Goal: Task Accomplishment & Management: Complete application form

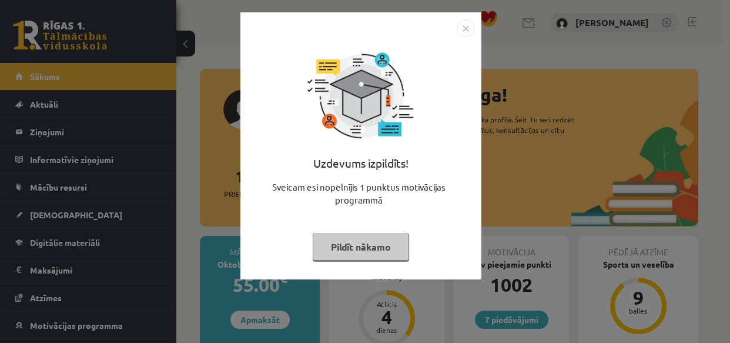
click at [378, 250] on button "Pildīt nākamo" at bounding box center [361, 246] width 96 height 27
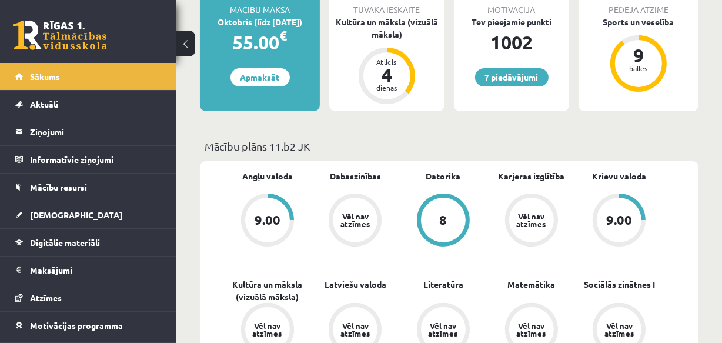
scroll to position [267, 0]
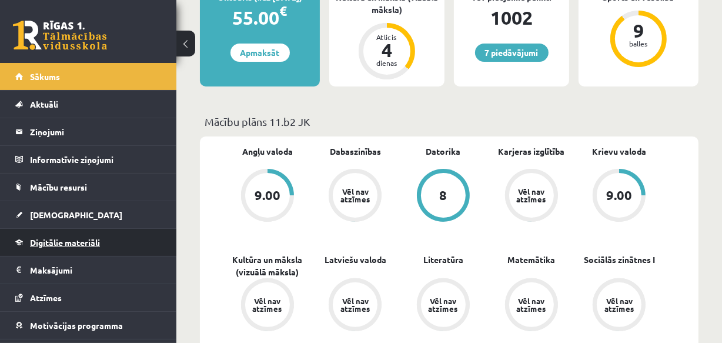
click at [64, 235] on link "Digitālie materiāli" at bounding box center [88, 242] width 146 height 27
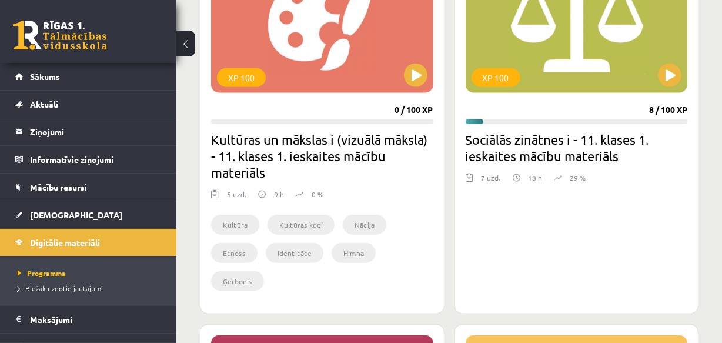
scroll to position [1122, 0]
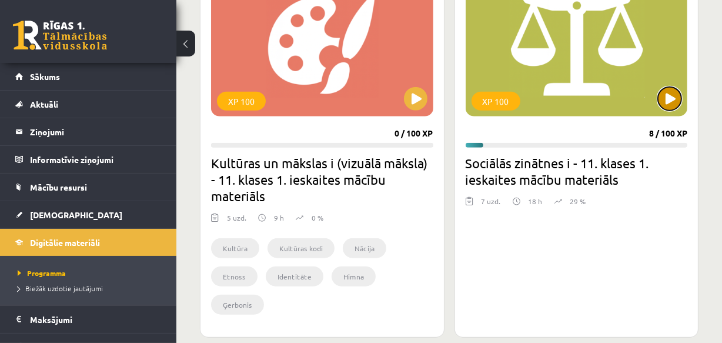
click at [669, 94] on button at bounding box center [670, 99] width 24 height 24
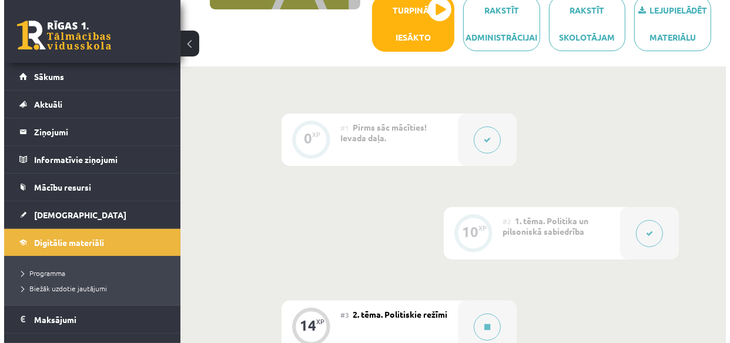
scroll to position [267, 0]
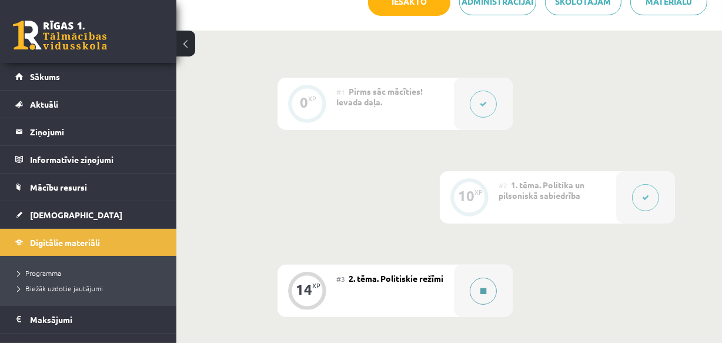
click at [464, 289] on div at bounding box center [483, 291] width 59 height 52
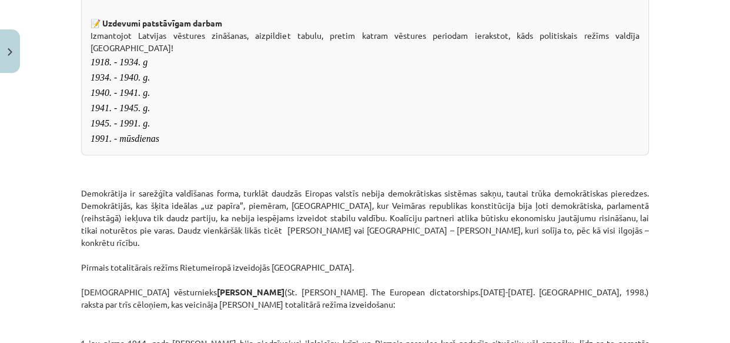
scroll to position [1336, 0]
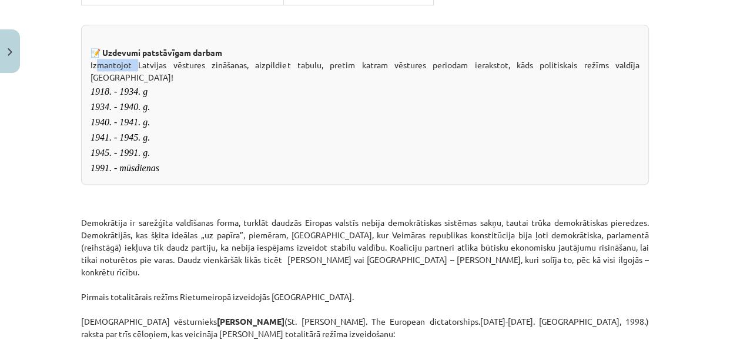
drag, startPoint x: 88, startPoint y: 91, endPoint x: 127, endPoint y: 94, distance: 39.6
click at [127, 94] on div "📝 Uzdevumi patstāvīgam darbam Izmantojot Latvijas vēstures zināšanas, aizpildie…" at bounding box center [365, 105] width 568 height 160
click at [85, 90] on div "📝 Uzdevumi patstāvīgam darbam Izmantojot Latvijas vēstures zināšanas, aizpildie…" at bounding box center [365, 105] width 568 height 160
drag, startPoint x: 85, startPoint y: 90, endPoint x: 178, endPoint y: 252, distance: 186.2
click at [178, 185] on div "📝 Uzdevumi patstāvīgam darbam Izmantojot Latvijas vēstures zināšanas, aizpildie…" at bounding box center [365, 105] width 568 height 160
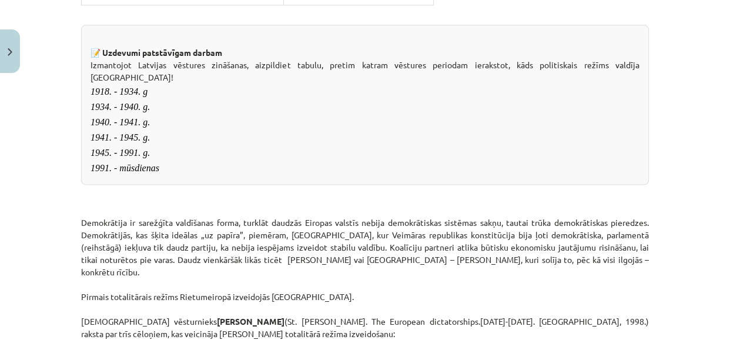
drag, startPoint x: 112, startPoint y: 131, endPoint x: 120, endPoint y: 108, distance: 24.4
copy div "Izmantojot Latvijas vēstures zināšanas, aizpildiet tabulu, pretim katram vēstur…"
click at [179, 137] on div "📝 Uzdevumi patstāvīgam darbam Izmantojot Latvijas vēstures zināšanas, aizpildie…" at bounding box center [365, 105] width 568 height 160
click at [184, 118] on div "📝 Uzdevumi patstāvīgam darbam Izmantojot Latvijas vēstures zināšanas, aizpildie…" at bounding box center [365, 105] width 568 height 160
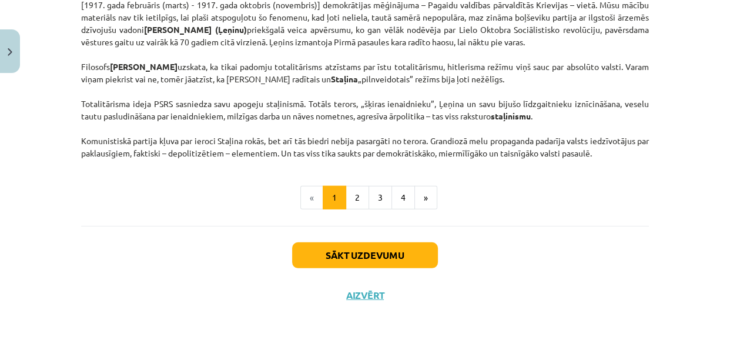
scroll to position [3046, 0]
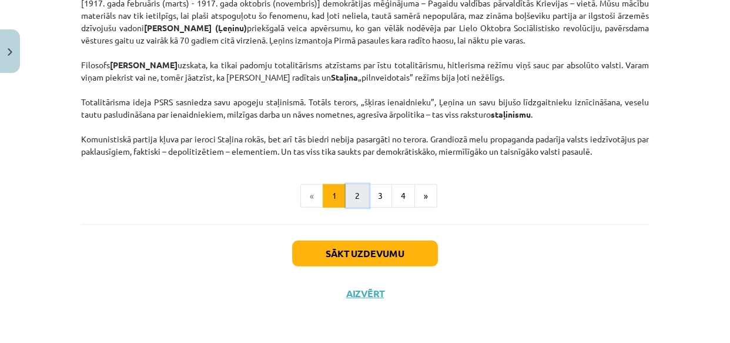
click at [358, 208] on button "2" at bounding box center [358, 196] width 24 height 24
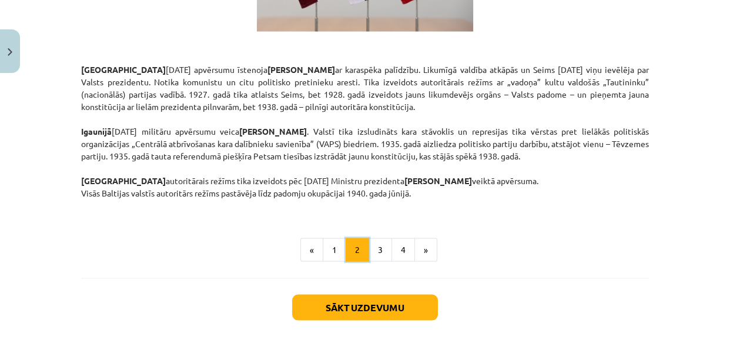
scroll to position [2123, 0]
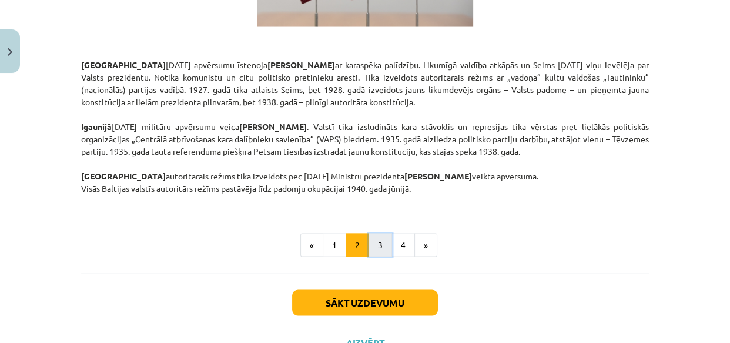
click at [376, 233] on button "3" at bounding box center [381, 245] width 24 height 24
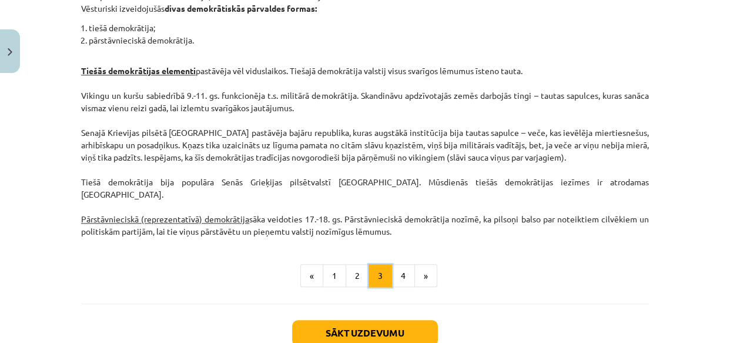
scroll to position [1221, 0]
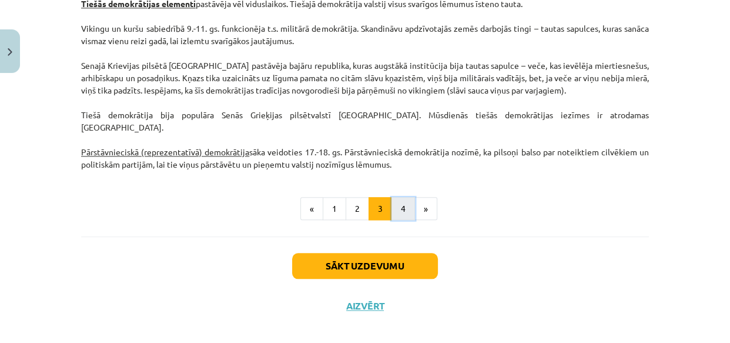
click at [402, 201] on button "4" at bounding box center [404, 209] width 24 height 24
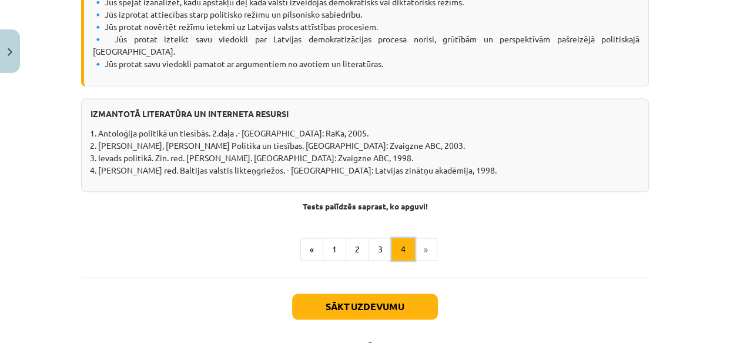
scroll to position [1550, 0]
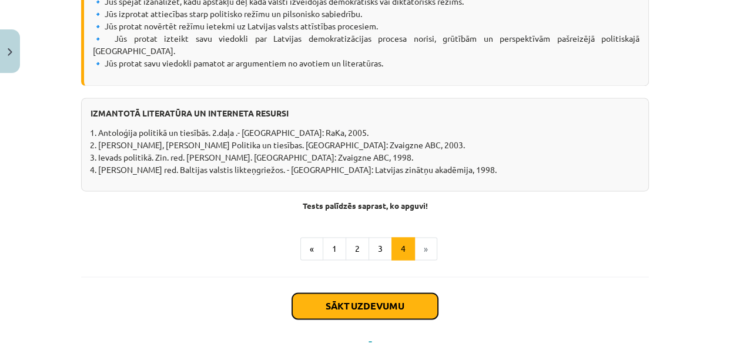
click at [371, 293] on button "Sākt uzdevumu" at bounding box center [365, 306] width 146 height 26
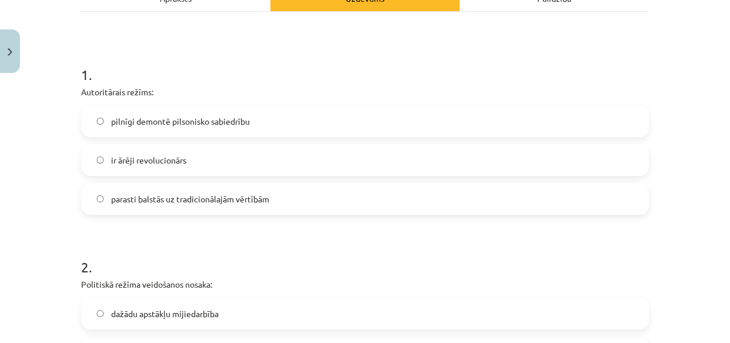
scroll to position [189, 0]
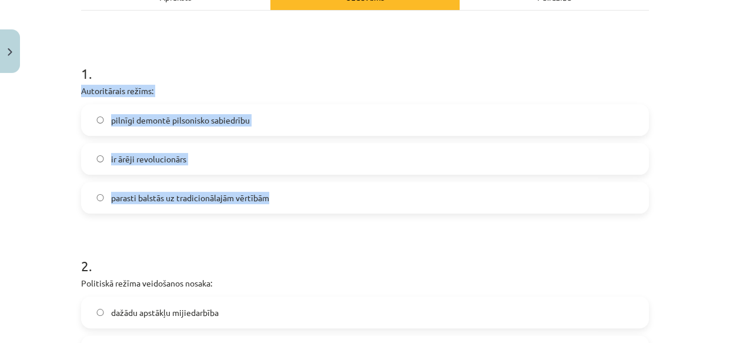
drag, startPoint x: 76, startPoint y: 89, endPoint x: 272, endPoint y: 198, distance: 224.5
copy div "Autoritārais režīms: pilnīgi demontē pilsonisko sabiedrību ir ārēji revolucionā…"
click at [135, 117] on span "pilnīgi demontē pilsonisko sabiedrību" at bounding box center [180, 120] width 139 height 12
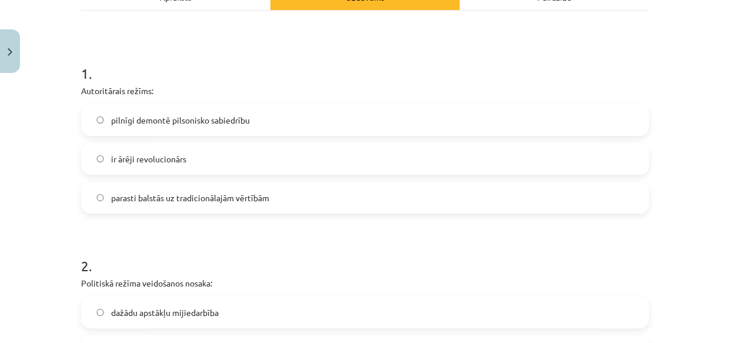
click at [133, 118] on span "pilnīgi demontē pilsonisko sabiedrību" at bounding box center [180, 120] width 139 height 12
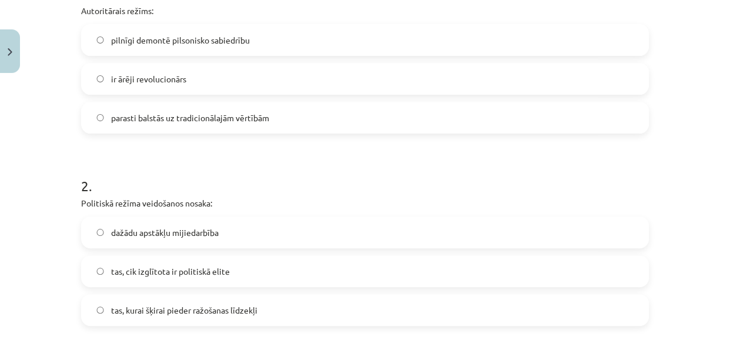
scroll to position [296, 0]
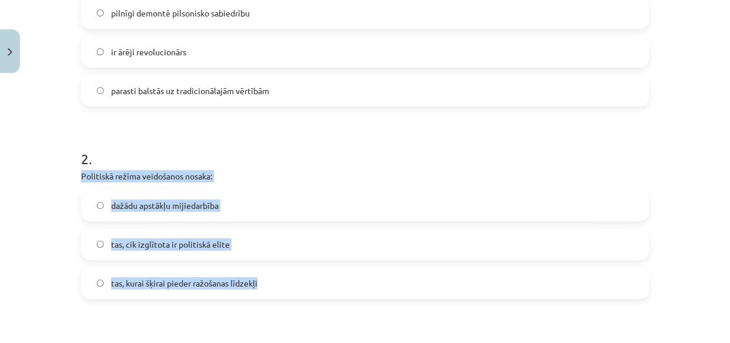
drag, startPoint x: 76, startPoint y: 173, endPoint x: 259, endPoint y: 283, distance: 213.6
copy div "Politiskā režīma veidošanos nosaka: dažādu apstākļu mijiedarbība tas, cik izglī…"
click at [118, 206] on span "dažādu apstākļu mijiedarbība" at bounding box center [165, 205] width 108 height 12
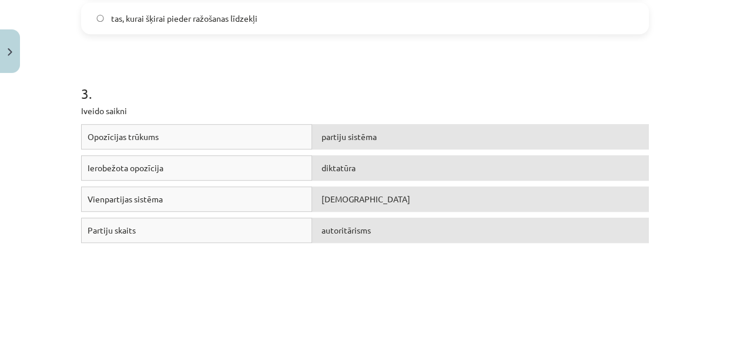
scroll to position [564, 0]
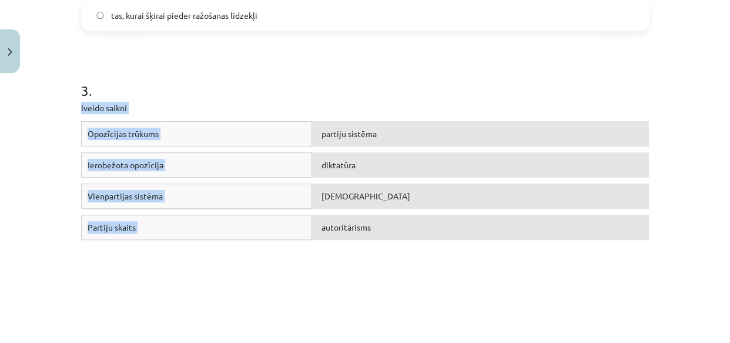
drag, startPoint x: 77, startPoint y: 106, endPoint x: 448, endPoint y: 224, distance: 389.4
click at [448, 224] on div "3 . Iveido saikni Opozīcijas trūkums partiju sistēma Ierobežota opozīcija dikta…" at bounding box center [365, 167] width 568 height 259
click at [339, 135] on span "partiju sistēma" at bounding box center [349, 133] width 55 height 11
click at [230, 280] on div "Opozīcijas trūkums partiju sistēma Ierobežota opozīcija diktatūra Vienpartijas …" at bounding box center [365, 209] width 568 height 176
drag, startPoint x: 75, startPoint y: 106, endPoint x: 372, endPoint y: 229, distance: 321.4
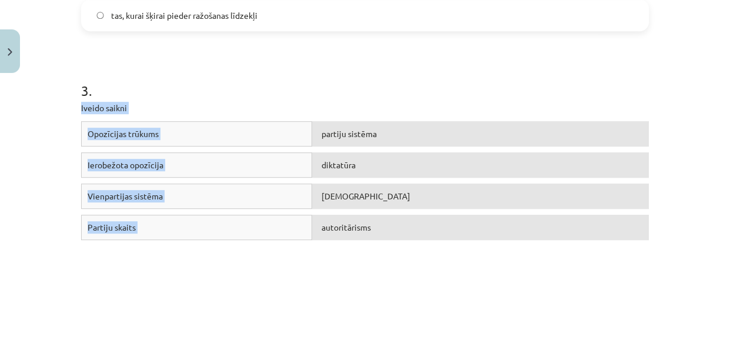
click at [372, 229] on div "14 XP Saņemsi Grūts 163 pilda Apraksts Uzdevums Palīdzība 1 . Autoritārais režī…" at bounding box center [365, 247] width 582 height 1467
copy div "Iveido saikni Opozīcijas trūkums partiju sistēma Ierobežota opozīcija diktatūra…"
click at [184, 175] on div "Ierobežota opozīcija" at bounding box center [196, 164] width 231 height 25
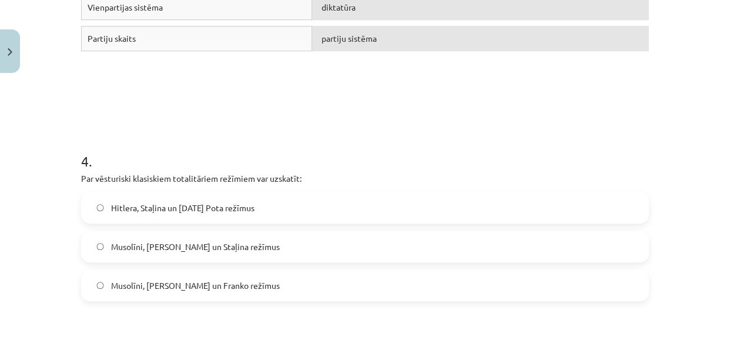
scroll to position [777, 0]
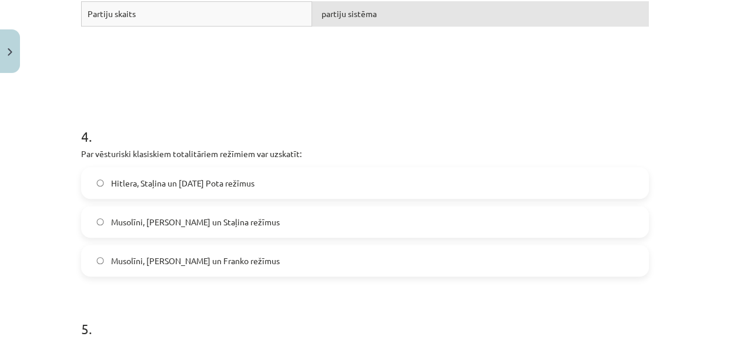
click at [117, 223] on span "Musolīni, Hitlera un Staļina režīmus" at bounding box center [195, 222] width 169 height 12
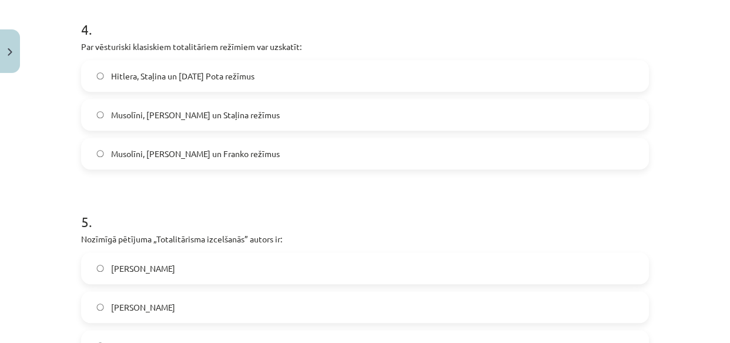
scroll to position [938, 0]
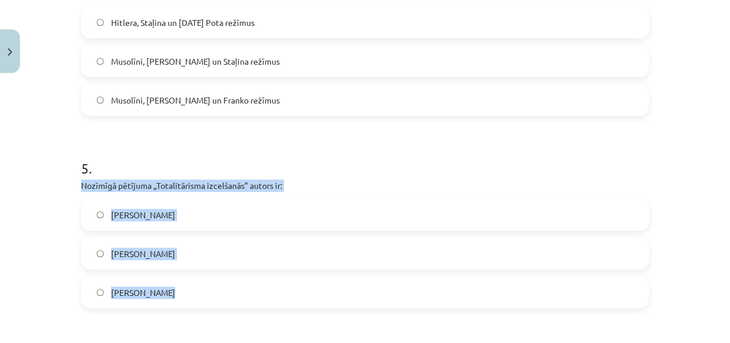
drag, startPoint x: 76, startPoint y: 184, endPoint x: 164, endPoint y: 296, distance: 142.0
click at [164, 296] on div "5 . Nozīmīgā pētījuma „Totalitārisma izcelšanās” autors ir: Hanna Ārendte Zbigņ…" at bounding box center [365, 223] width 568 height 169
copy div "Nozīmīgā pētījuma „Totalitārisma izcelšanās” autors ir: Hanna Ārendte Zbigņevs …"
click at [111, 215] on span "Hanna Ārendte" at bounding box center [143, 215] width 64 height 12
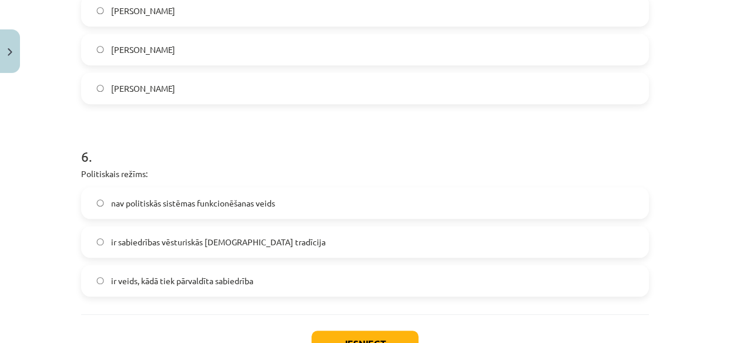
scroll to position [1152, 0]
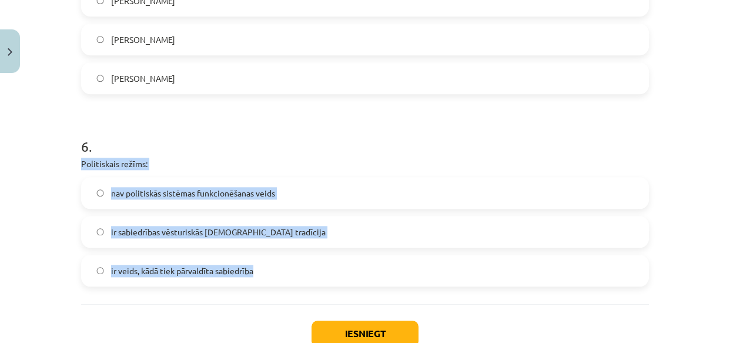
drag, startPoint x: 76, startPoint y: 162, endPoint x: 260, endPoint y: 269, distance: 212.4
copy div "Politiskais režīms: nav politiskās sistēmas funkcionēšanas veids ir sabiedrības…"
click at [151, 276] on span "ir veids, kādā tiek pārvaldīta sabiedrība" at bounding box center [182, 271] width 142 height 12
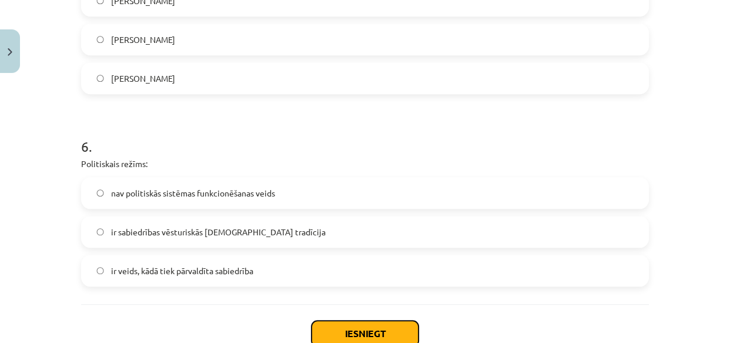
click at [353, 328] on button "Iesniegt" at bounding box center [365, 333] width 107 height 26
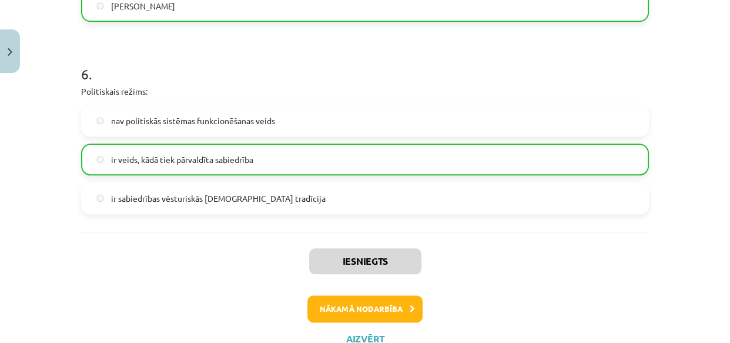
scroll to position [1269, 0]
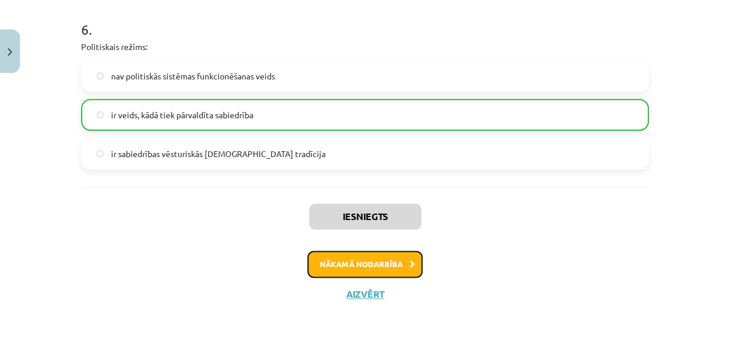
click at [360, 263] on button "Nākamā nodarbība" at bounding box center [365, 263] width 115 height 27
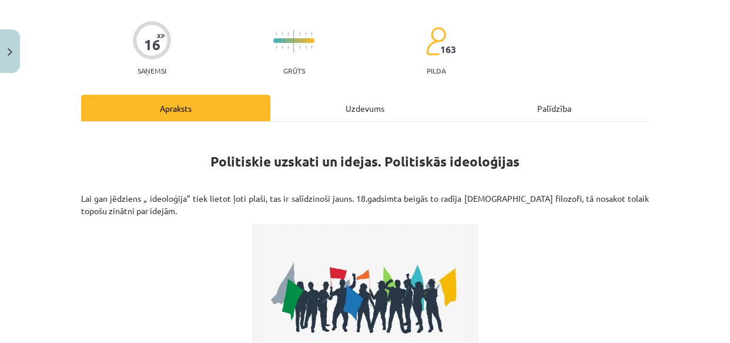
scroll to position [296, 0]
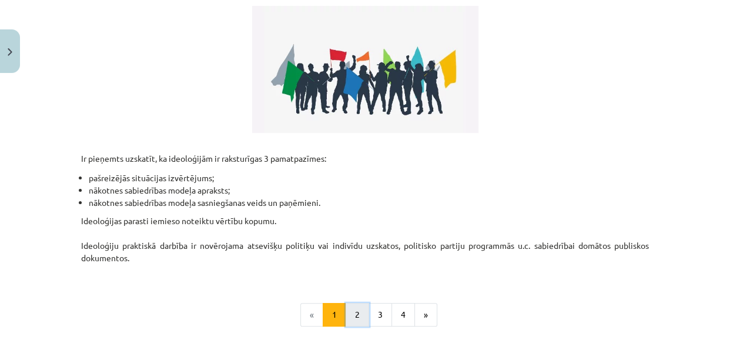
click at [356, 312] on button "2" at bounding box center [358, 315] width 24 height 24
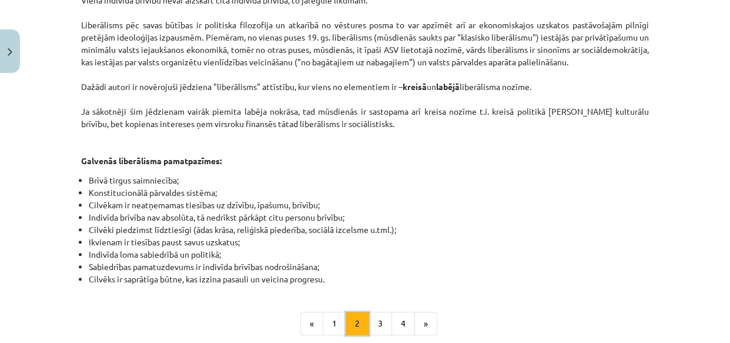
scroll to position [638, 0]
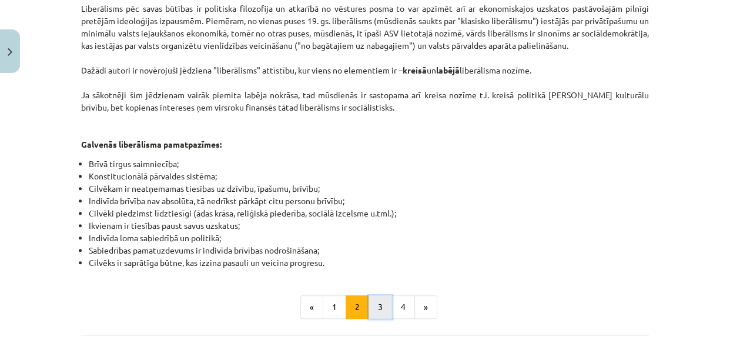
click at [376, 295] on button "3" at bounding box center [381, 307] width 24 height 24
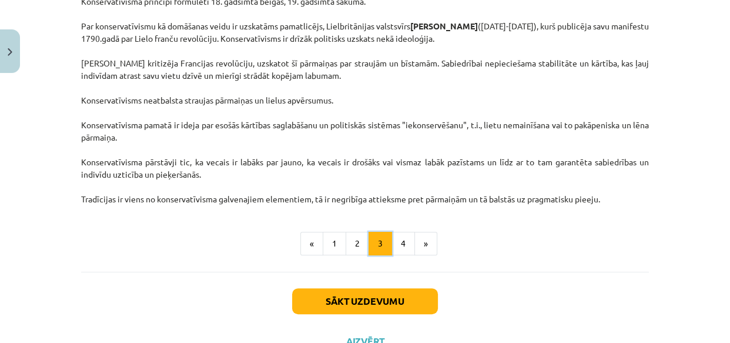
scroll to position [318, 0]
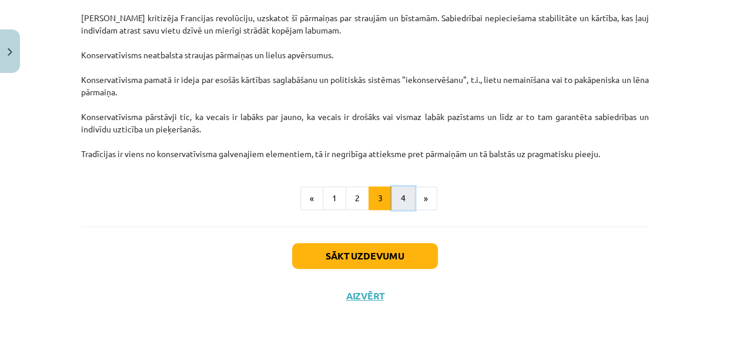
click at [395, 199] on button "4" at bounding box center [404, 198] width 24 height 24
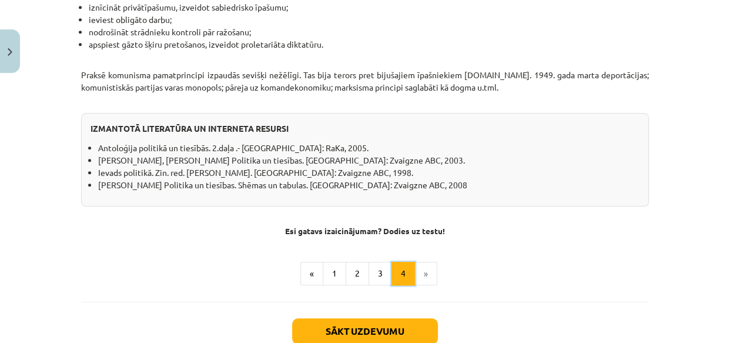
scroll to position [1065, 0]
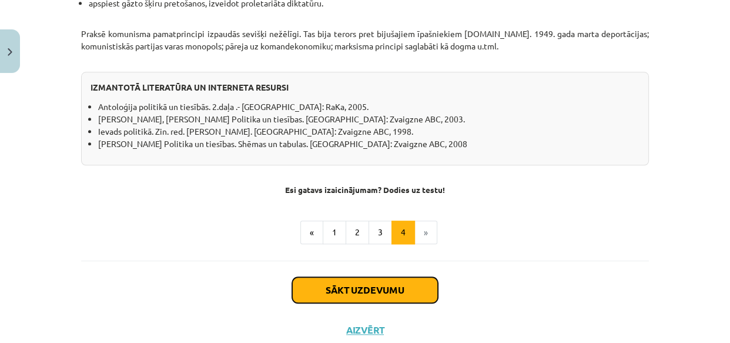
click at [380, 277] on button "Sākt uzdevumu" at bounding box center [365, 290] width 146 height 26
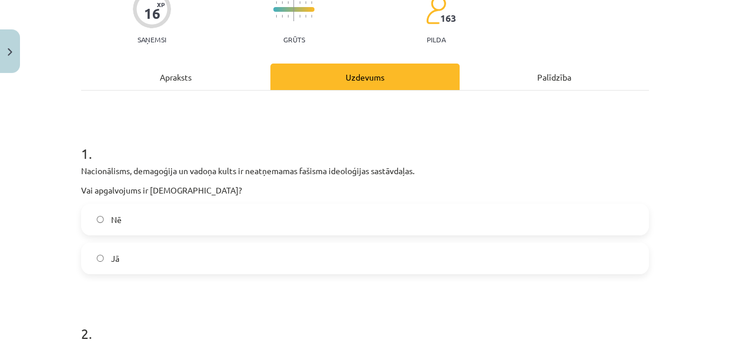
scroll to position [136, 0]
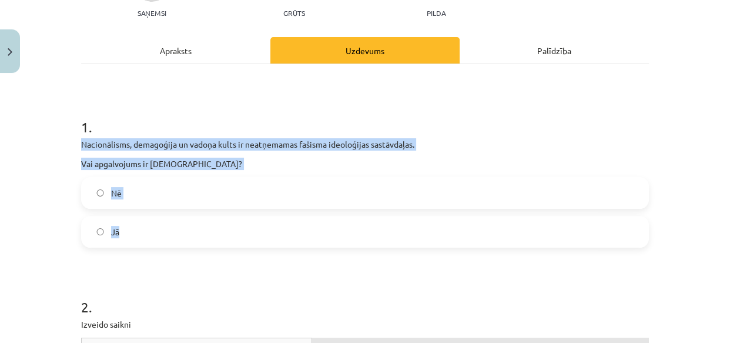
drag, startPoint x: 75, startPoint y: 141, endPoint x: 151, endPoint y: 233, distance: 119.9
copy div "Nacionālisms, demagoģija un vadoņa kults ir neatņemamas fašisma ideoloģijas sas…"
click at [102, 229] on label "Jā" at bounding box center [365, 231] width 566 height 29
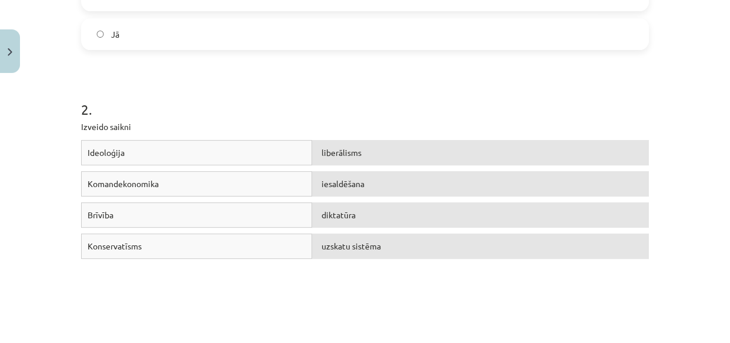
scroll to position [350, 0]
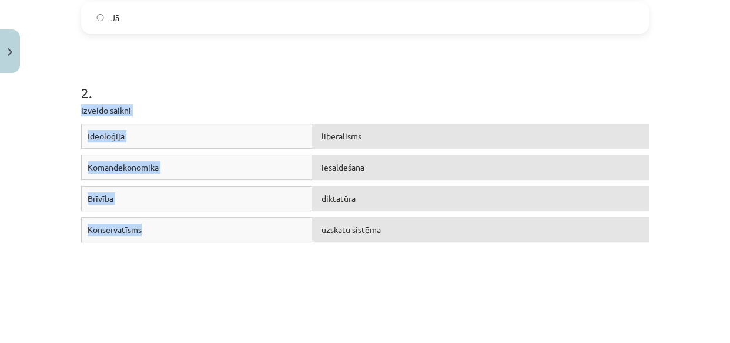
drag, startPoint x: 76, startPoint y: 108, endPoint x: 175, endPoint y: 225, distance: 153.2
click at [175, 225] on div "2 . Izveido saikni Ideoloģija liberālisms Komandekonomika iesaldēšana Brīvība d…" at bounding box center [365, 170] width 568 height 259
copy div "Izveido saikni Ideoloģija liberālisms Komandekonomika iesaldēšana Brīvība dikta…"
click at [259, 281] on div "Ideoloģija liberālisms Komandekonomika iesaldēšana Brīvība diktatūra Konservatī…" at bounding box center [365, 211] width 568 height 176
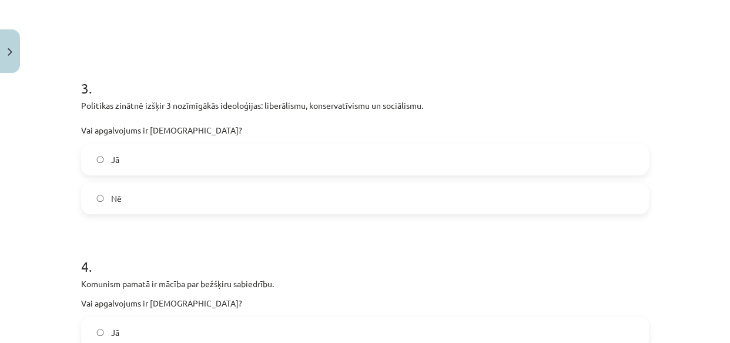
scroll to position [617, 0]
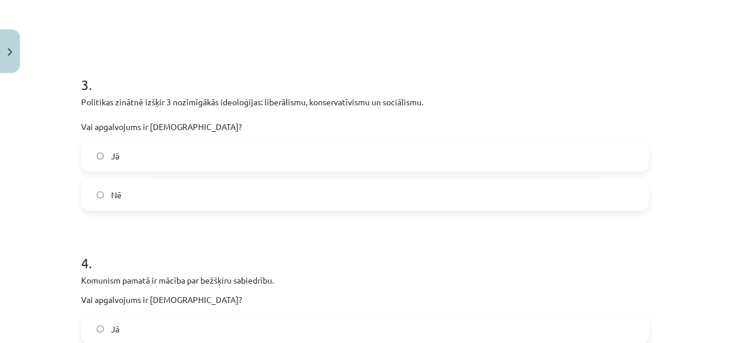
drag, startPoint x: 111, startPoint y: 151, endPoint x: 123, endPoint y: 168, distance: 21.5
click at [111, 150] on span "Jā" at bounding box center [115, 156] width 8 height 12
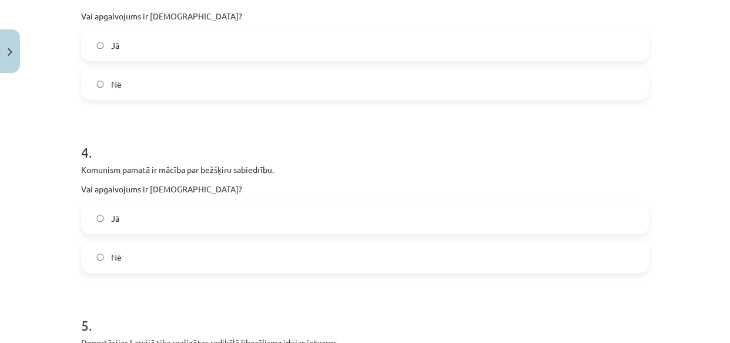
scroll to position [777, 0]
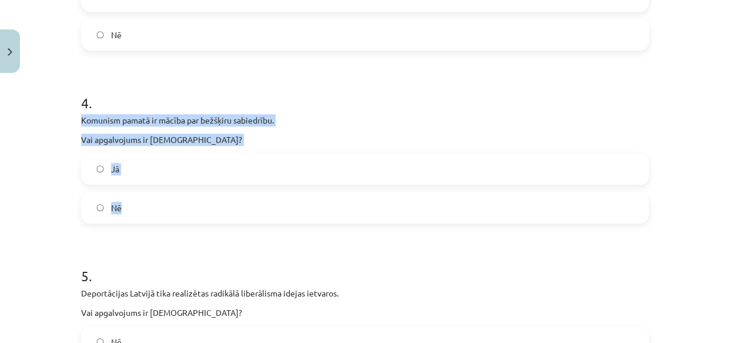
drag, startPoint x: 79, startPoint y: 119, endPoint x: 170, endPoint y: 204, distance: 124.8
click at [170, 204] on div "4 . Komunism pamatā ir mācība par bežšķiru sabiedrību. Vai apgalvojums ir parei…" at bounding box center [365, 148] width 568 height 149
copy div "Komunism pamatā ir mācība par bežšķiru sabiedrību. Vai apgalvojums ir pareizs? …"
click at [100, 166] on label "Jā" at bounding box center [365, 168] width 566 height 29
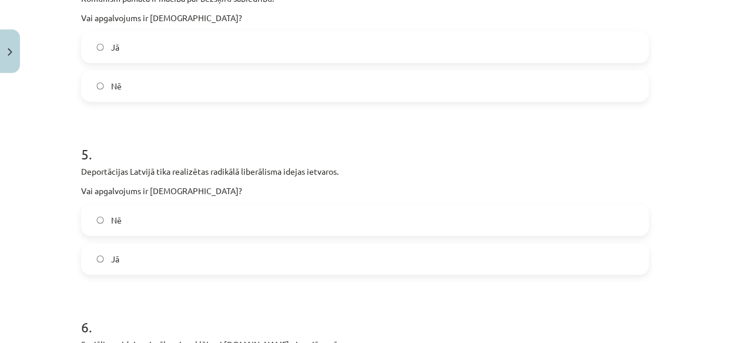
scroll to position [938, 0]
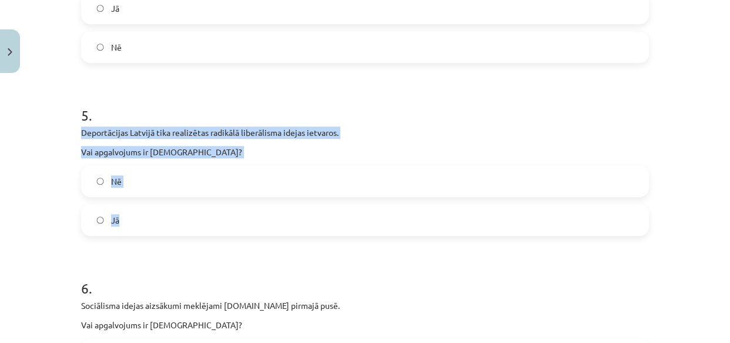
drag, startPoint x: 78, startPoint y: 129, endPoint x: 171, endPoint y: 213, distance: 124.9
click at [171, 213] on div "5 . Deportācijas Latvijā tika realizētas radikālā liberālisma idejas ietvaros. …" at bounding box center [365, 160] width 568 height 149
click at [111, 181] on span "Nē" at bounding box center [116, 181] width 11 height 12
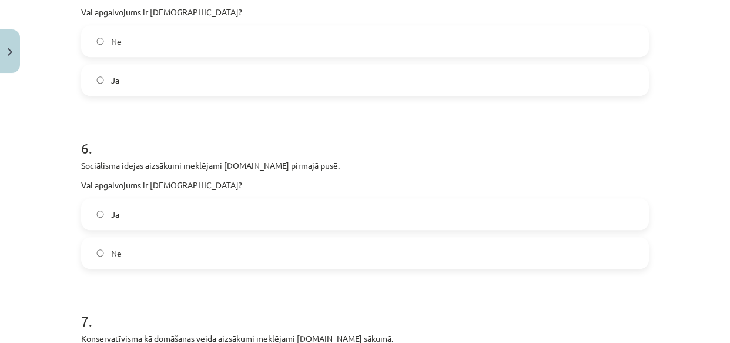
scroll to position [1098, 0]
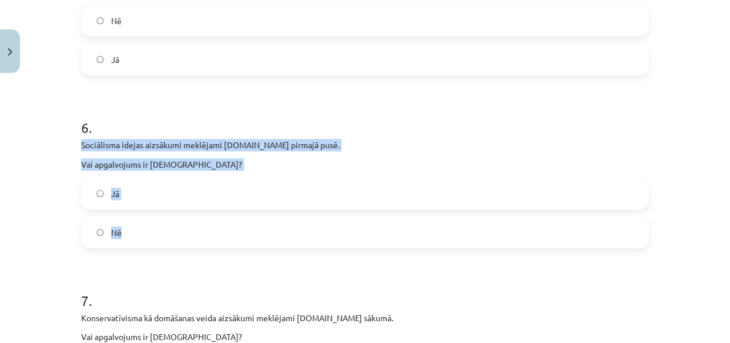
drag, startPoint x: 78, startPoint y: 141, endPoint x: 141, endPoint y: 225, distance: 104.2
click at [142, 231] on div "6 . Sociālisma idejas aizsākumi meklējami 19.gs pirmajā pusē. Vai apgalvojums i…" at bounding box center [365, 173] width 568 height 149
click at [111, 193] on span "Jā" at bounding box center [115, 194] width 8 height 12
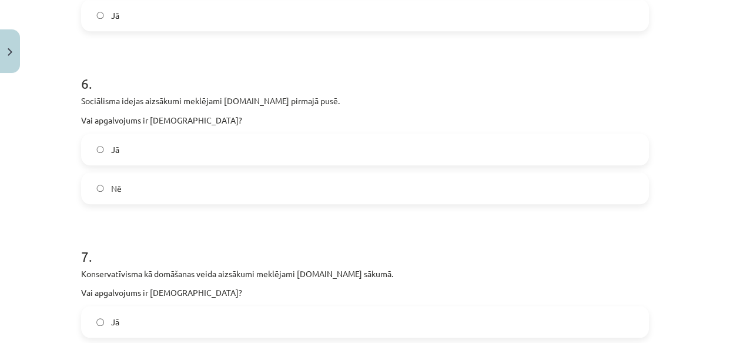
scroll to position [1258, 0]
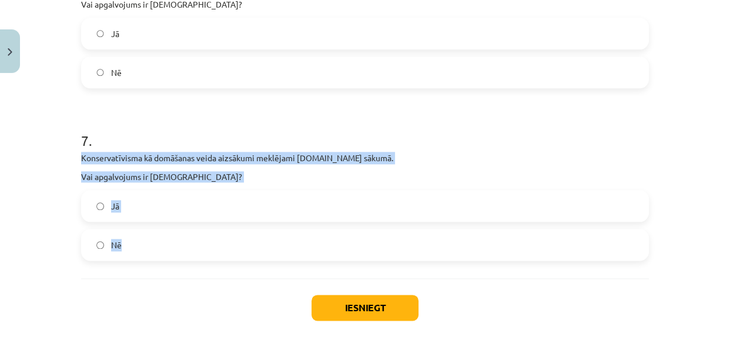
drag, startPoint x: 75, startPoint y: 154, endPoint x: 141, endPoint y: 239, distance: 107.4
click at [105, 243] on label "Nē" at bounding box center [365, 244] width 566 height 29
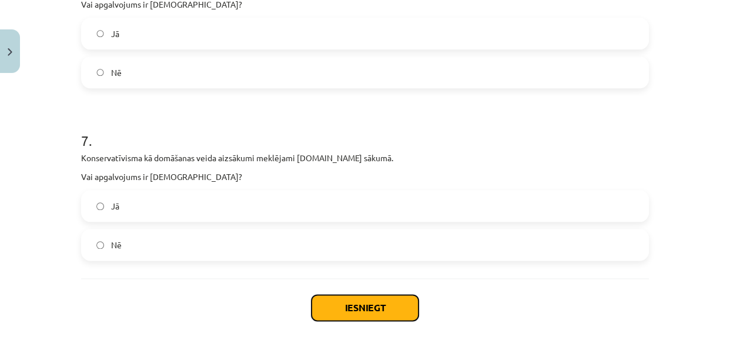
click at [346, 309] on button "Iesniegt" at bounding box center [365, 308] width 107 height 26
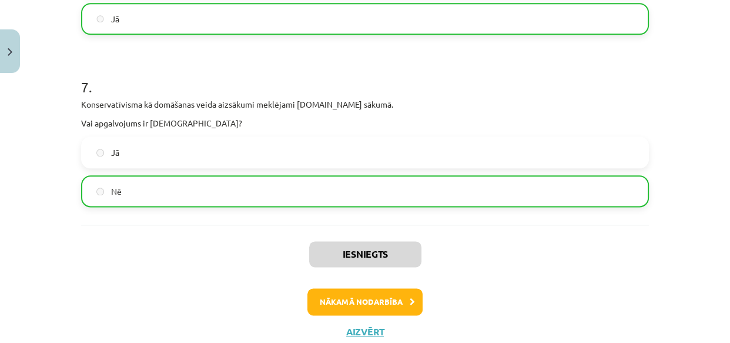
scroll to position [1349, 0]
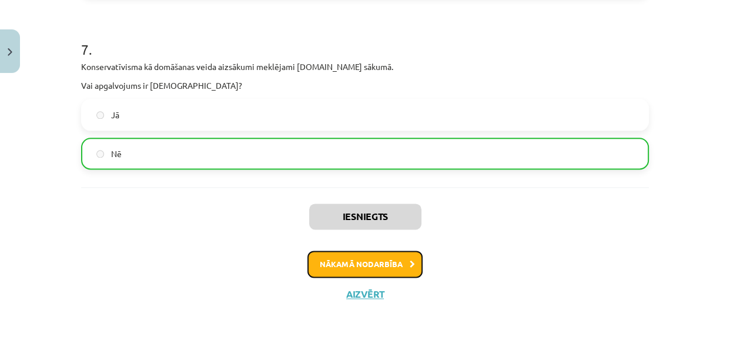
click at [353, 262] on button "Nākamā nodarbība" at bounding box center [365, 263] width 115 height 27
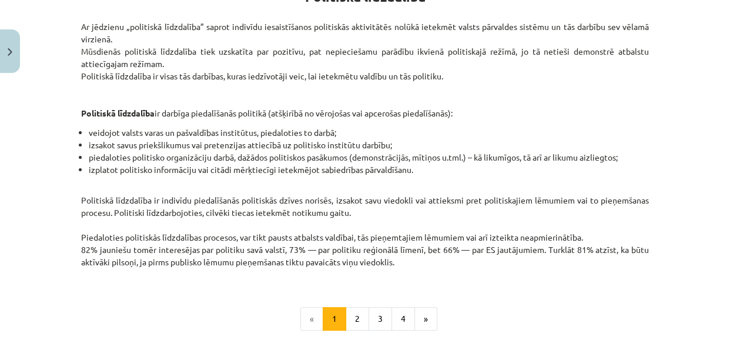
scroll to position [296, 0]
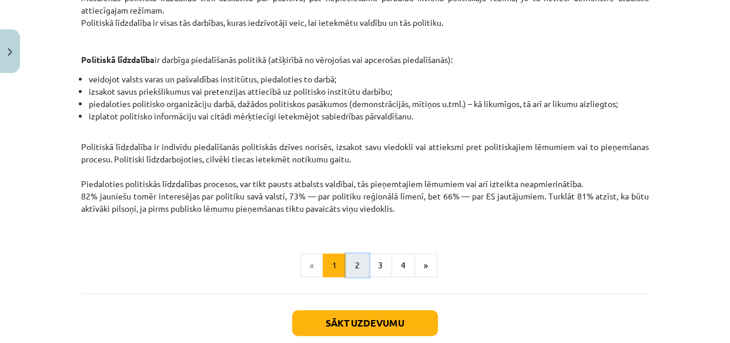
click at [350, 263] on button "2" at bounding box center [358, 265] width 24 height 24
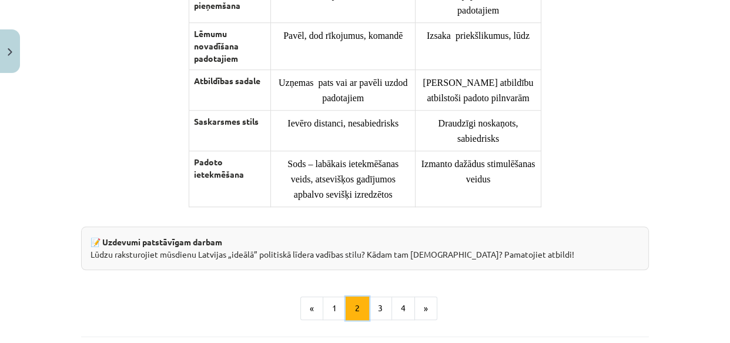
scroll to position [958, 0]
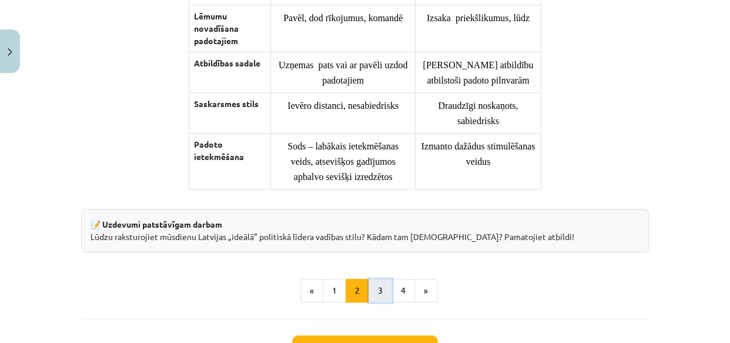
click at [376, 295] on button "3" at bounding box center [381, 291] width 24 height 24
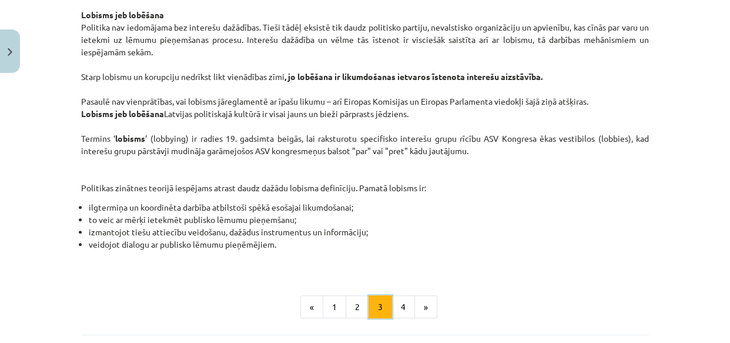
scroll to position [691, 0]
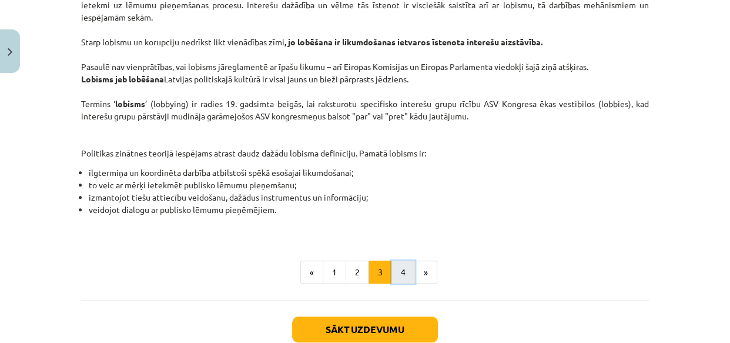
click at [396, 275] on button "4" at bounding box center [404, 272] width 24 height 24
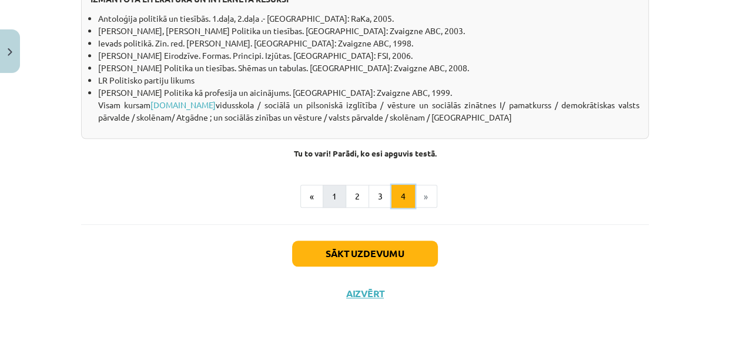
scroll to position [1201, 0]
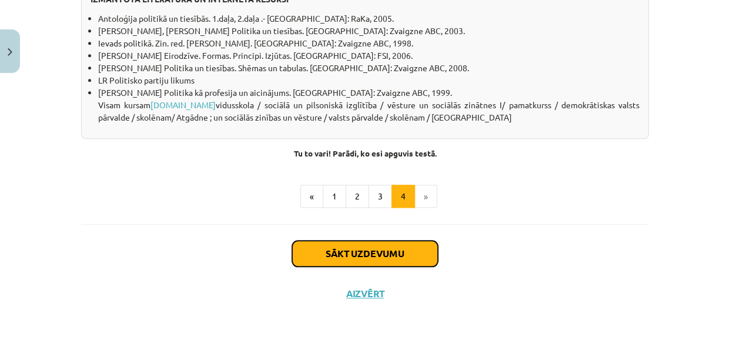
click at [372, 249] on button "Sākt uzdevumu" at bounding box center [365, 253] width 146 height 26
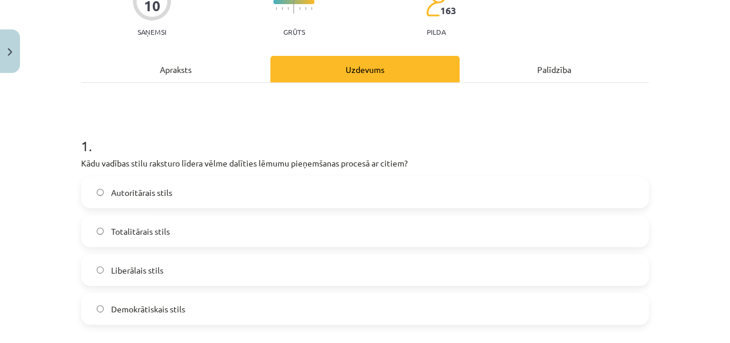
scroll to position [136, 0]
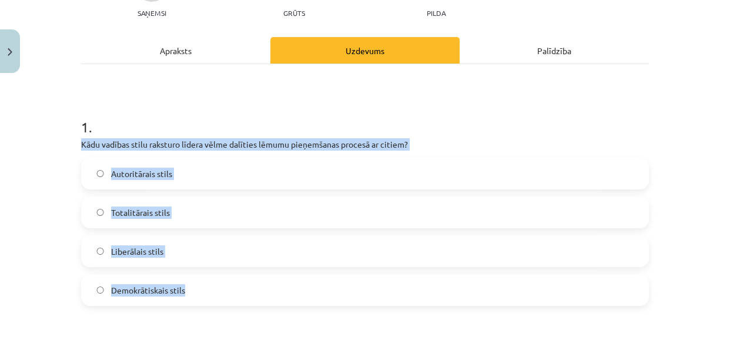
drag, startPoint x: 76, startPoint y: 143, endPoint x: 194, endPoint y: 290, distance: 188.2
click at [194, 290] on div "1 . Kādu vadības stilu raksturo līdera vēlme dalīties lēmumu pieņemšanas proces…" at bounding box center [365, 202] width 568 height 208
click at [128, 285] on span "Demokrātiskais stils" at bounding box center [148, 290] width 74 height 12
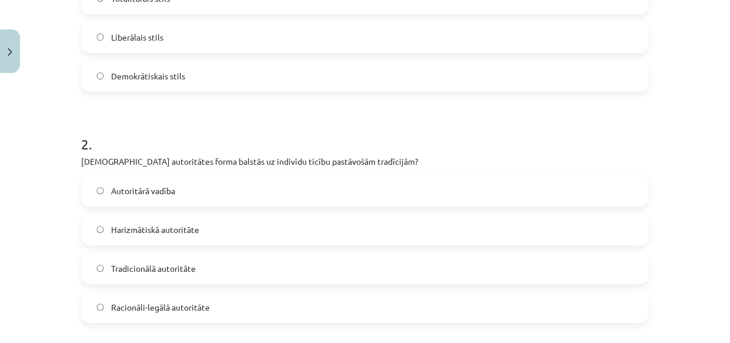
scroll to position [403, 0]
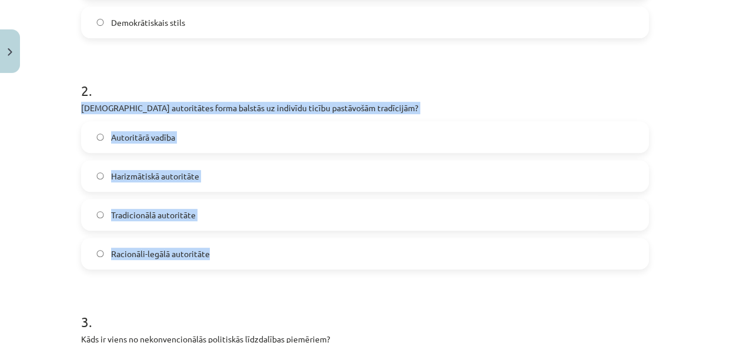
drag, startPoint x: 76, startPoint y: 105, endPoint x: 218, endPoint y: 256, distance: 206.8
click at [155, 212] on span "Tradicionālā autoritāte" at bounding box center [153, 215] width 85 height 12
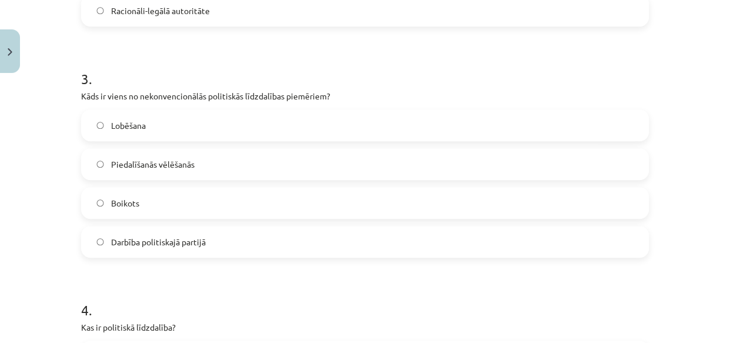
scroll to position [670, 0]
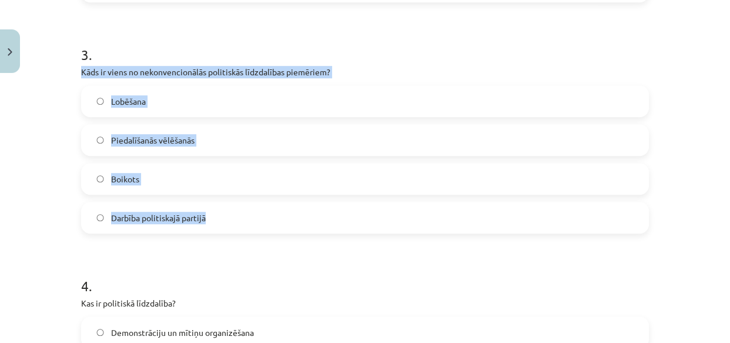
drag, startPoint x: 76, startPoint y: 70, endPoint x: 212, endPoint y: 223, distance: 204.5
click at [212, 223] on div "10 XP Saņemsi Grūts 163 pilda Apraksts Uzdevums Palīdzība 1 . Kādu vadības stil…" at bounding box center [365, 105] width 582 height 1395
click at [133, 173] on span "Boikots" at bounding box center [125, 179] width 28 height 12
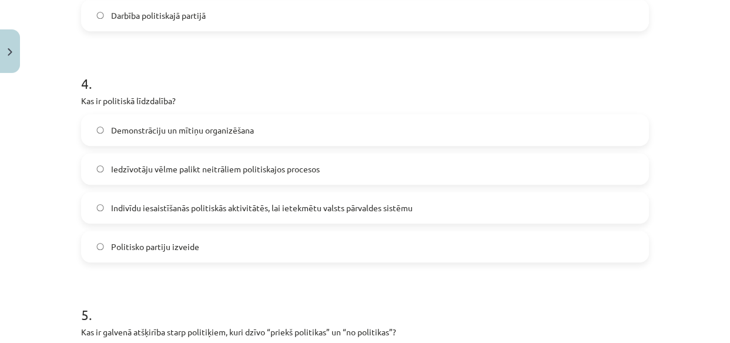
scroll to position [884, 0]
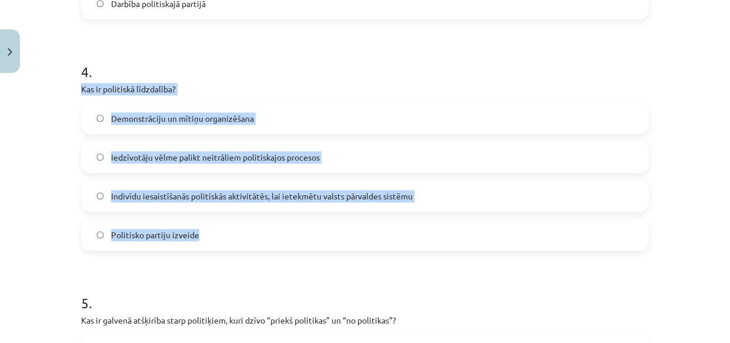
drag, startPoint x: 75, startPoint y: 88, endPoint x: 224, endPoint y: 234, distance: 208.7
click at [185, 191] on span "Indivīdu iesaistīšanās politiskās aktivitātēs, lai ietekmētu valsts pārvaldes s…" at bounding box center [262, 196] width 302 height 12
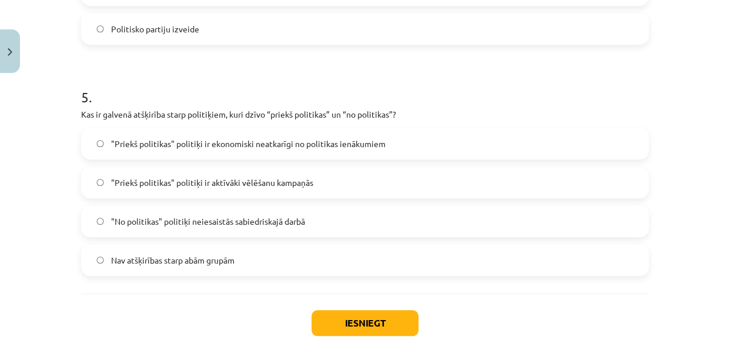
scroll to position [1098, 0]
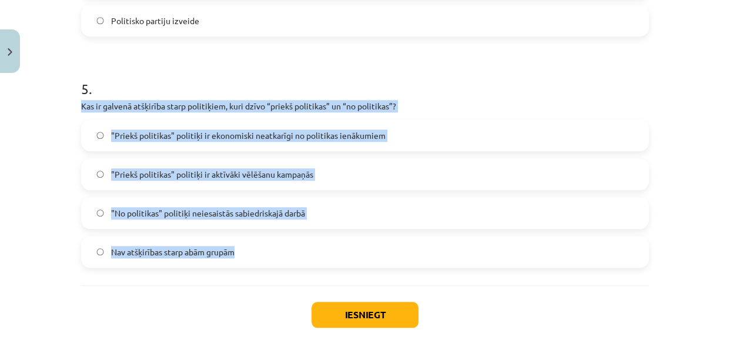
drag, startPoint x: 75, startPoint y: 102, endPoint x: 248, endPoint y: 267, distance: 239.6
click at [179, 130] on span ""Priekš politikas" politiķi ir ekonomiski neatkarīgi no politikas ienākumiem" at bounding box center [248, 135] width 275 height 12
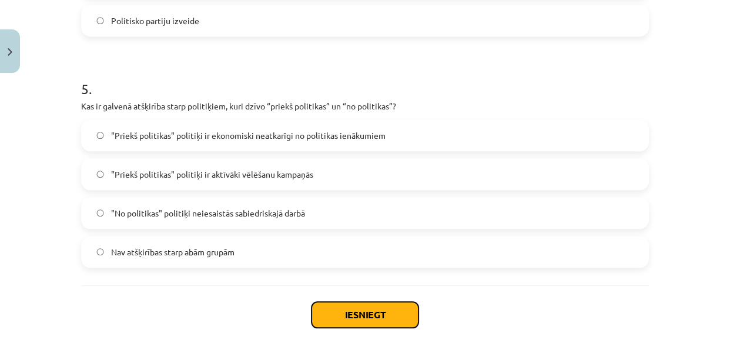
click at [350, 309] on button "Iesniegt" at bounding box center [365, 315] width 107 height 26
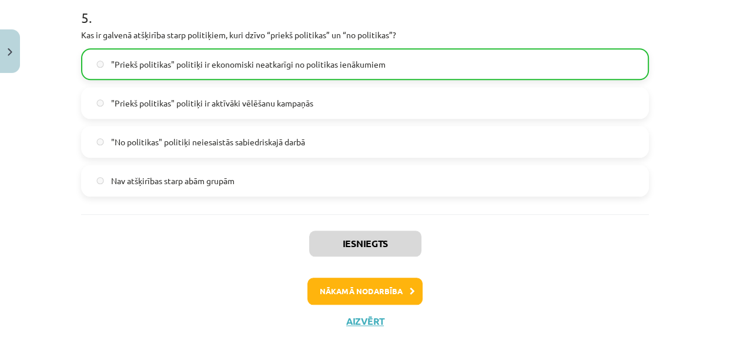
scroll to position [1196, 0]
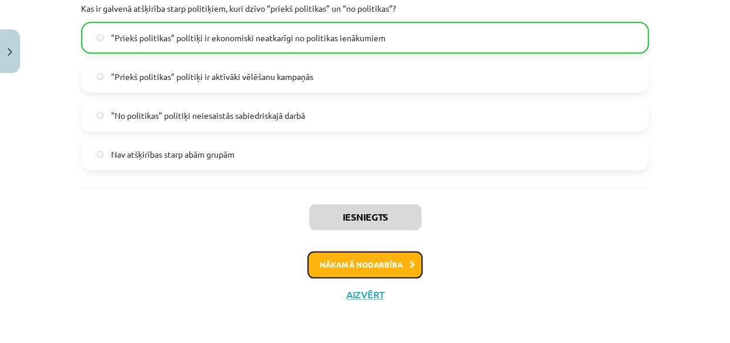
click at [348, 268] on button "Nākamā nodarbība" at bounding box center [365, 264] width 115 height 27
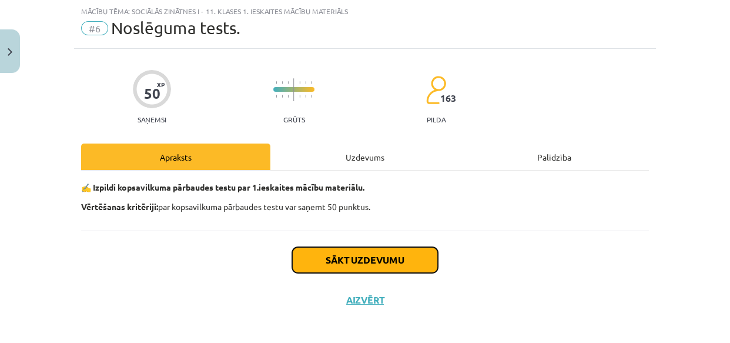
click at [349, 258] on button "Sākt uzdevumu" at bounding box center [365, 260] width 146 height 26
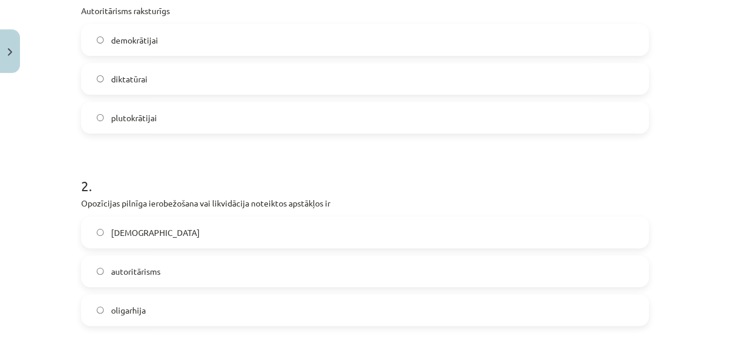
scroll to position [216, 0]
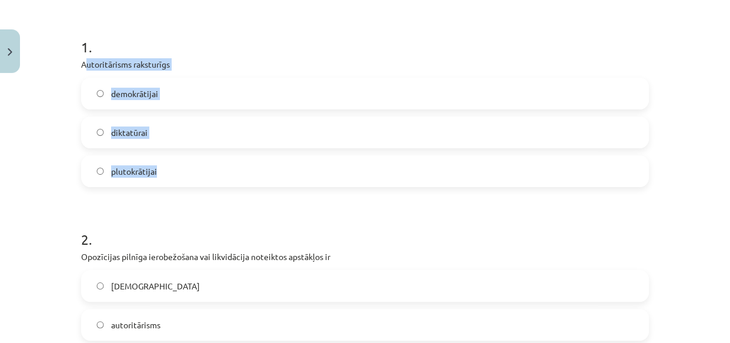
drag, startPoint x: 79, startPoint y: 64, endPoint x: 176, endPoint y: 173, distance: 146.6
click at [176, 173] on div "1 . Autoritārisms raksturīgs demokrātijai diktatūrai plutokrātijai" at bounding box center [365, 102] width 568 height 169
click at [111, 126] on span "diktatūrai" at bounding box center [129, 132] width 36 height 12
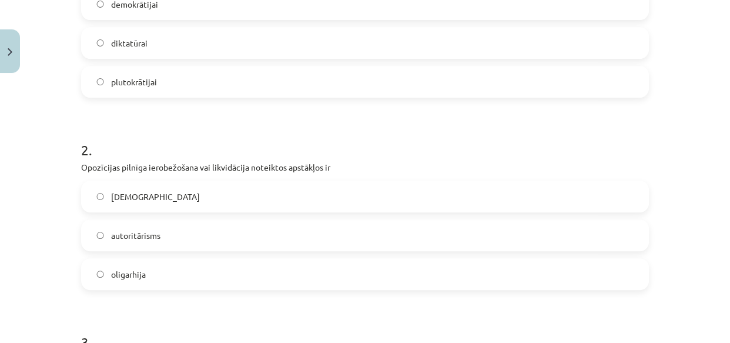
scroll to position [323, 0]
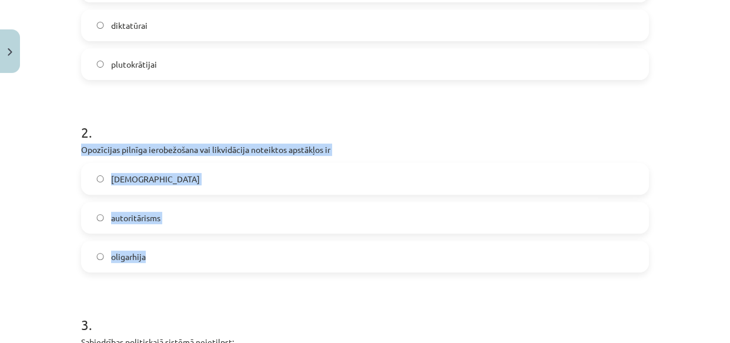
drag, startPoint x: 75, startPoint y: 145, endPoint x: 167, endPoint y: 260, distance: 146.8
click at [137, 180] on span "totalitārisms" at bounding box center [155, 179] width 89 height 12
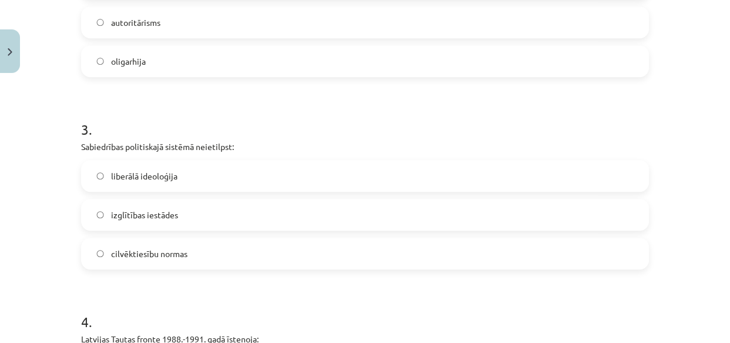
scroll to position [536, 0]
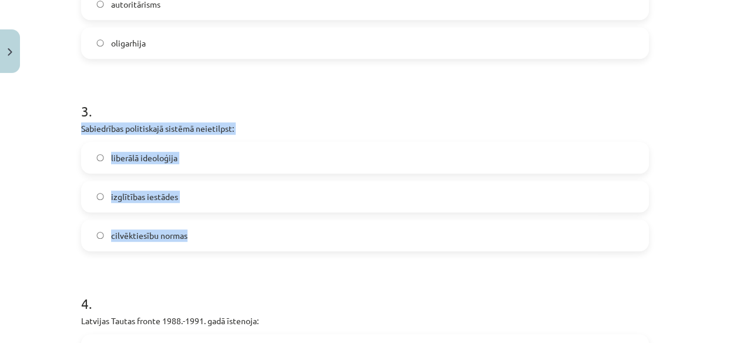
drag, startPoint x: 76, startPoint y: 126, endPoint x: 201, endPoint y: 238, distance: 167.0
click at [111, 195] on span "izglītības iestādes" at bounding box center [144, 197] width 67 height 12
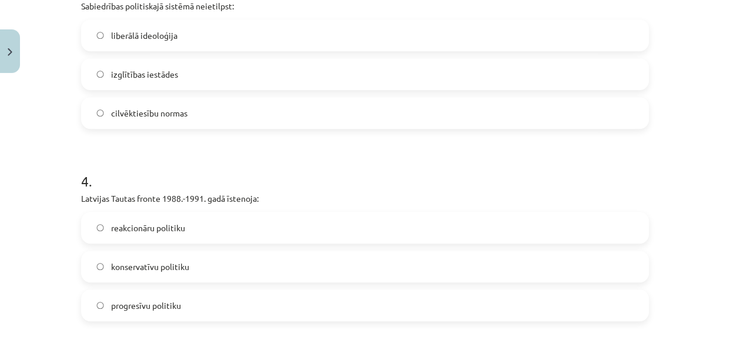
scroll to position [697, 0]
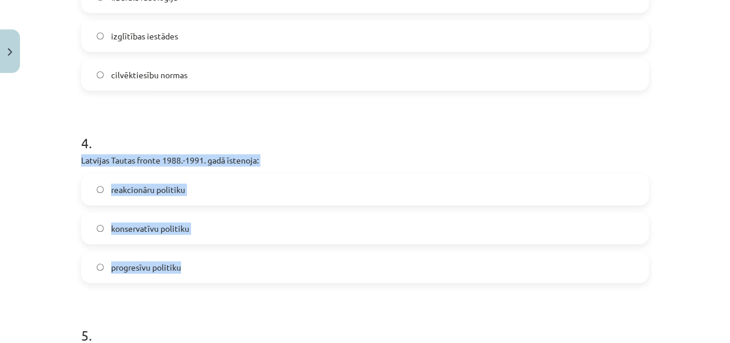
drag, startPoint x: 78, startPoint y: 158, endPoint x: 194, endPoint y: 271, distance: 162.2
click at [194, 271] on div "4 . Latvijas Tautas fronte 1988.-1991. gadā īstenoja: reakcionāru politiku kons…" at bounding box center [365, 198] width 568 height 169
click at [130, 266] on span "progresīvu politiku" at bounding box center [146, 267] width 70 height 12
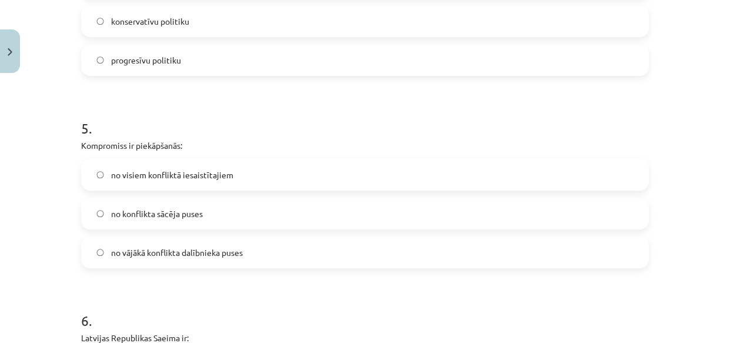
scroll to position [911, 0]
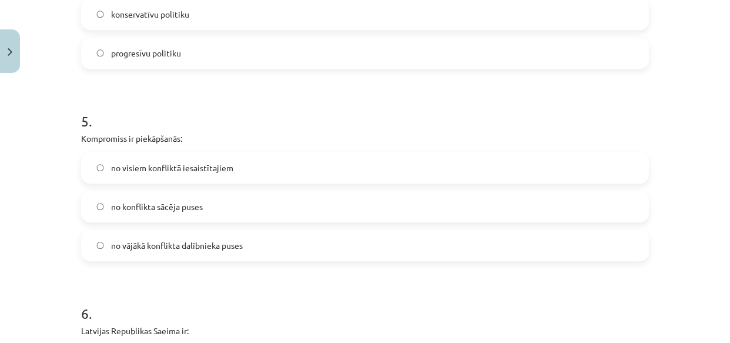
click at [129, 165] on span "no visiem konfliktā iesaistītajiem" at bounding box center [172, 168] width 122 height 12
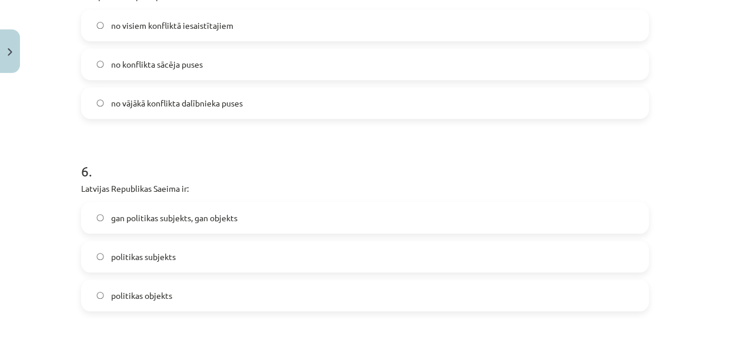
scroll to position [1071, 0]
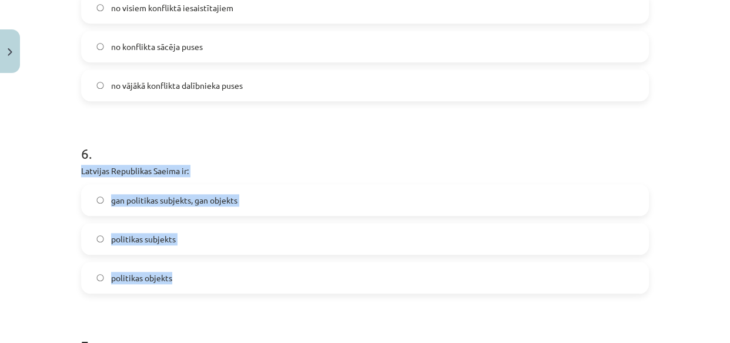
drag, startPoint x: 76, startPoint y: 170, endPoint x: 189, endPoint y: 278, distance: 155.5
click at [189, 278] on div "50 XP Saņemsi Grūts 163 pilda Apraksts Uzdevums Palīdzība 1 . Autoritārisms rak…" at bounding box center [365, 88] width 582 height 2162
click at [135, 198] on span "gan politikas subjekts, gan objekts" at bounding box center [174, 200] width 126 height 12
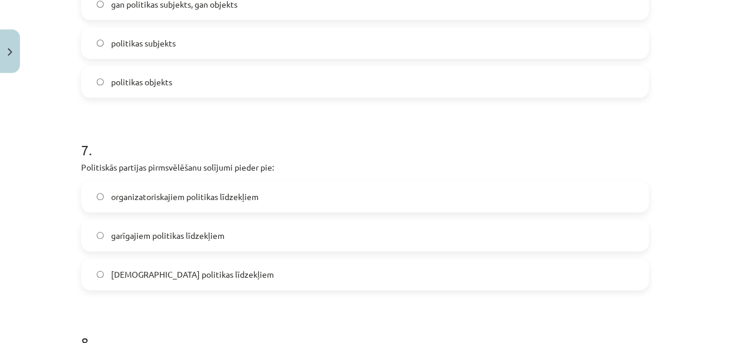
scroll to position [1285, 0]
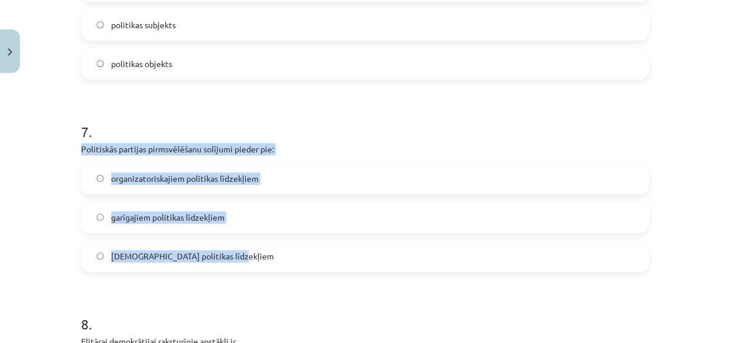
drag, startPoint x: 76, startPoint y: 146, endPoint x: 238, endPoint y: 261, distance: 198.2
click at [238, 261] on div "7 . Politiskās partijas pirmsvēlēšanu solījumi pieder pie: organizatoriskajiem …" at bounding box center [365, 187] width 568 height 169
click at [126, 218] on span "garīgajiem politikas līdzekļiem" at bounding box center [167, 217] width 113 height 12
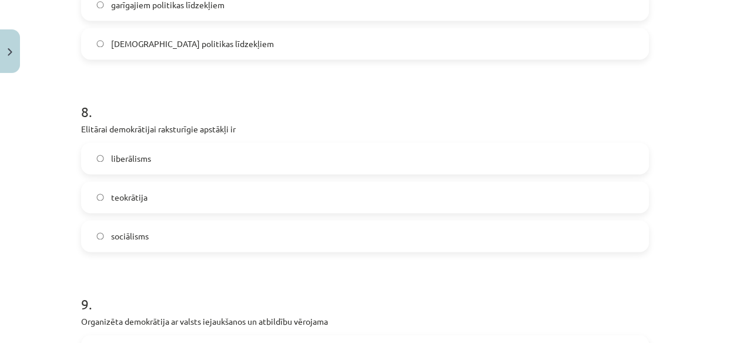
scroll to position [1499, 0]
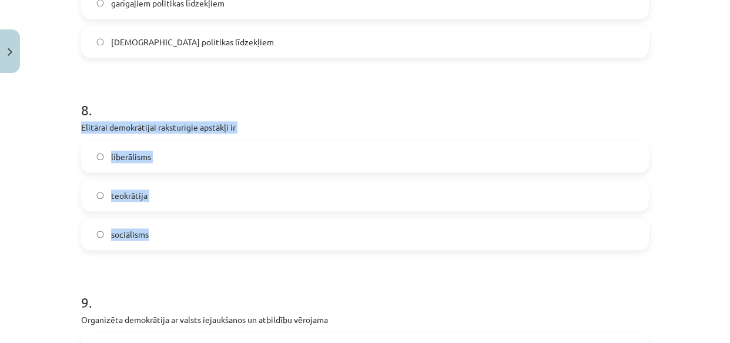
drag, startPoint x: 72, startPoint y: 125, endPoint x: 178, endPoint y: 241, distance: 157.3
click at [128, 155] on span "liberālisms" at bounding box center [131, 157] width 40 height 12
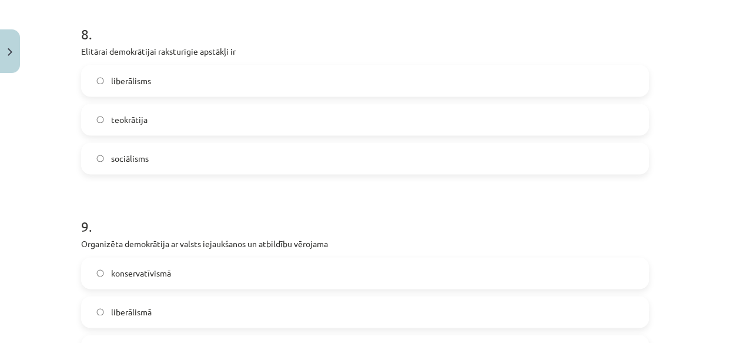
scroll to position [1659, 0]
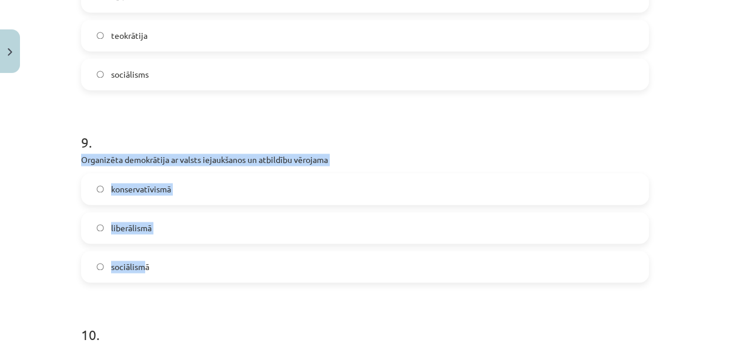
drag, startPoint x: 77, startPoint y: 158, endPoint x: 142, endPoint y: 259, distance: 120.4
click at [142, 259] on div "9 . Organizēta demokrātija ar valsts iejaukšanos un atbildību vērojama konserva…" at bounding box center [365, 197] width 568 height 169
click at [106, 173] on div "konservatīvismā" at bounding box center [365, 189] width 568 height 32
drag, startPoint x: 78, startPoint y: 158, endPoint x: 195, endPoint y: 259, distance: 154.3
click at [195, 260] on div "9 . Organizēta demokrātija ar valsts iejaukšanos un atbildību vērojama konserva…" at bounding box center [365, 197] width 568 height 169
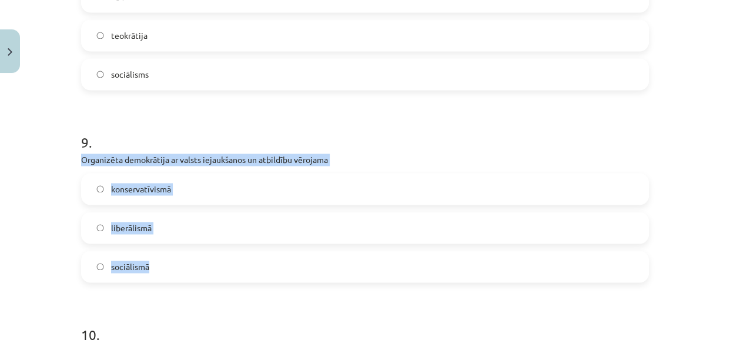
click at [112, 266] on span "sociālismā" at bounding box center [130, 266] width 38 height 12
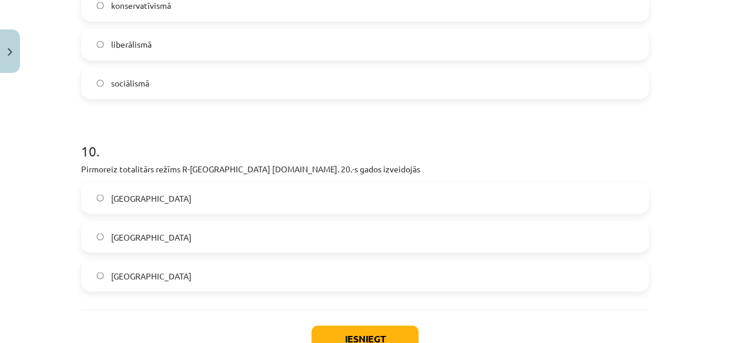
scroll to position [1873, 0]
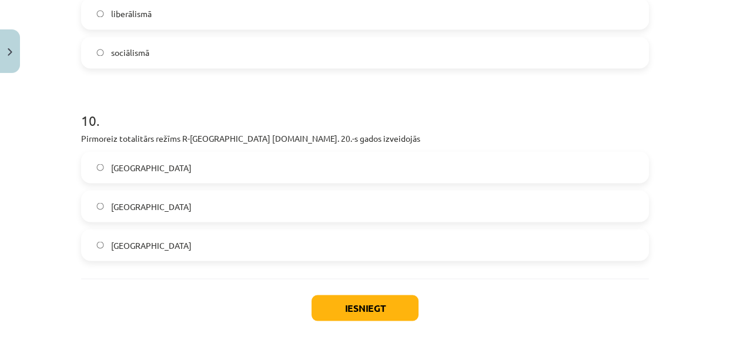
click at [112, 169] on span "Itālijā" at bounding box center [151, 167] width 81 height 12
click at [356, 304] on button "Iesniegt" at bounding box center [365, 308] width 107 height 26
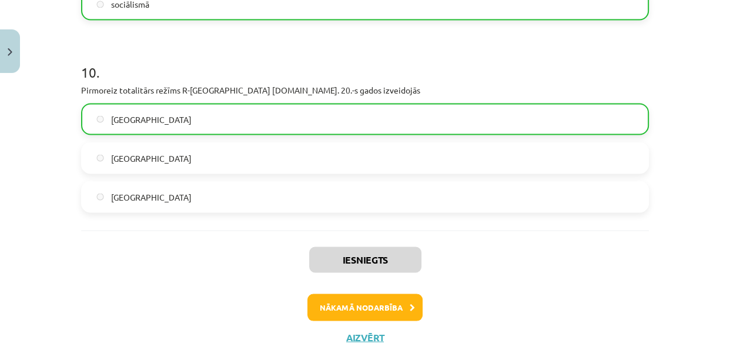
scroll to position [1963, 0]
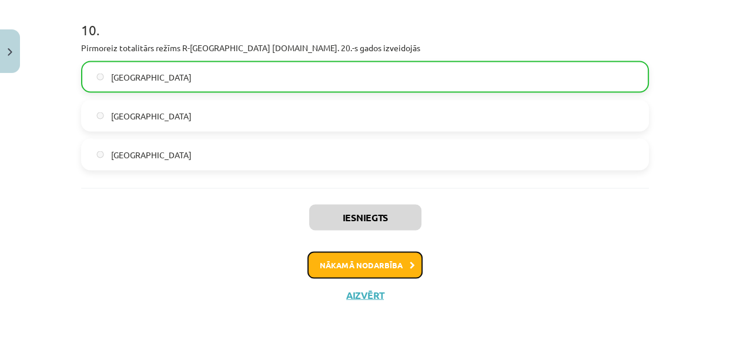
click at [367, 262] on button "Nākamā nodarbība" at bounding box center [365, 264] width 115 height 27
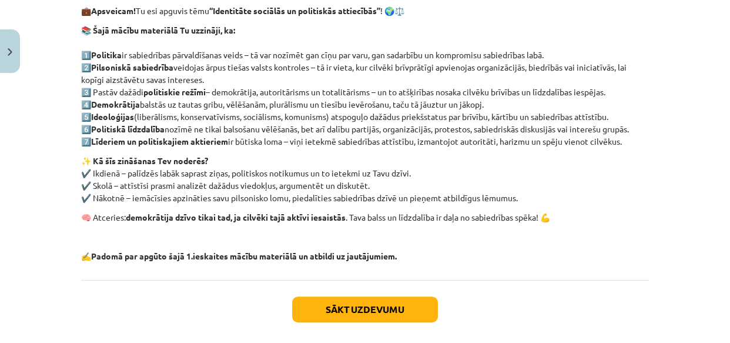
scroll to position [243, 0]
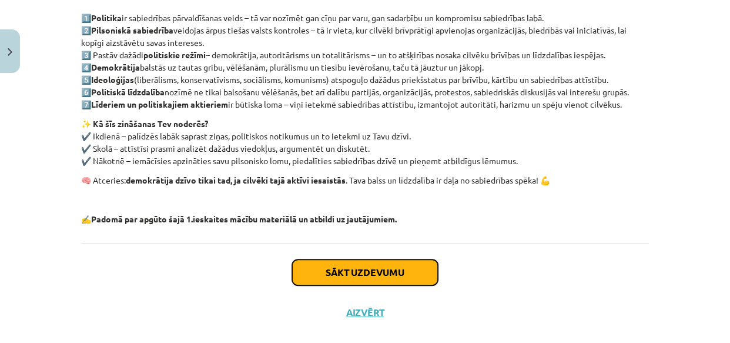
click at [363, 273] on button "Sākt uzdevumu" at bounding box center [365, 272] width 146 height 26
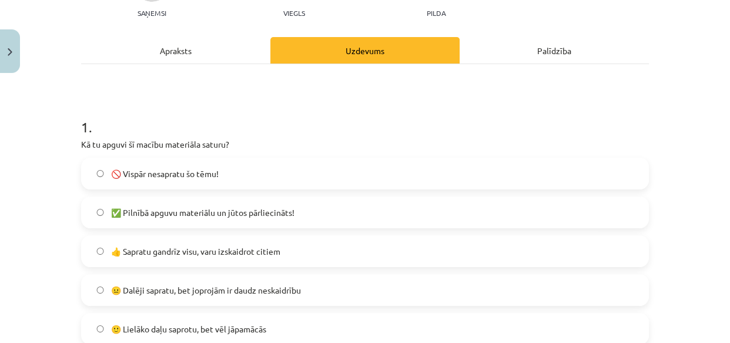
scroll to position [189, 0]
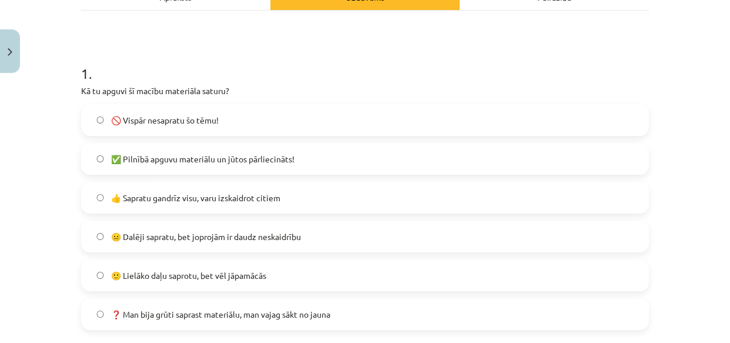
click at [131, 273] on span "🙂 Lielāko daļu saprotu, bet vēl jāpamācās" at bounding box center [188, 275] width 155 height 12
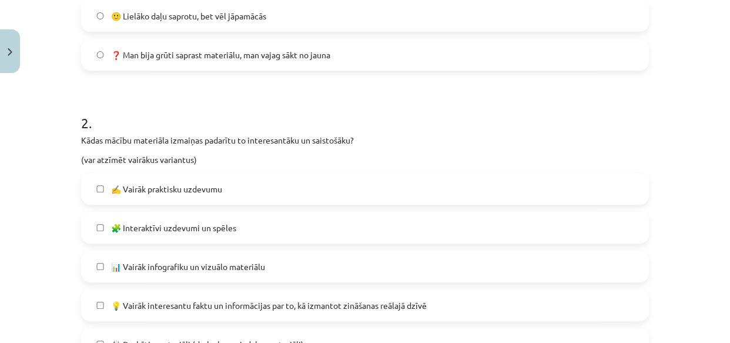
scroll to position [457, 0]
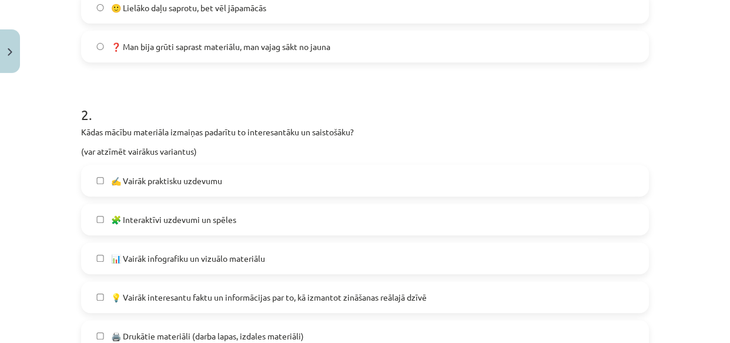
click at [144, 182] on span "✍️ Vairāk praktisku uzdevumu" at bounding box center [166, 181] width 111 height 12
click at [129, 218] on span "🧩 Interaktīvi uzdevumi un spēles" at bounding box center [173, 219] width 125 height 12
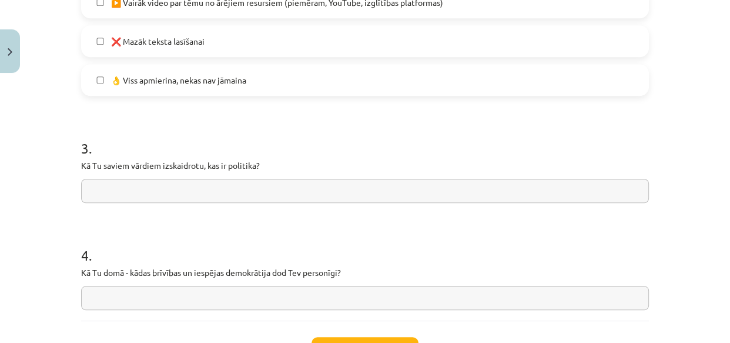
scroll to position [991, 0]
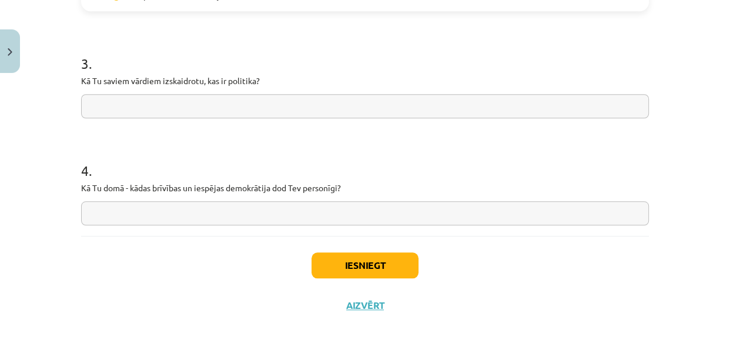
click at [175, 111] on input "text" at bounding box center [365, 106] width 568 height 24
click at [107, 106] on input "text" at bounding box center [365, 106] width 568 height 24
type input "**********"
click at [117, 208] on input "text" at bounding box center [365, 213] width 568 height 24
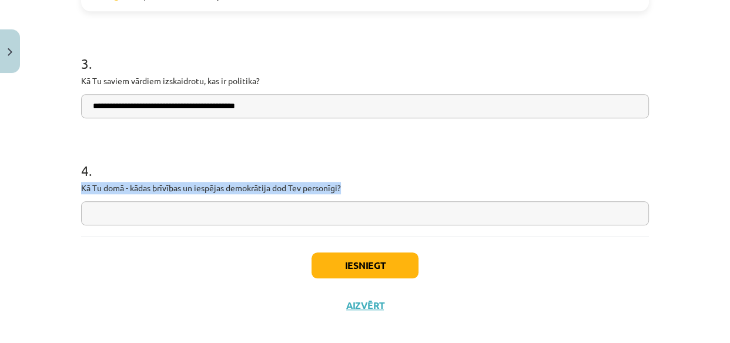
drag, startPoint x: 76, startPoint y: 186, endPoint x: 346, endPoint y: 185, distance: 269.3
click at [234, 182] on p "Kā Tu domā - kādas brīvības un iespējas demokrātija dod Tev personīgi?" at bounding box center [365, 188] width 568 height 12
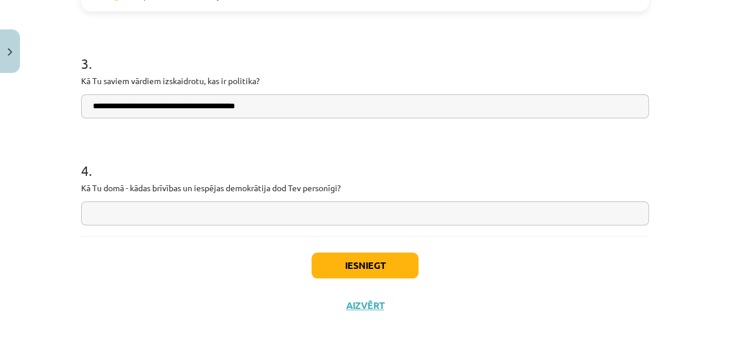
click at [145, 207] on input "text" at bounding box center [365, 213] width 568 height 24
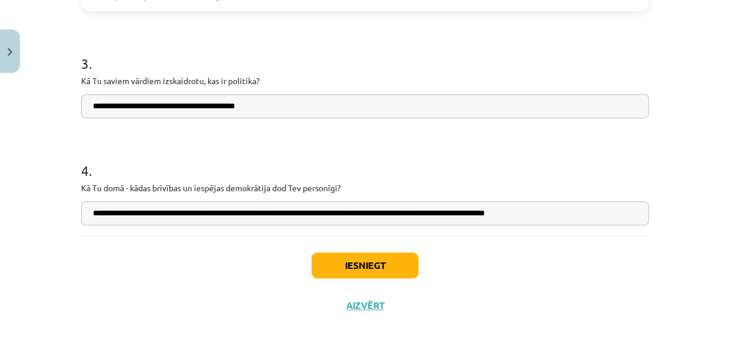
click at [386, 212] on input "**********" at bounding box center [365, 213] width 568 height 24
type input "**********"
click at [372, 264] on button "Iesniegt" at bounding box center [365, 265] width 107 height 26
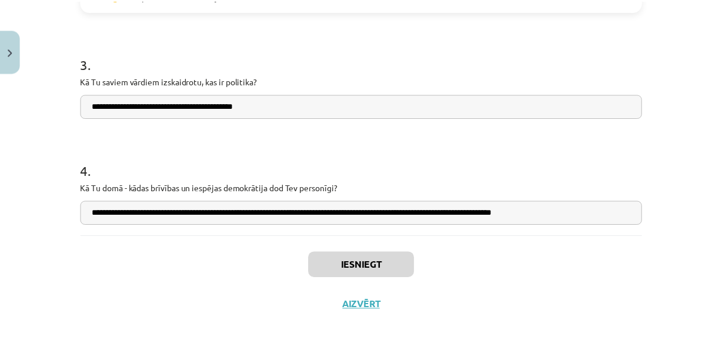
scroll to position [266, 0]
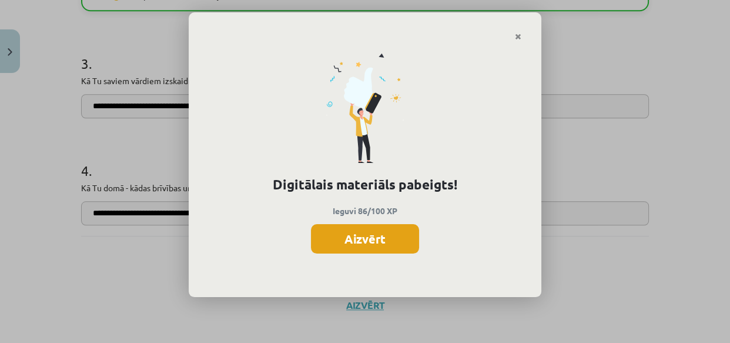
click at [375, 240] on button "Aizvērt" at bounding box center [365, 238] width 108 height 29
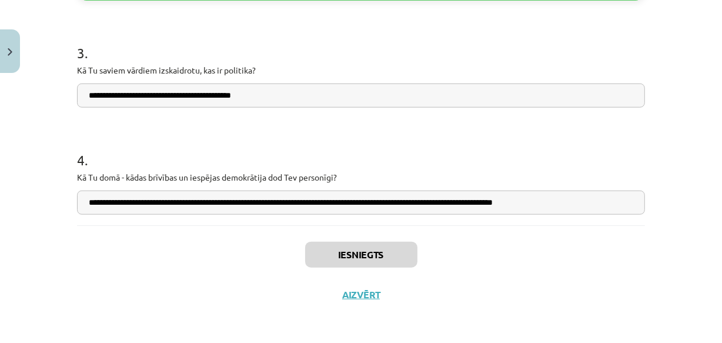
scroll to position [1003, 0]
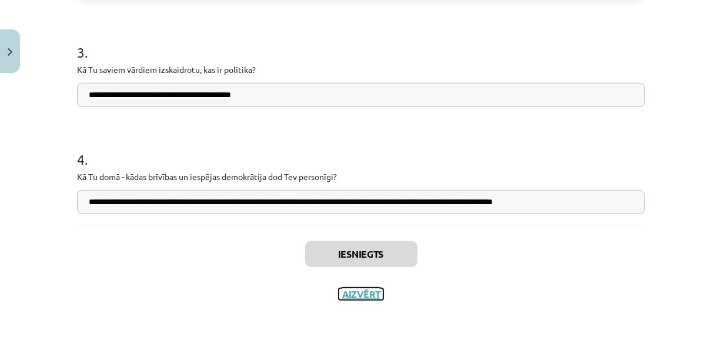
click at [349, 294] on button "Aizvērt" at bounding box center [361, 294] width 45 height 12
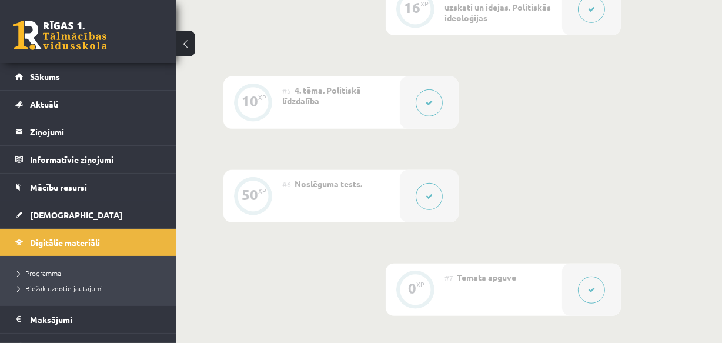
scroll to position [694, 0]
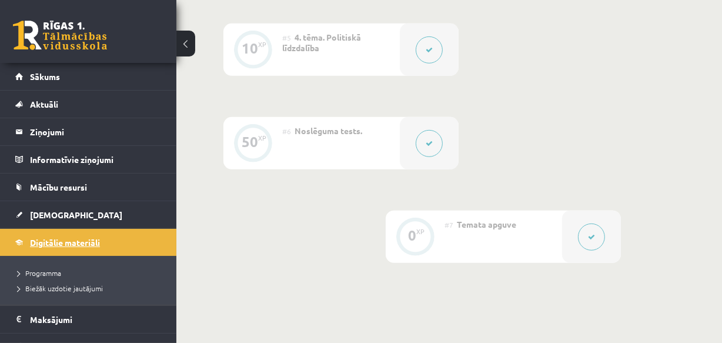
click at [66, 241] on span "Digitālie materiāli" at bounding box center [65, 242] width 70 height 11
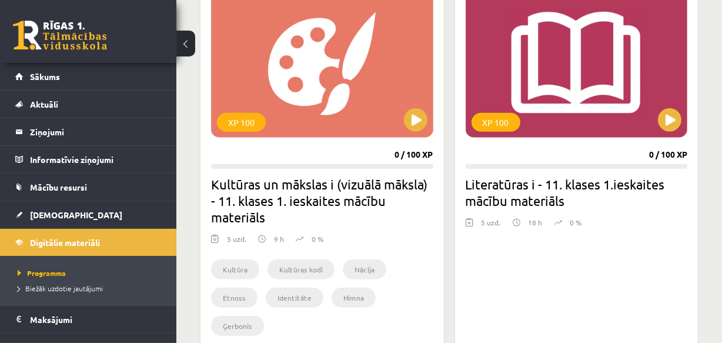
scroll to position [1085, 0]
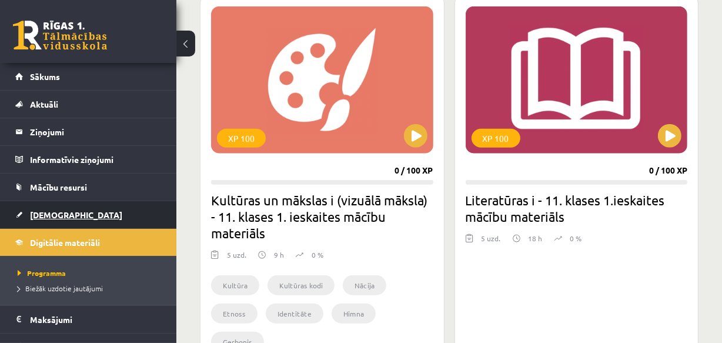
click at [37, 209] on span "[DEMOGRAPHIC_DATA]" at bounding box center [76, 214] width 92 height 11
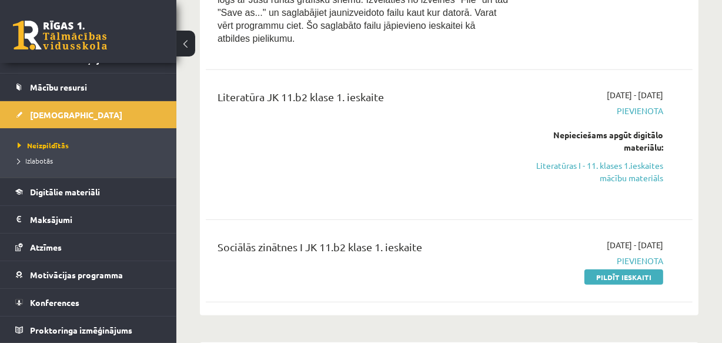
scroll to position [855, 0]
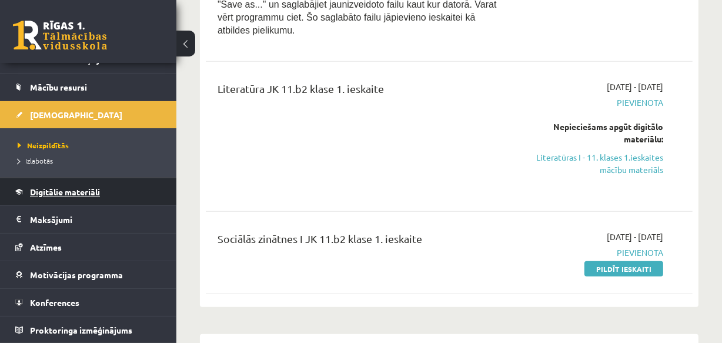
click at [75, 191] on span "Digitālie materiāli" at bounding box center [65, 191] width 70 height 11
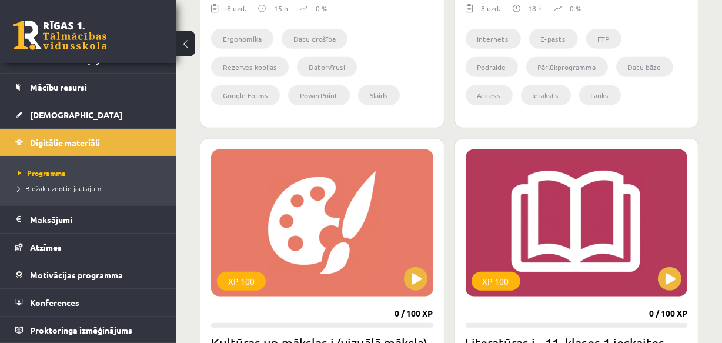
scroll to position [1069, 0]
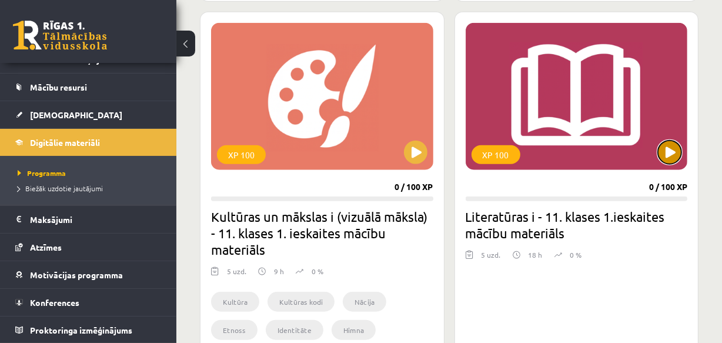
click at [672, 153] on button at bounding box center [670, 153] width 24 height 24
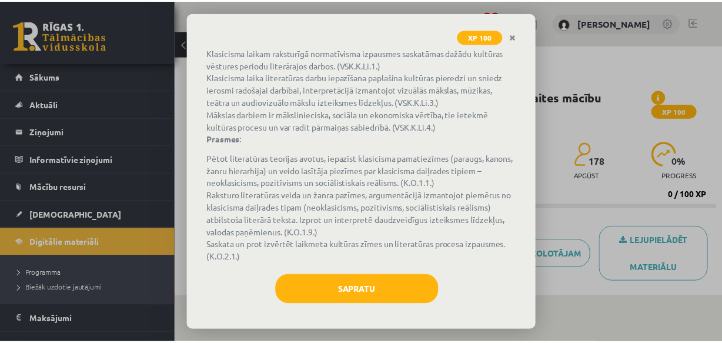
scroll to position [161, 0]
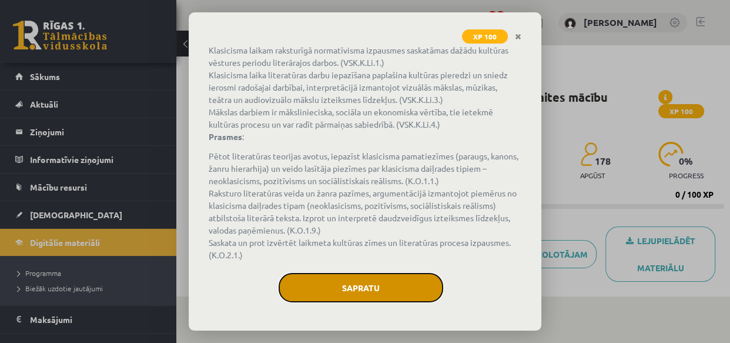
click at [370, 284] on button "Sapratu" at bounding box center [361, 287] width 165 height 29
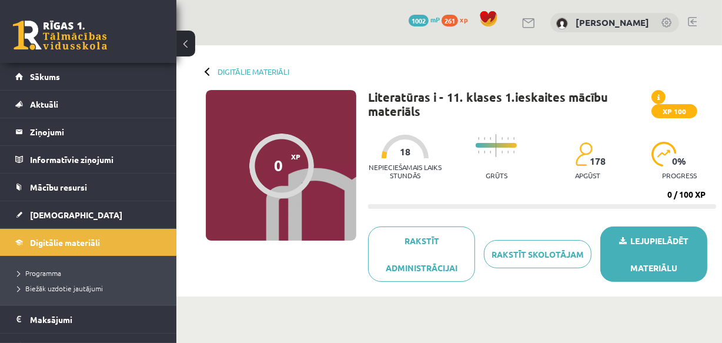
click at [667, 262] on link "Lejupielādēt materiālu" at bounding box center [653, 253] width 107 height 55
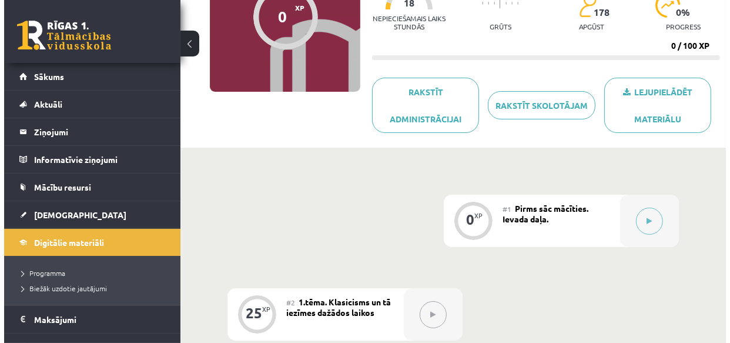
scroll to position [213, 0]
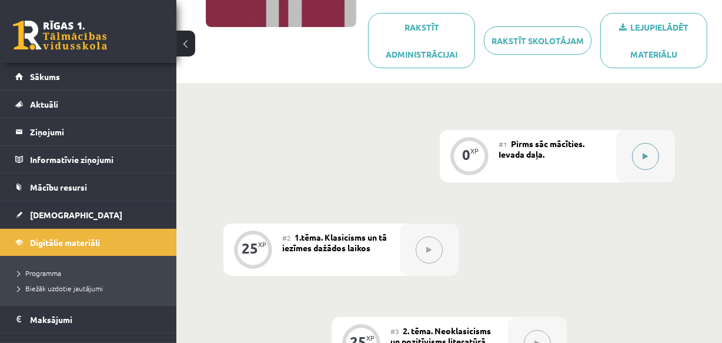
click at [648, 154] on icon at bounding box center [645, 156] width 5 height 7
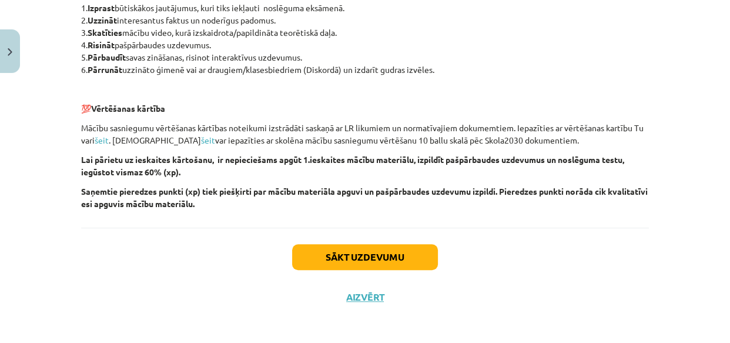
scroll to position [887, 0]
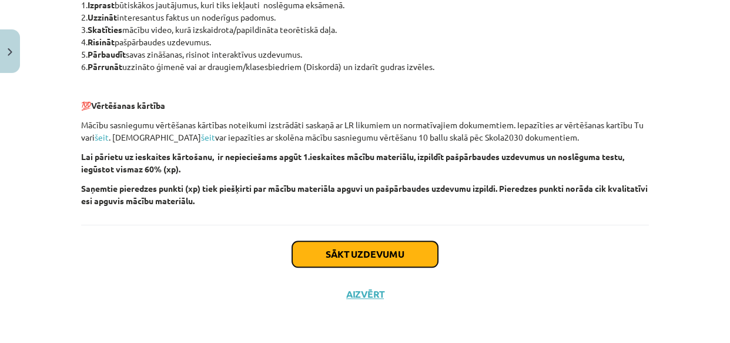
click at [376, 251] on button "Sākt uzdevumu" at bounding box center [365, 254] width 146 height 26
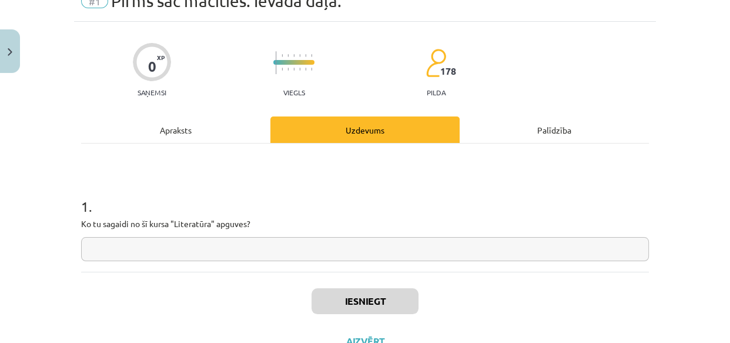
scroll to position [104, 0]
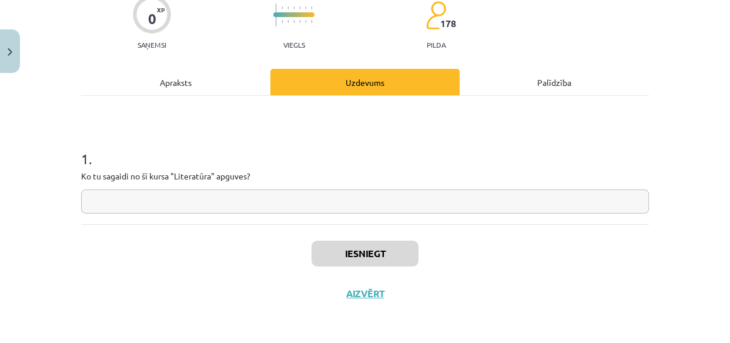
click at [143, 197] on input "text" at bounding box center [365, 201] width 568 height 24
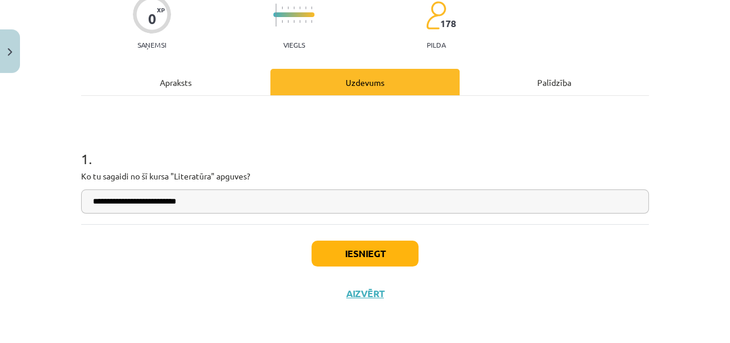
type input "**********"
click at [376, 253] on button "Iesniegt" at bounding box center [365, 253] width 107 height 26
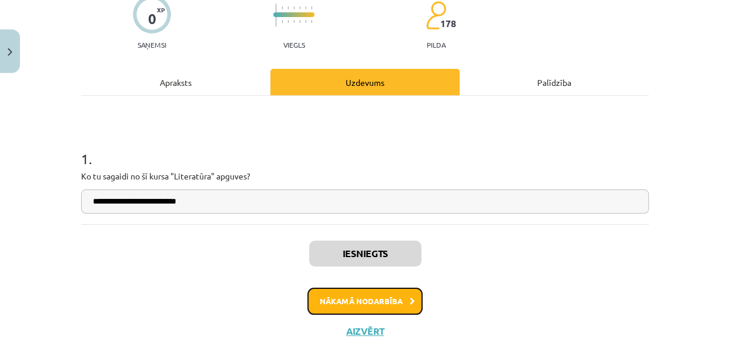
click at [373, 302] on button "Nākamā nodarbība" at bounding box center [365, 301] width 115 height 27
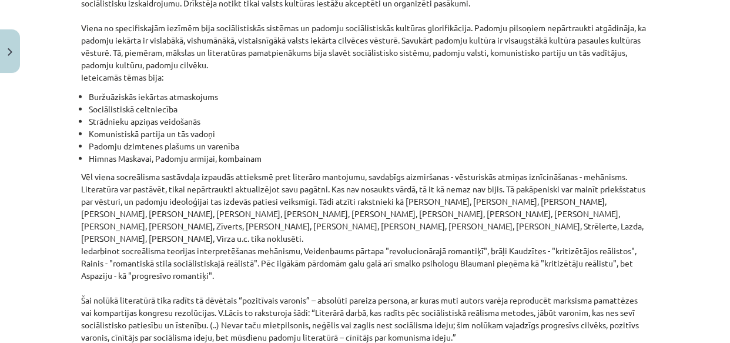
scroll to position [2785, 0]
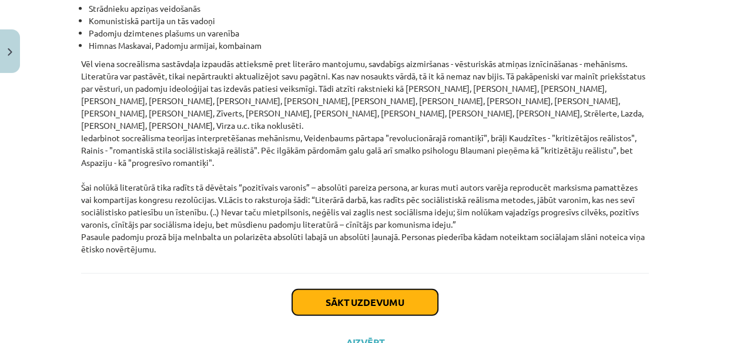
click at [360, 289] on button "Sākt uzdevumu" at bounding box center [365, 302] width 146 height 26
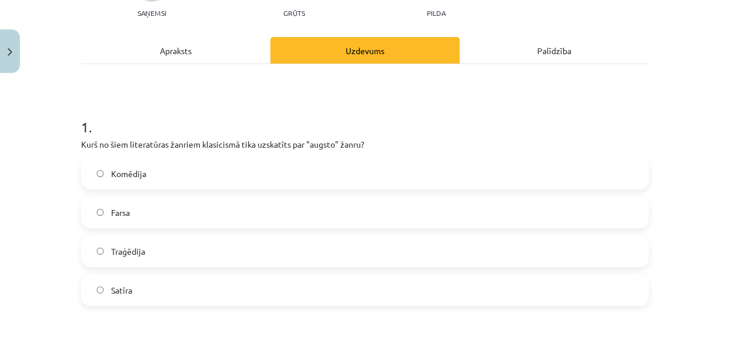
scroll to position [189, 0]
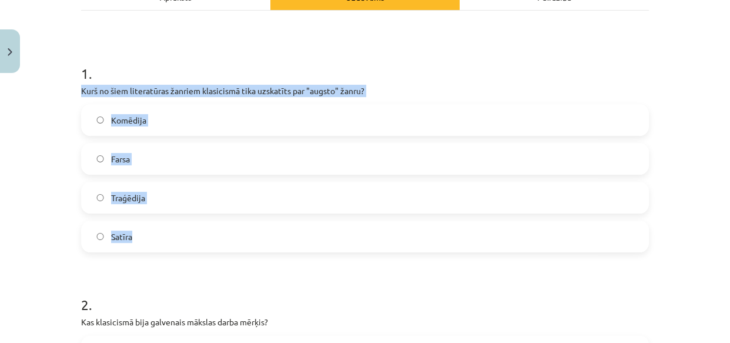
drag, startPoint x: 75, startPoint y: 89, endPoint x: 164, endPoint y: 237, distance: 172.2
copy div "Kurš no šiem literatūras žanriem klasicismā tika uzskatīts par "augsto" žanru? …"
click at [102, 197] on label "Traģēdija" at bounding box center [365, 197] width 566 height 29
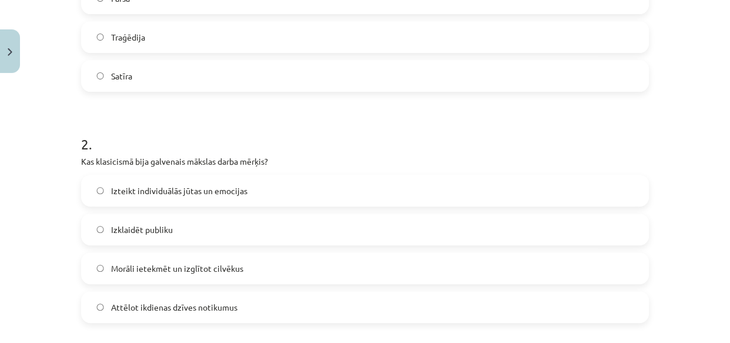
scroll to position [403, 0]
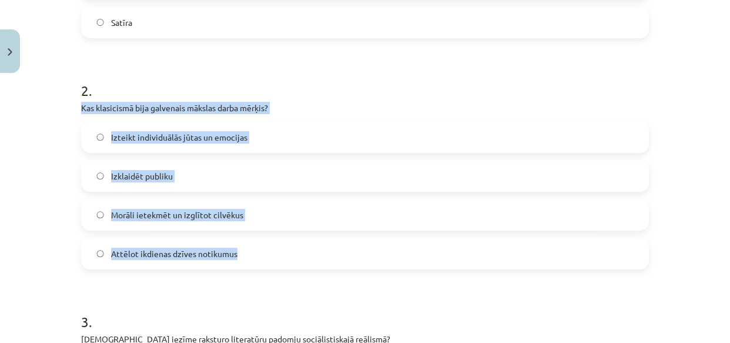
drag, startPoint x: 76, startPoint y: 105, endPoint x: 239, endPoint y: 257, distance: 222.6
copy div "Kas klasicismā bija galvenais mākslas darba mērķis? Izteikt individuālās jūtas …"
click at [132, 215] on span "Morāli ietekmēt un izglītot cilvēkus" at bounding box center [177, 215] width 132 height 12
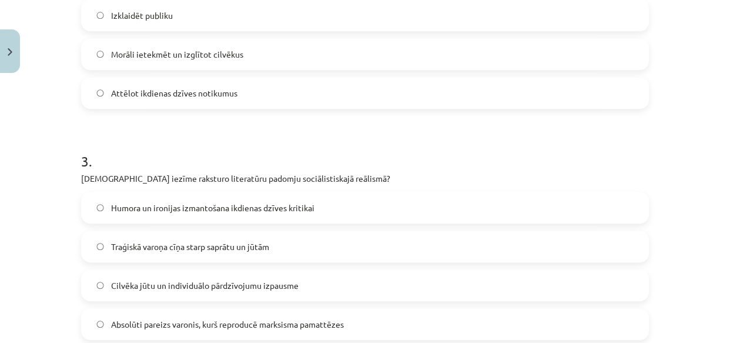
scroll to position [617, 0]
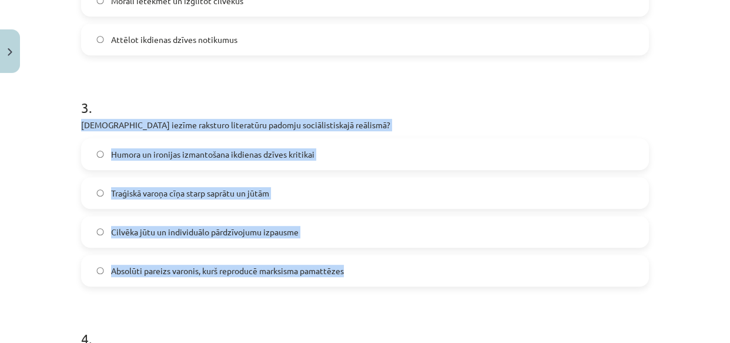
drag, startPoint x: 78, startPoint y: 129, endPoint x: 349, endPoint y: 272, distance: 306.4
click at [349, 272] on div "3 . Kura iezīme raksturo literatūru padomju sociālistiskajā reālismā? Humora un…" at bounding box center [365, 183] width 568 height 208
copy div "Kura iezīme raksturo literatūru padomju sociālistiskajā reālismā? Humora un iro…"
click at [51, 163] on div "Mācību tēma: Literatūras i - 11. klases 1.ieskaites mācību materiāls #2 1.tēma.…" at bounding box center [365, 171] width 730 height 343
drag, startPoint x: 76, startPoint y: 125, endPoint x: 352, endPoint y: 269, distance: 311.4
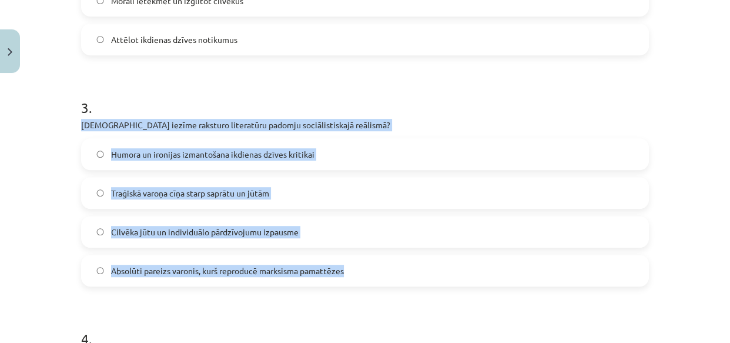
click at [352, 269] on div "25 XP Saņemsi Grūts 178 pilda Apraksts Uzdevums Palīdzība 1 . Kurš no šiem lite…" at bounding box center [365, 158] width 582 height 1395
copy div "Kura iezīme raksturo literatūru padomju sociālistiskajā reālismā? Humora un iro…"
click at [128, 268] on span "Absolūti pareizs varonis, kurš reproducē marksisma pamattēzes" at bounding box center [227, 271] width 233 height 12
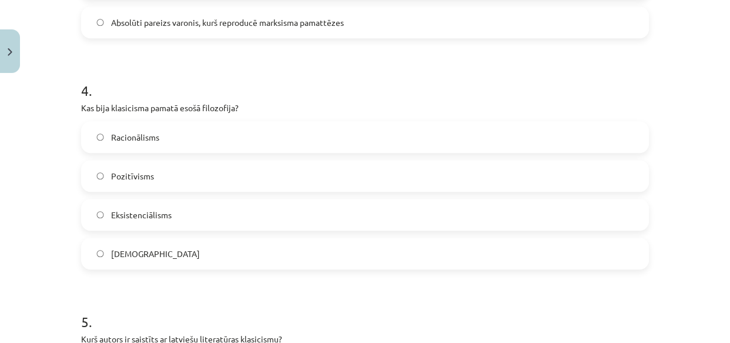
scroll to position [884, 0]
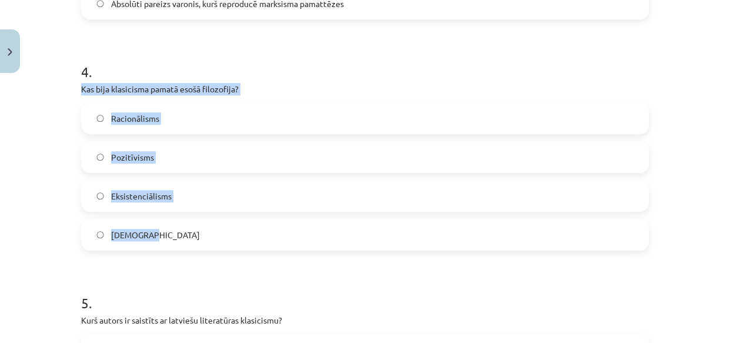
drag, startPoint x: 76, startPoint y: 87, endPoint x: 197, endPoint y: 239, distance: 194.6
copy div "Kas bija klasicisma pamatā esošā filozofija? Racionālisms Pozitīvisms Eksistenc…"
click at [120, 116] on span "Racionālisms" at bounding box center [135, 118] width 48 height 12
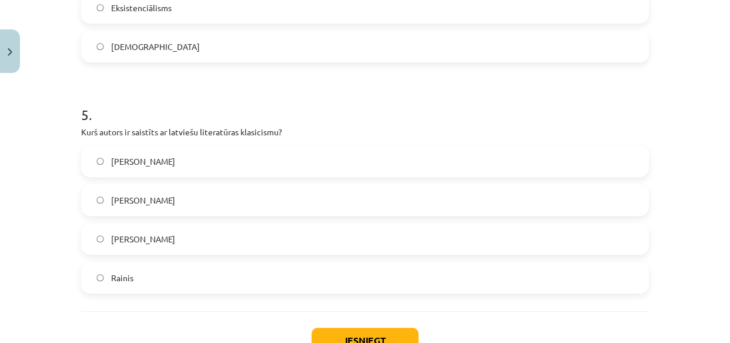
scroll to position [1098, 0]
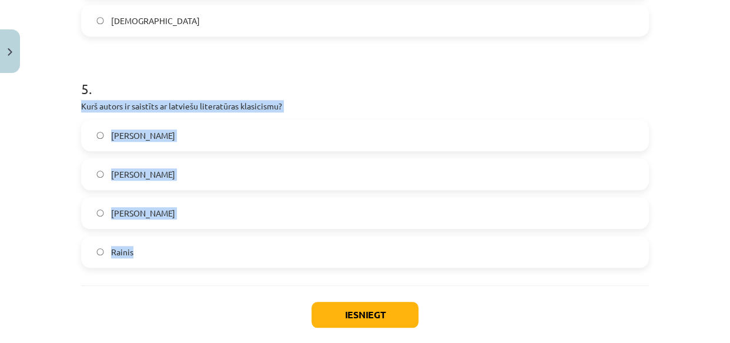
drag, startPoint x: 76, startPoint y: 105, endPoint x: 172, endPoint y: 258, distance: 180.6
copy div "Kurš autors ir saistīts ar latviešu literatūras klasicismu? Vilis Lācis Kristof…"
click at [129, 173] on span "Kristofers Fīrekers" at bounding box center [143, 174] width 64 height 12
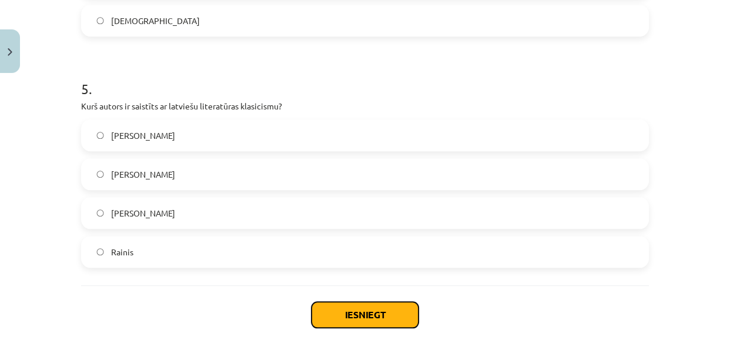
click at [338, 309] on button "Iesniegt" at bounding box center [365, 315] width 107 height 26
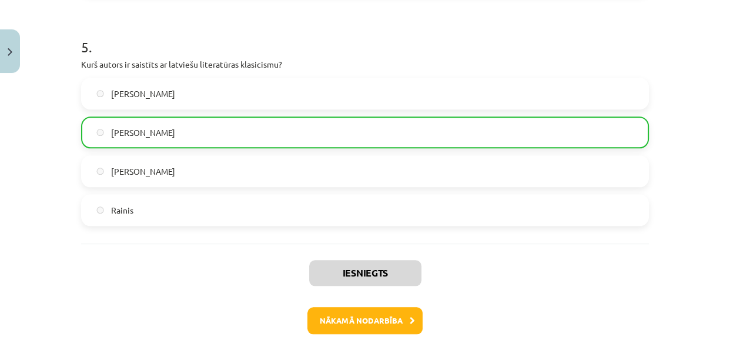
scroll to position [1196, 0]
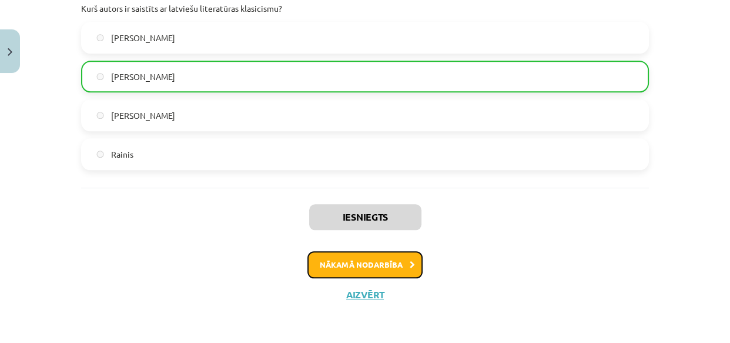
click at [359, 265] on button "Nākamā nodarbība" at bounding box center [365, 264] width 115 height 27
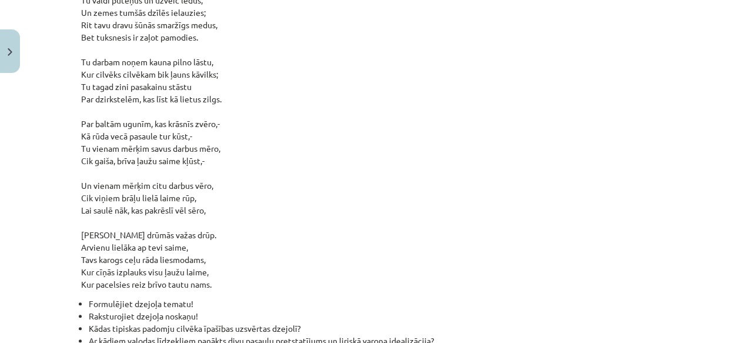
scroll to position [1122, 0]
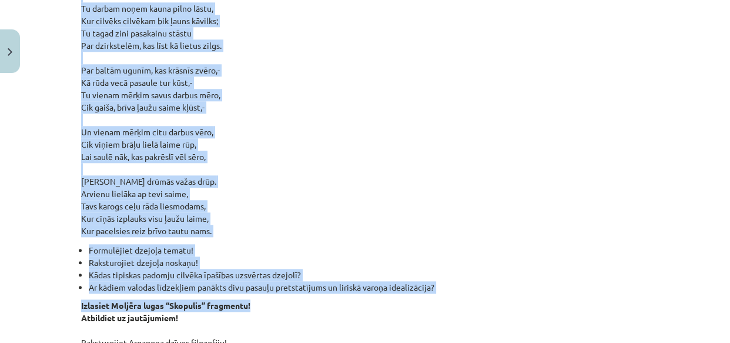
click at [340, 160] on p "Daiļdarbu analīze patstāvīgam darbam. Izlasiet Jāņa Sudrabkalna dzejoli “Padomj…" at bounding box center [365, 2] width 568 height 469
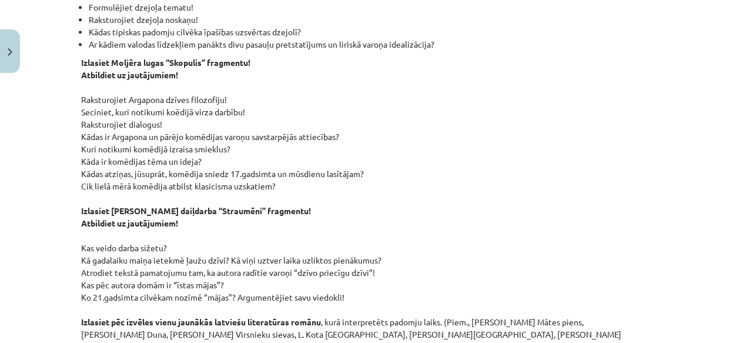
scroll to position [1389, 0]
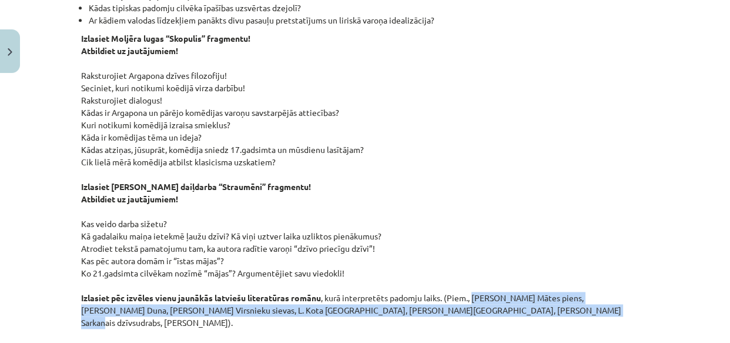
drag, startPoint x: 472, startPoint y: 282, endPoint x: 514, endPoint y: 299, distance: 46.2
click at [514, 299] on p "Izlasiet Moljēra lugas “Skopulis” fragmentu! Atbildiet uz jautājumiem! Raksturo…" at bounding box center [365, 297] width 568 height 531
copy p "N. Ikstena Mātes piens, I. Ābele Duna, A. Manfelde Virsnieku sievas, L. Kota Is…"
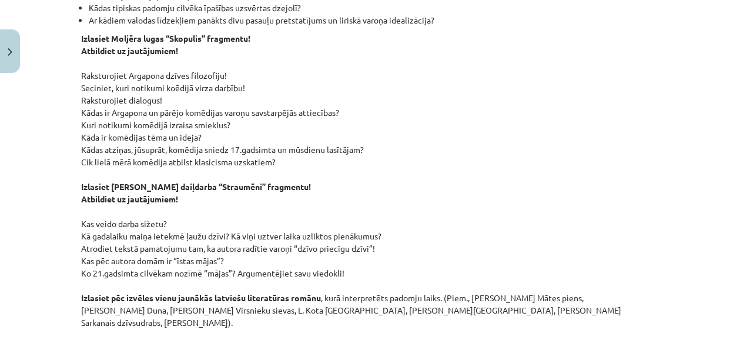
click at [529, 306] on p "Izlasiet Moljēra lugas “Skopulis” fragmentu! Atbildiet uz jautājumiem! Raksturo…" at bounding box center [365, 297] width 568 height 531
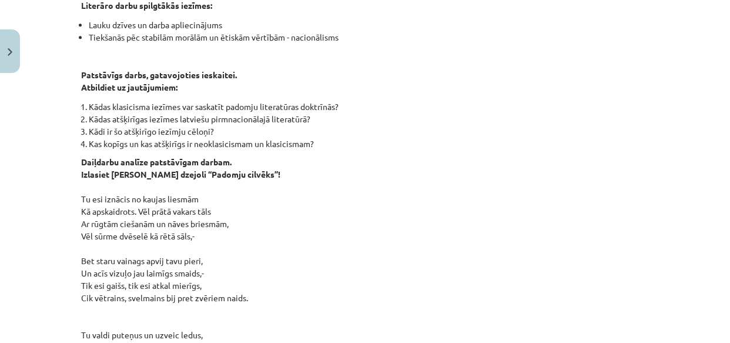
scroll to position [694, 0]
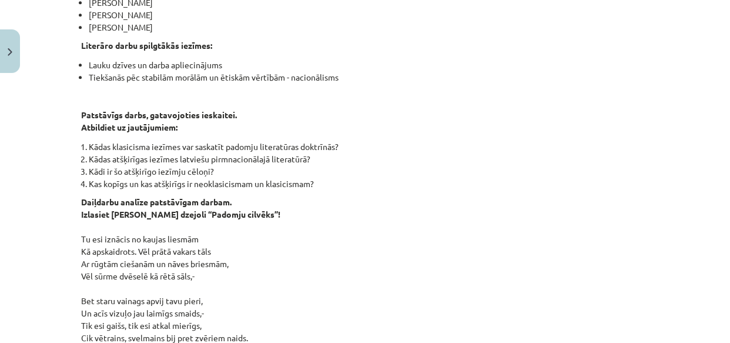
drag, startPoint x: 76, startPoint y: 133, endPoint x: 322, endPoint y: 166, distance: 248.0
click at [322, 166] on ol "Kādas klasicisma iezīmes var saskatīt padomju literatūras doktrīnās? Kādas atšķ…" at bounding box center [365, 165] width 568 height 49
copy ol "Kādas klasicisma iezīmes var saskatīt padomju literatūras doktrīnās? Kādas atšķ…"
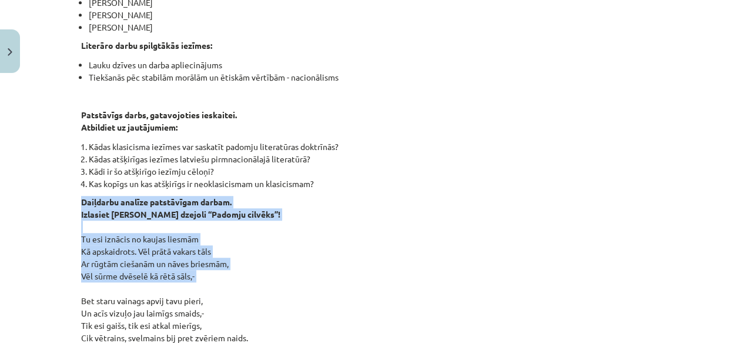
drag, startPoint x: 75, startPoint y: 186, endPoint x: 198, endPoint y: 275, distance: 151.5
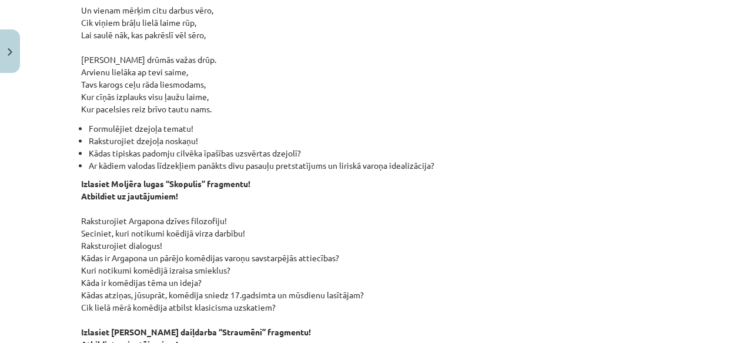
scroll to position [1242, 0]
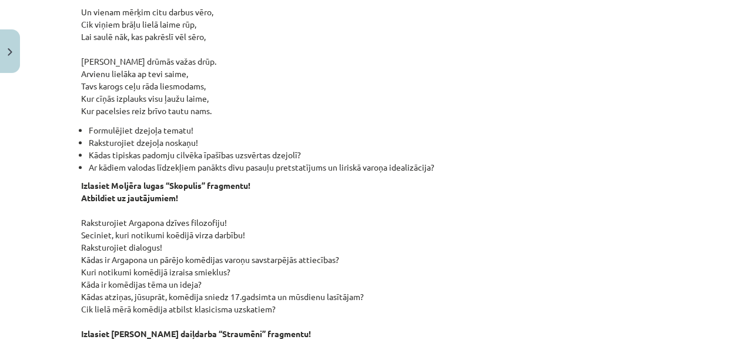
drag, startPoint x: 73, startPoint y: 28, endPoint x: 441, endPoint y: 158, distance: 389.8
copy div "Daiļdarbu analīze patstāvīgam darbam. Izlasiet Jāņa Sudrabkalna dzejoli “Padomj…"
drag, startPoint x: 78, startPoint y: 171, endPoint x: 359, endPoint y: 299, distance: 308.9
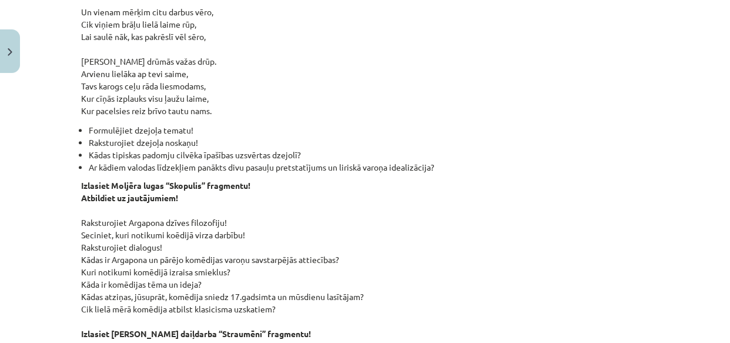
copy p "Izlasiet Moljēra lugas “Skopulis” fragmentu! Atbildiet uz jautājumiem! Raksturo…"
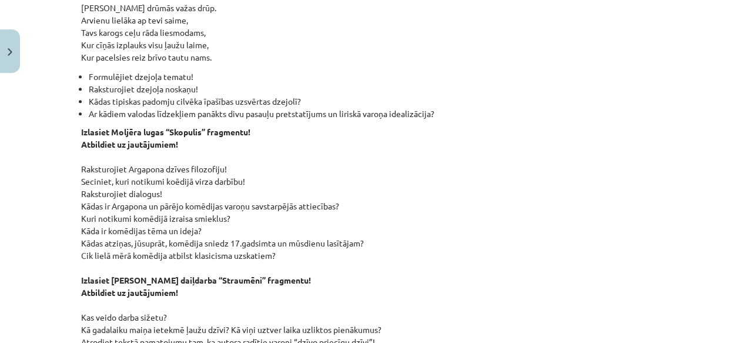
scroll to position [1349, 0]
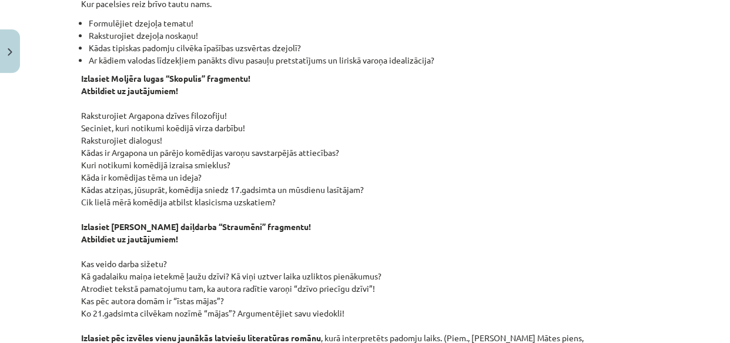
drag, startPoint x: 77, startPoint y: 213, endPoint x: 345, endPoint y: 306, distance: 283.0
click at [345, 306] on p "Izlasiet Moljēra lugas “Skopulis” fragmentu! Atbildiet uz jautājumiem! Raksturo…" at bounding box center [365, 337] width 568 height 531
click at [273, 232] on p "Izlasiet Moljēra lugas “Skopulis” fragmentu! Atbildiet uz jautājumiem! Raksturo…" at bounding box center [365, 337] width 568 height 531
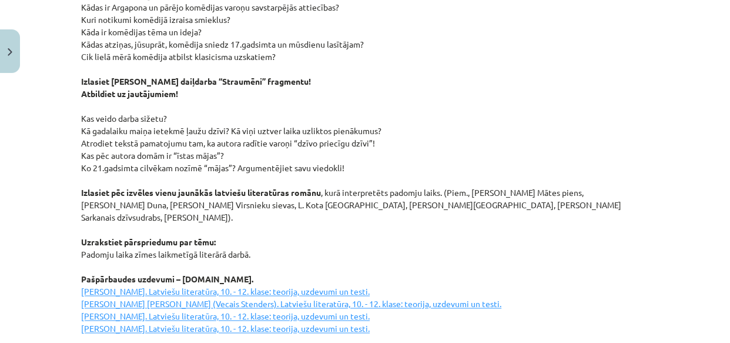
scroll to position [1510, 0]
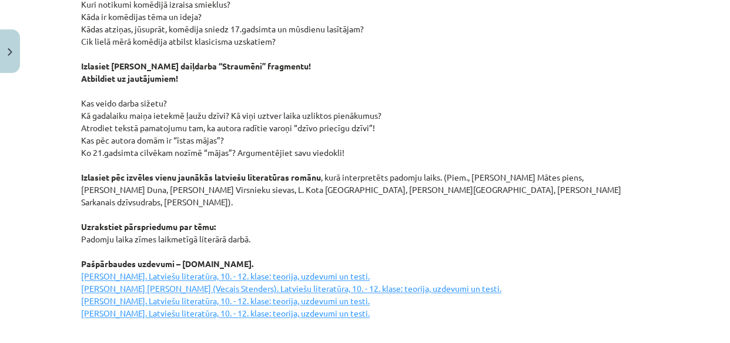
drag, startPoint x: 79, startPoint y: 200, endPoint x: 251, endPoint y: 218, distance: 173.2
click at [251, 218] on p "Izlasiet Moljēra lugas “Skopulis” fragmentu! Atbildiet uz jautājumiem! Raksturo…" at bounding box center [365, 177] width 568 height 531
click at [289, 215] on p "Izlasiet Moljēra lugas “Skopulis” fragmentu! Atbildiet uz jautājumiem! Raksturo…" at bounding box center [365, 177] width 568 height 531
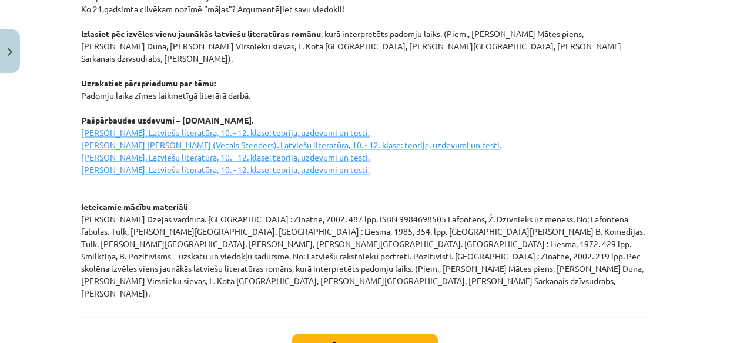
scroll to position [1696, 0]
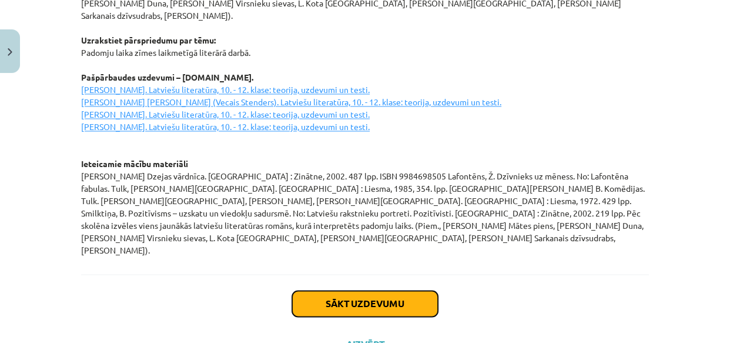
click at [346, 290] on button "Sākt uzdevumu" at bounding box center [365, 303] width 146 height 26
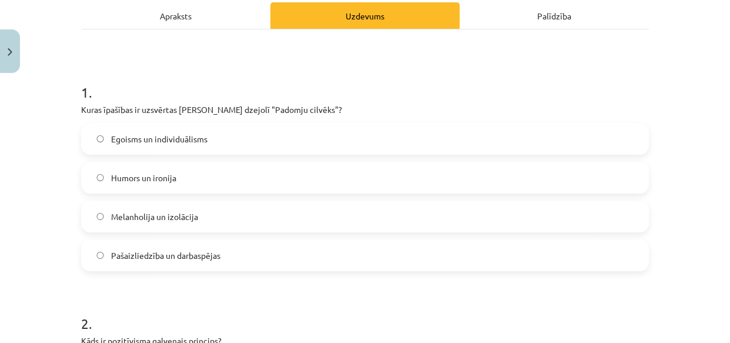
scroll to position [189, 0]
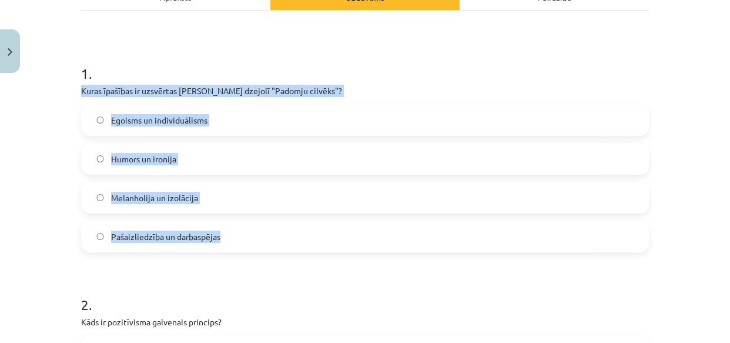
drag, startPoint x: 77, startPoint y: 89, endPoint x: 236, endPoint y: 250, distance: 226.2
click at [236, 250] on div "1 . Kuras īpašības ir uzsvērtas Jāņa Sudrabkalna dzejolī "Padomju cilvēks"? Ego…" at bounding box center [365, 149] width 568 height 208
click at [135, 236] on span "Pašaizliedzība un darbaspējas" at bounding box center [165, 236] width 109 height 12
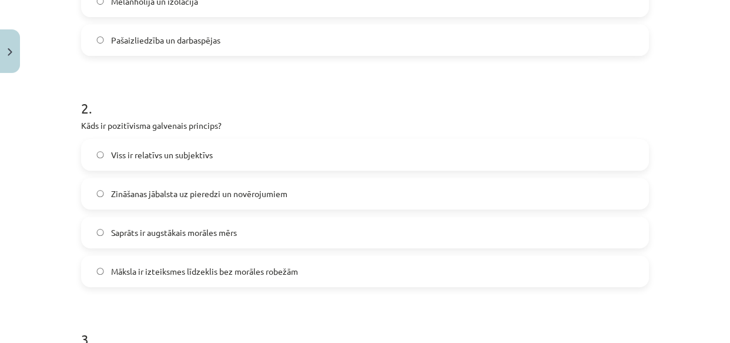
scroll to position [403, 0]
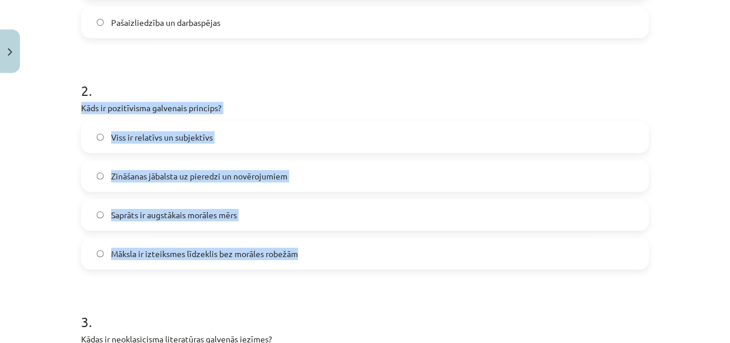
drag, startPoint x: 76, startPoint y: 108, endPoint x: 308, endPoint y: 246, distance: 269.2
click at [135, 177] on span "Zināšanas jābalsta uz pieredzi un novērojumiem" at bounding box center [199, 176] width 176 height 12
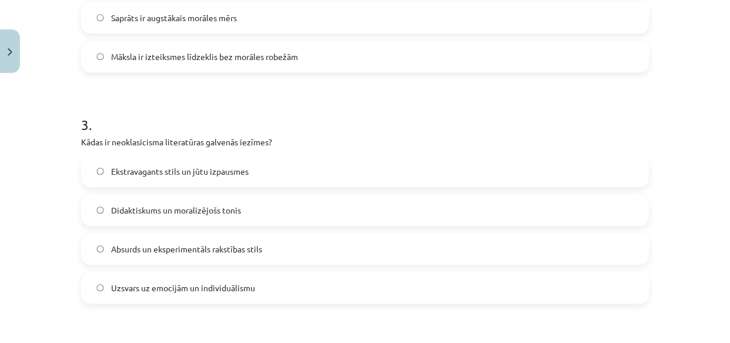
scroll to position [617, 0]
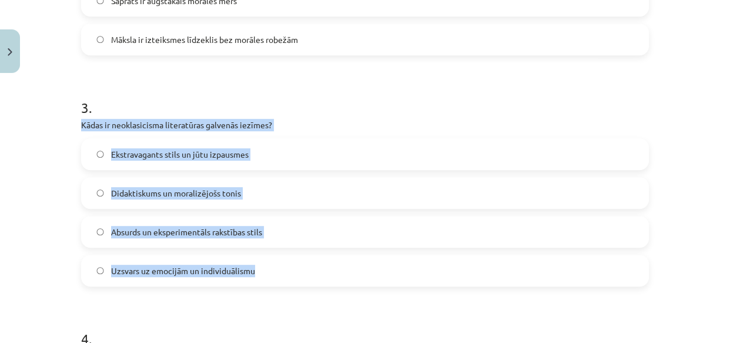
drag, startPoint x: 76, startPoint y: 123, endPoint x: 270, endPoint y: 264, distance: 240.1
click at [270, 264] on div "25 XP Saņemsi Grūts 178 pilda Apraksts Uzdevums Palīdzība 1 . Kuras īpašības ir…" at bounding box center [365, 158] width 582 height 1395
click at [149, 191] on span "Didaktiskums un moralizējošs tonis" at bounding box center [176, 193] width 130 height 12
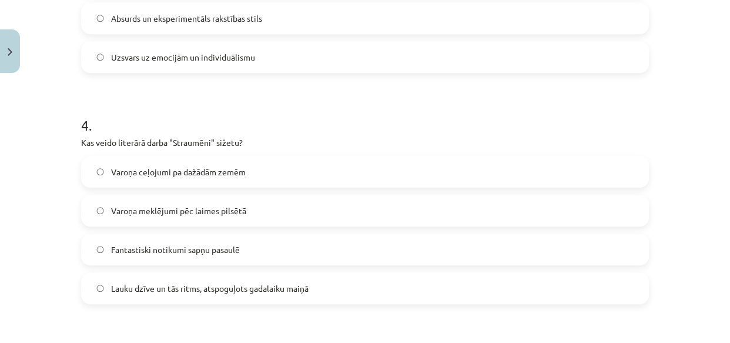
scroll to position [884, 0]
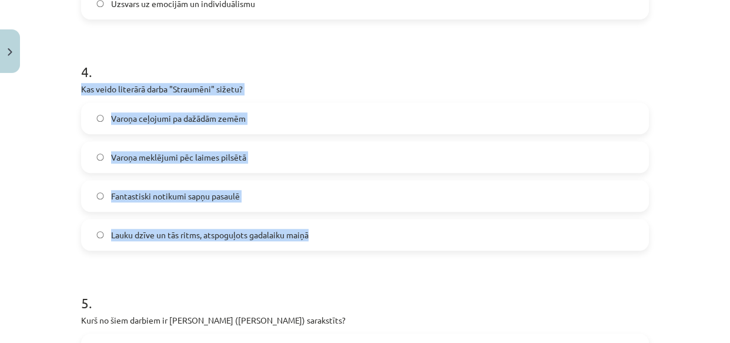
drag, startPoint x: 76, startPoint y: 85, endPoint x: 311, endPoint y: 238, distance: 280.5
click at [170, 235] on span "Lauku dzīve un tās ritms, atspoguļots gadalaiku maiņā" at bounding box center [210, 235] width 198 height 12
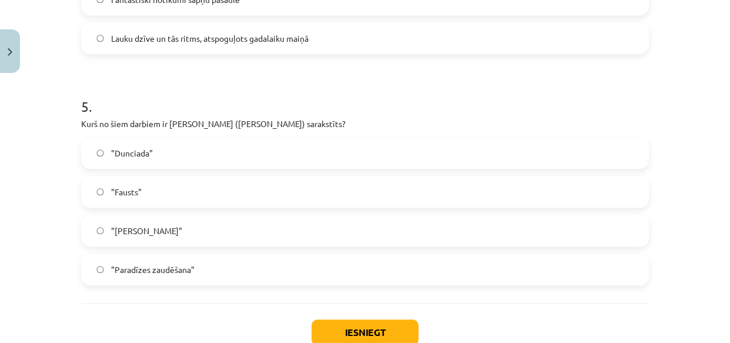
scroll to position [1098, 0]
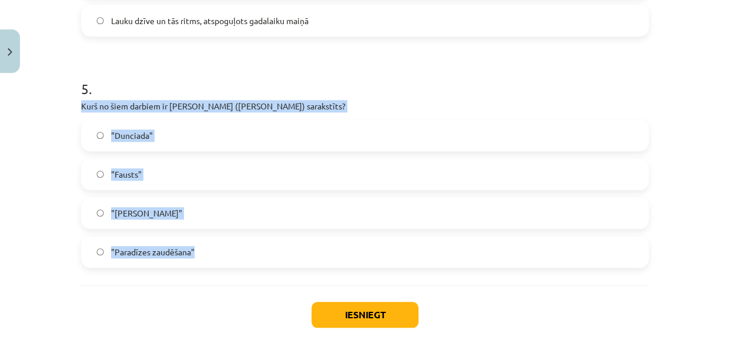
drag, startPoint x: 78, startPoint y: 103, endPoint x: 199, endPoint y: 255, distance: 194.0
click at [199, 255] on div "5 . Kurš no šiem darbiem ir Aleksandra Pāvesta (Alexander Pope) sarakstīts? "Du…" at bounding box center [365, 164] width 568 height 208
click at [126, 137] on span ""Dunciada"" at bounding box center [132, 135] width 42 height 12
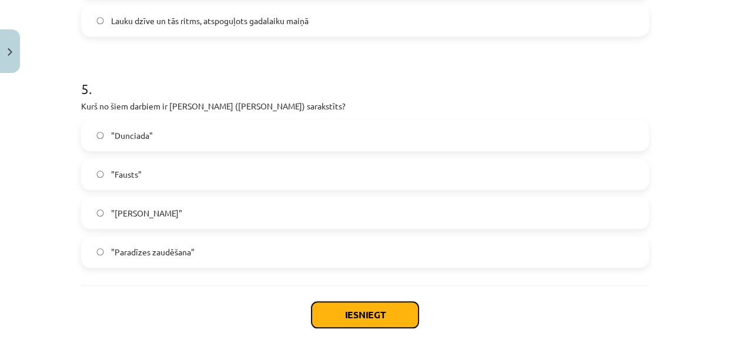
click at [353, 312] on button "Iesniegt" at bounding box center [365, 315] width 107 height 26
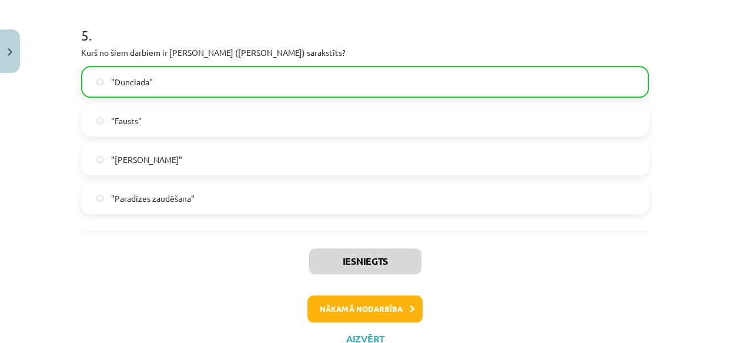
scroll to position [1196, 0]
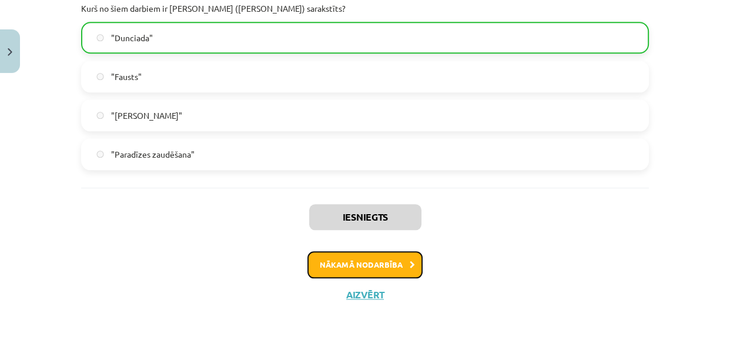
click at [372, 262] on button "Nākamā nodarbība" at bounding box center [365, 264] width 115 height 27
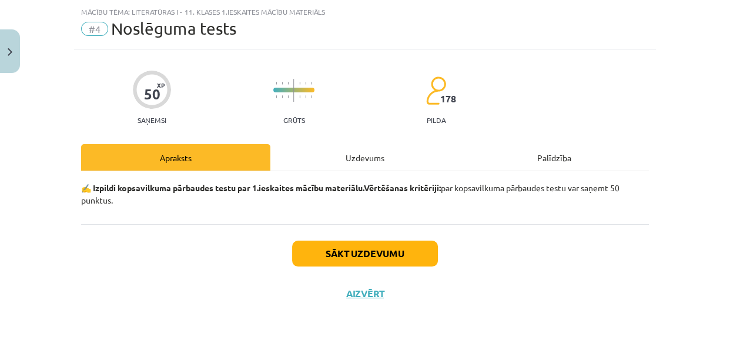
scroll to position [29, 0]
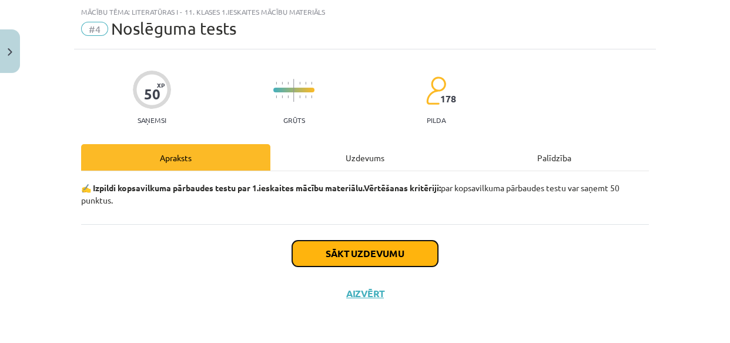
click at [357, 253] on button "Sākt uzdevumu" at bounding box center [365, 253] width 146 height 26
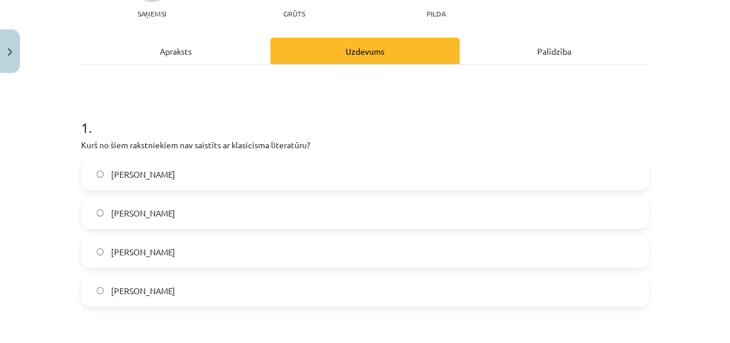
scroll to position [189, 0]
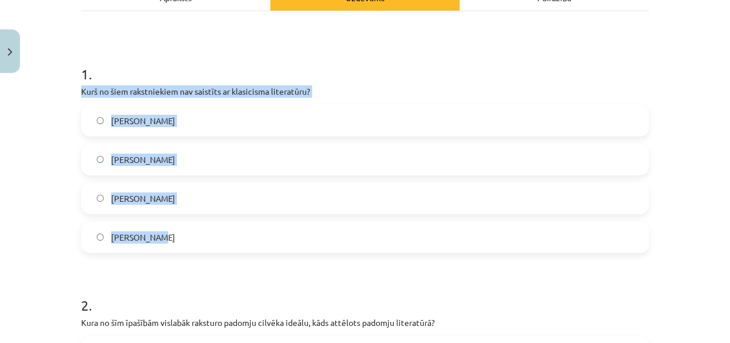
drag, startPoint x: 76, startPoint y: 90, endPoint x: 181, endPoint y: 235, distance: 178.7
click at [129, 239] on span "Vilis Lācis" at bounding box center [143, 237] width 64 height 12
click at [124, 233] on span "Vilis Lācis" at bounding box center [143, 237] width 64 height 12
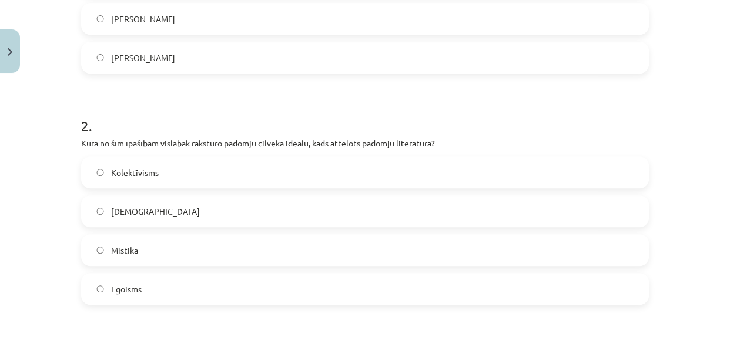
scroll to position [403, 0]
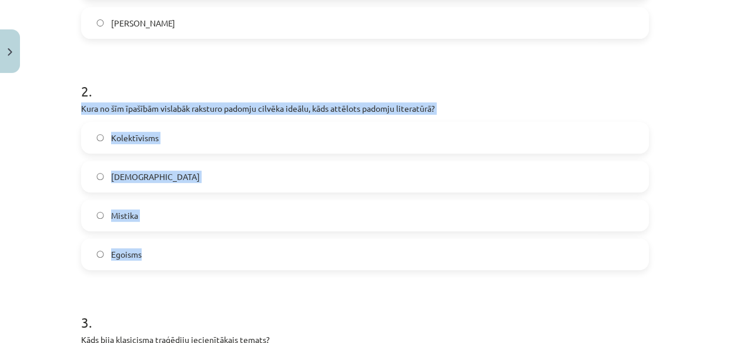
drag, startPoint x: 77, startPoint y: 106, endPoint x: 155, endPoint y: 255, distance: 168.1
click at [155, 255] on div "2 . Kura no šīm īpašībām vislabāk raksturo padomju cilvēka ideālu, kāds attēlot…" at bounding box center [365, 166] width 568 height 208
click at [129, 132] on span "Kolektīvisms" at bounding box center [135, 138] width 48 height 12
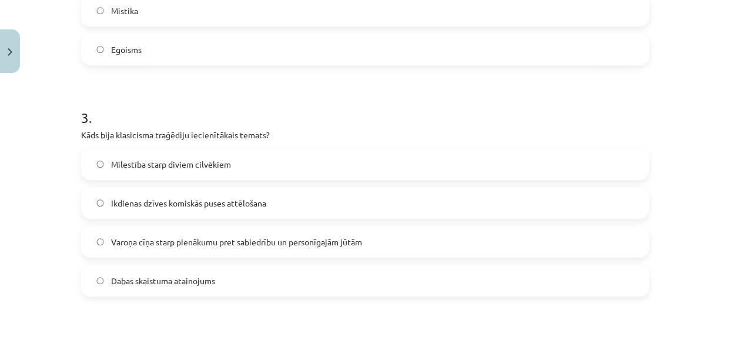
scroll to position [617, 0]
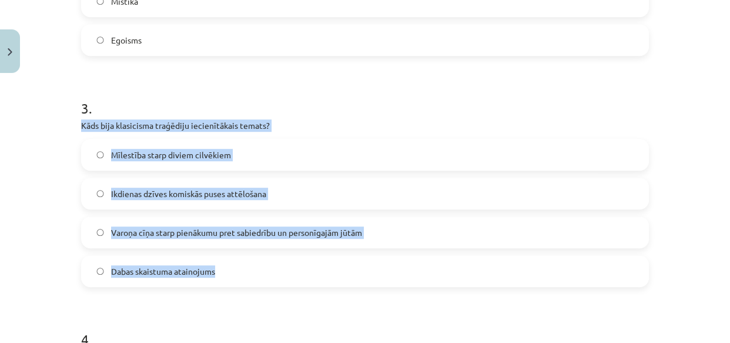
drag, startPoint x: 78, startPoint y: 125, endPoint x: 240, endPoint y: 280, distance: 225.0
click at [240, 280] on div "3 . Kāds bija klasicisma traģēdiju iecienītākais temats? Mīlestība starp diviem…" at bounding box center [365, 183] width 568 height 208
click at [158, 230] on span "Varoņa cīņa starp pienākumu pret sabiedrību un personīgajām jūtām" at bounding box center [236, 232] width 251 height 12
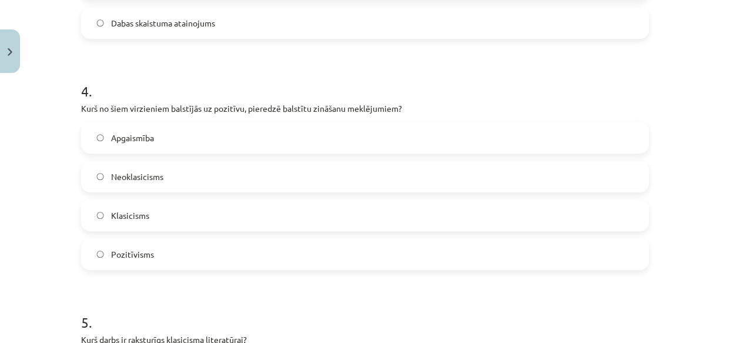
scroll to position [884, 0]
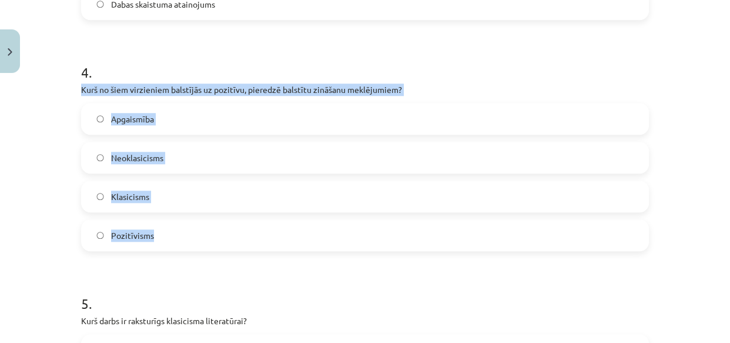
drag, startPoint x: 79, startPoint y: 86, endPoint x: 188, endPoint y: 229, distance: 179.9
click at [188, 229] on div "4 . Kurš no šiem virzieniem balstījās uz pozitīvu, pieredzē balstītu zināšanu m…" at bounding box center [365, 148] width 568 height 208
click at [132, 237] on span "Pozitīvisms" at bounding box center [132, 235] width 43 height 12
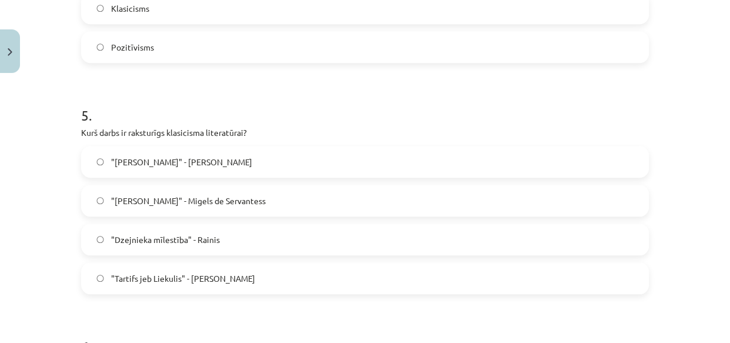
scroll to position [1098, 0]
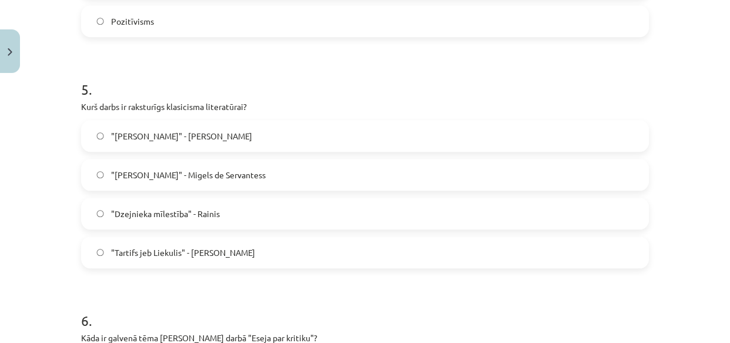
drag, startPoint x: 75, startPoint y: 102, endPoint x: 270, endPoint y: 267, distance: 255.7
click at [270, 267] on div "50 XP Saņemsi Grūts 178 pilda Apraksts Uzdevums Palīdzība 1 . Kurš no šiem raks…" at bounding box center [365, 255] width 582 height 2550
click at [160, 249] on span ""Tartifs jeb Liekulis" - Žans Batists Moljērs" at bounding box center [183, 252] width 144 height 12
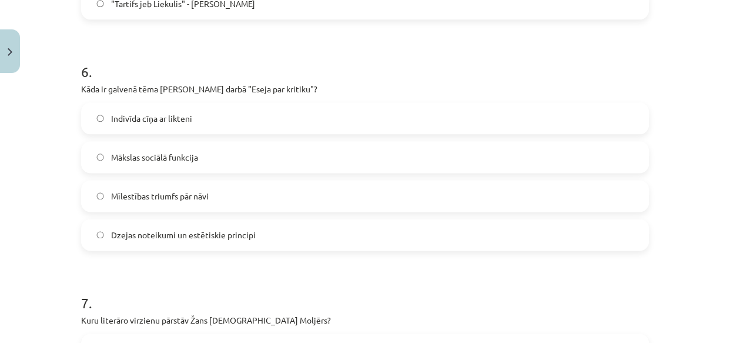
scroll to position [1365, 0]
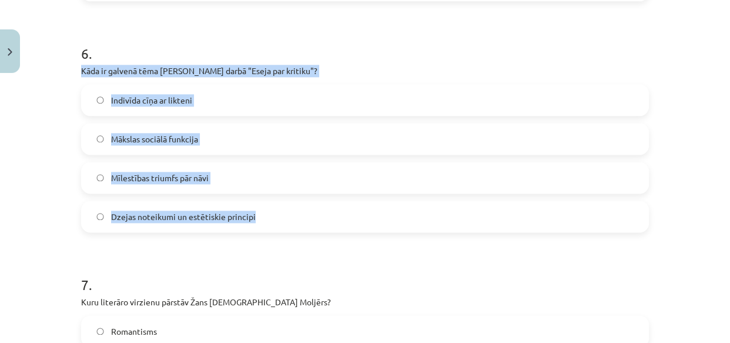
drag, startPoint x: 78, startPoint y: 71, endPoint x: 258, endPoint y: 219, distance: 233.1
click at [258, 219] on div "6 . Kāda ir galvenā tēma Aleksandra Pāvesta darbā "Eseja par kritiku"? Indivīda…" at bounding box center [365, 129] width 568 height 208
click at [138, 216] on span "Dzejas noteikumi un estētiskie principi" at bounding box center [183, 216] width 145 height 12
click at [136, 206] on label "Dzejas noteikumi un estētiskie principi" at bounding box center [365, 216] width 566 height 29
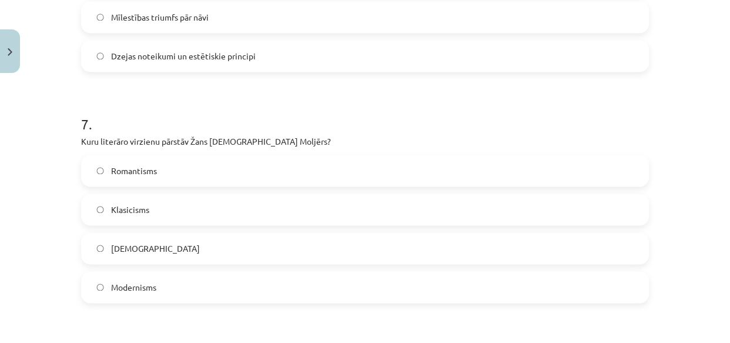
scroll to position [1579, 0]
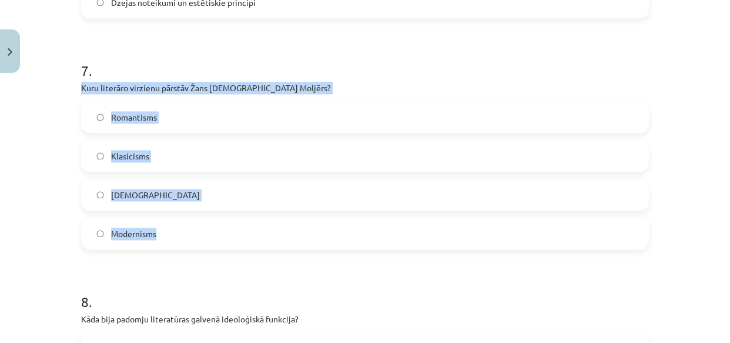
drag, startPoint x: 77, startPoint y: 88, endPoint x: 168, endPoint y: 232, distance: 169.7
click at [168, 232] on div "7 . Kuru literāro virzienu pārstāv Žans Baptists Moljērs? Romantisms Klasicisms…" at bounding box center [365, 146] width 568 height 208
click at [138, 152] on span "Klasicisms" at bounding box center [130, 156] width 38 height 12
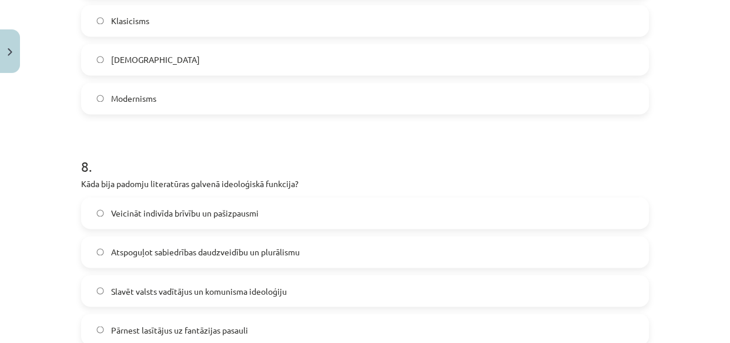
scroll to position [1739, 0]
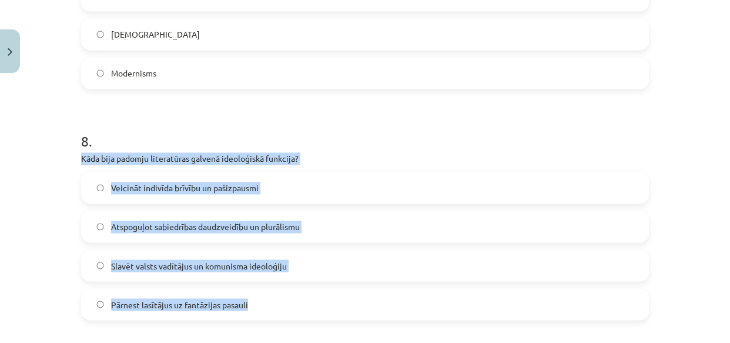
drag, startPoint x: 77, startPoint y: 158, endPoint x: 295, endPoint y: 304, distance: 262.2
click at [295, 304] on div "8 . Kāda bija padomju literatūras galvenā ideoloģiskā funkcija? Veicināt indivī…" at bounding box center [365, 216] width 568 height 208
click at [128, 267] on span "Slavēt valsts vadītājus un komunisma ideoloģiju" at bounding box center [199, 265] width 176 height 12
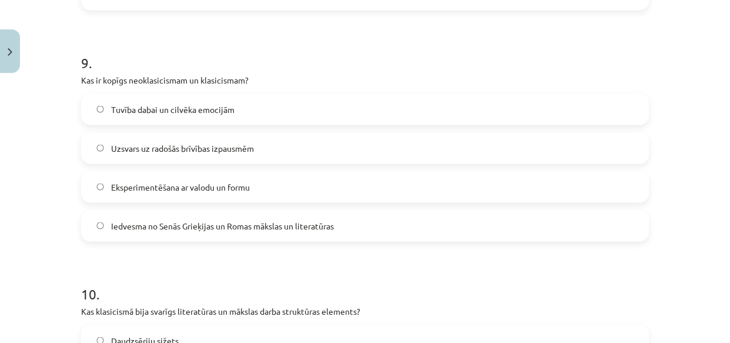
scroll to position [2060, 0]
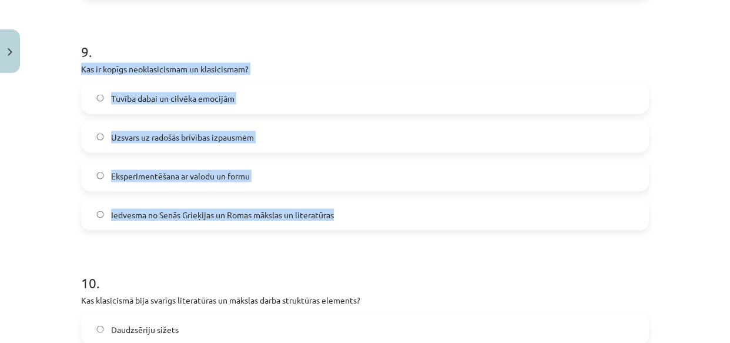
drag, startPoint x: 76, startPoint y: 67, endPoint x: 349, endPoint y: 219, distance: 311.6
click at [349, 219] on div "9 . Kas ir kopīgs neoklasicismam un klasicismam? Tuvība dabai un cilvēka emocij…" at bounding box center [365, 127] width 568 height 208
click at [145, 216] on span "Iedvesma no Senās Grieķijas un Romas mākslas un literatūras" at bounding box center [222, 215] width 223 height 12
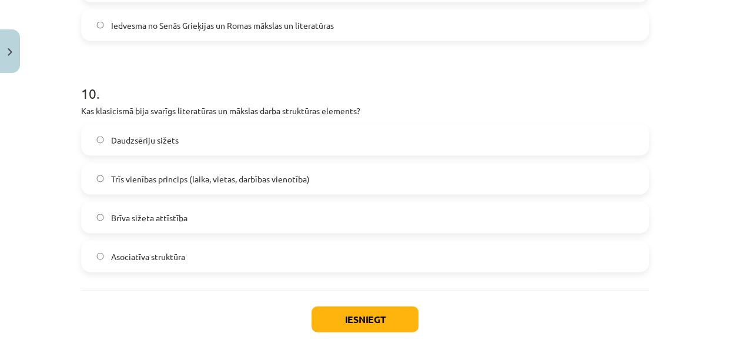
scroll to position [2274, 0]
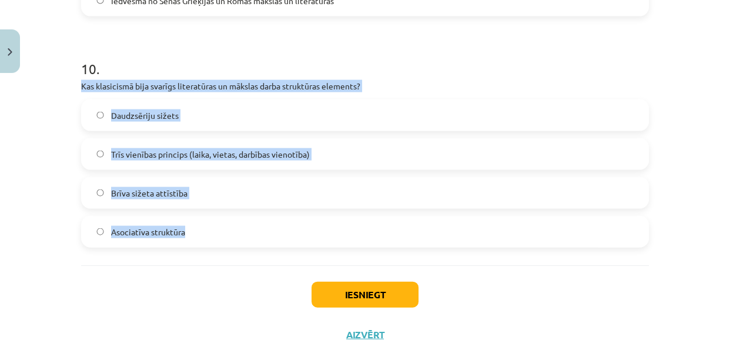
drag, startPoint x: 78, startPoint y: 86, endPoint x: 213, endPoint y: 235, distance: 201.5
click at [213, 235] on div "10 . Kas klasicismā bija svarīgs literatūras un mākslas darba struktūras elemen…" at bounding box center [365, 144] width 568 height 208
click at [135, 153] on span "Trīs vienības princips (laika, vietas, darbības vienotība)" at bounding box center [210, 154] width 199 height 12
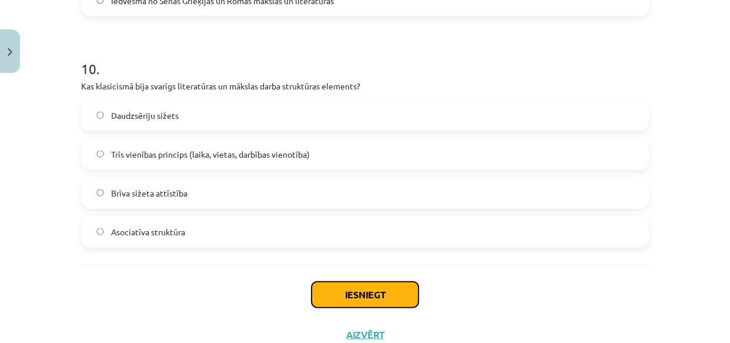
click at [346, 293] on button "Iesniegt" at bounding box center [365, 295] width 107 height 26
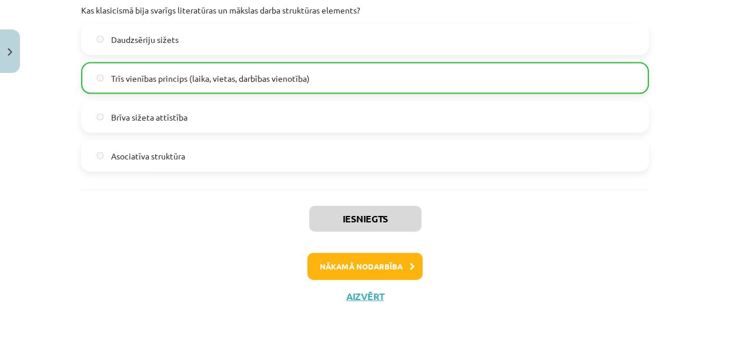
scroll to position [2351, 0]
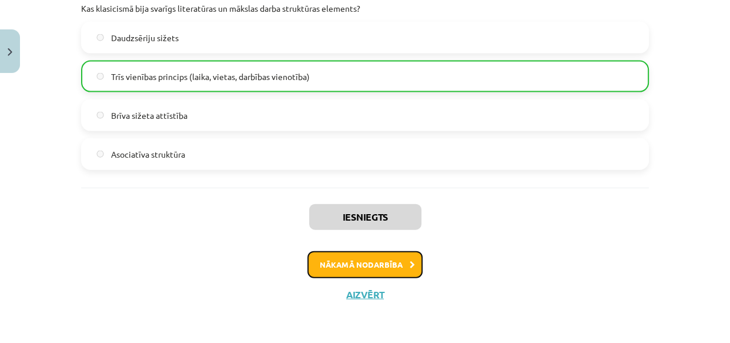
click at [391, 262] on button "Nākamā nodarbība" at bounding box center [365, 264] width 115 height 27
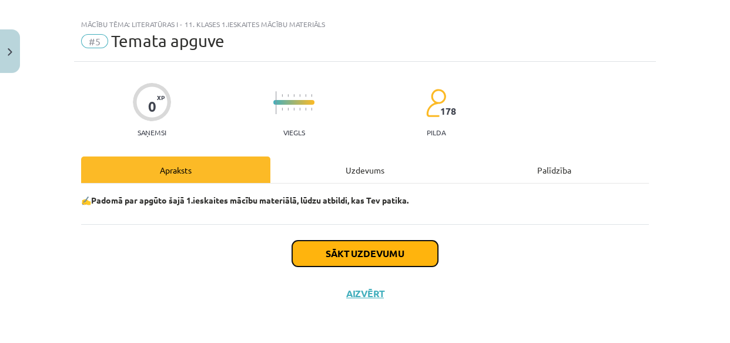
click at [326, 252] on button "Sākt uzdevumu" at bounding box center [365, 253] width 146 height 26
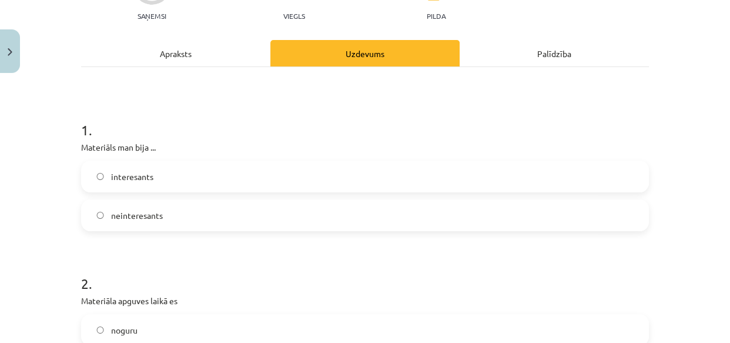
scroll to position [176, 0]
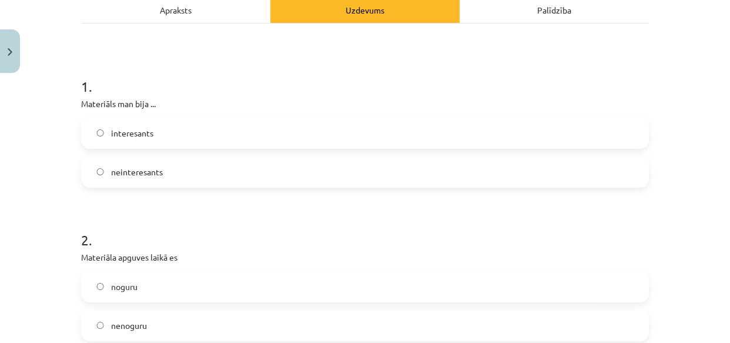
click at [106, 132] on label "interesants" at bounding box center [365, 132] width 566 height 29
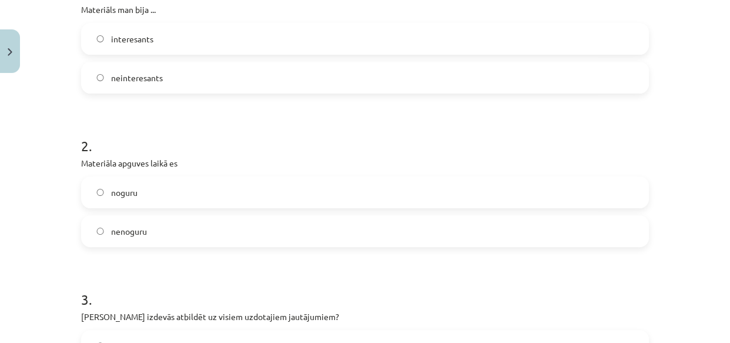
scroll to position [283, 0]
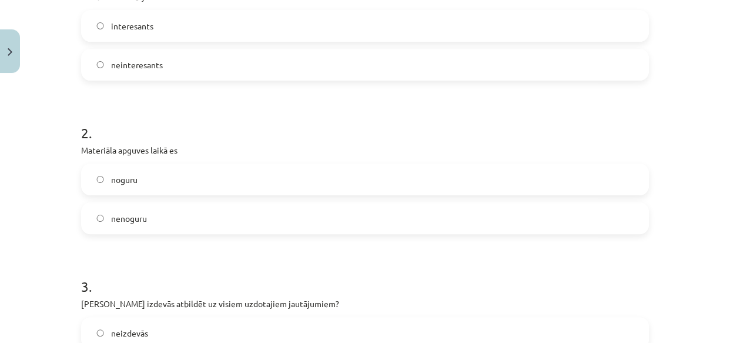
drag, startPoint x: 108, startPoint y: 178, endPoint x: 111, endPoint y: 195, distance: 17.9
click at [111, 178] on span "noguru" at bounding box center [124, 179] width 26 height 12
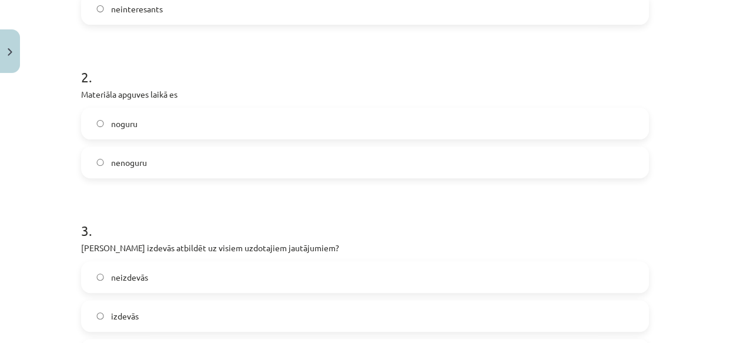
scroll to position [444, 0]
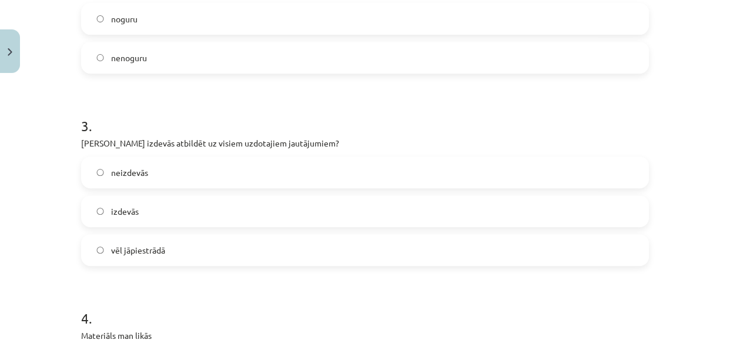
click at [105, 171] on label "neizdevās" at bounding box center [365, 172] width 566 height 29
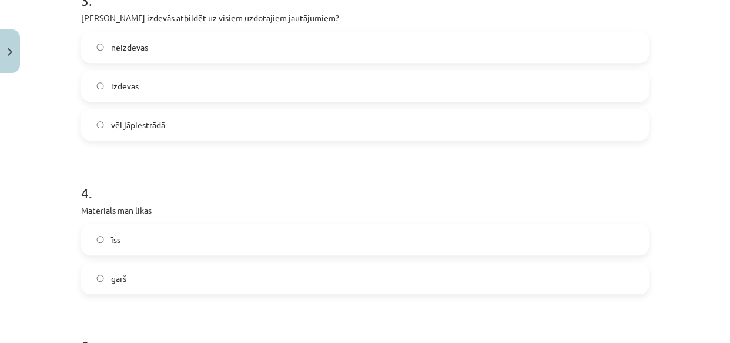
scroll to position [604, 0]
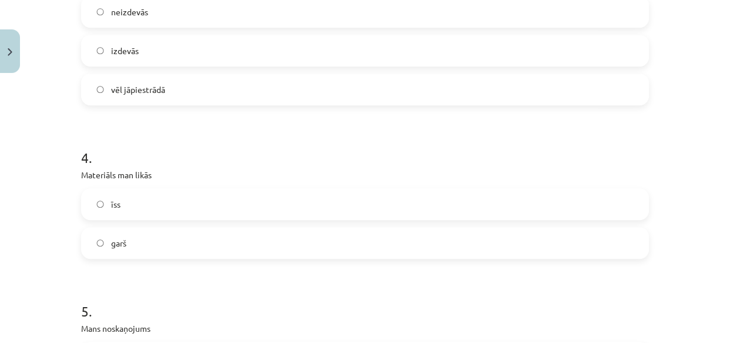
click at [111, 243] on span "garš" at bounding box center [118, 243] width 15 height 12
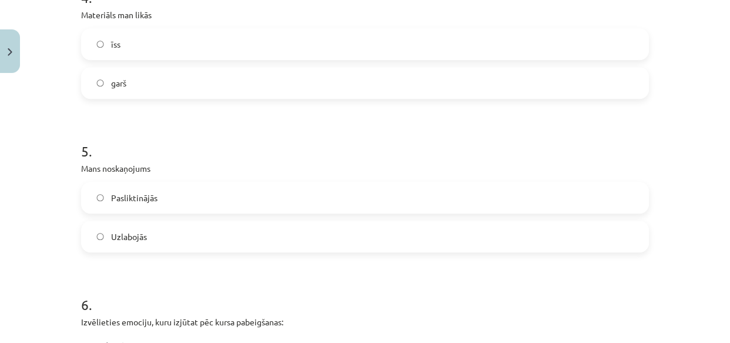
click at [111, 235] on span "Uzlabojās" at bounding box center [129, 236] width 36 height 12
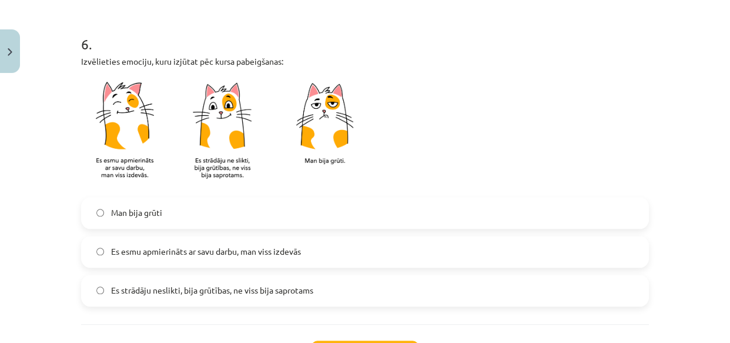
scroll to position [1032, 0]
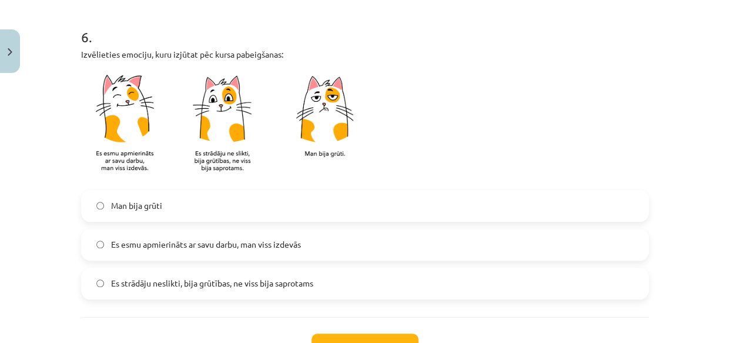
click at [132, 285] on span "Es strādāju neslikti, bija grūtības, ne viss bija saprotams" at bounding box center [212, 283] width 202 height 12
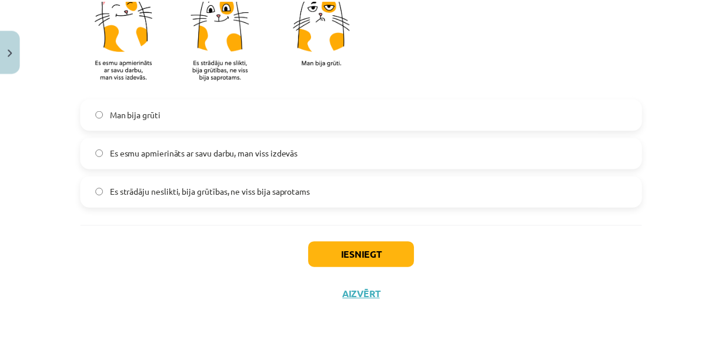
scroll to position [1124, 0]
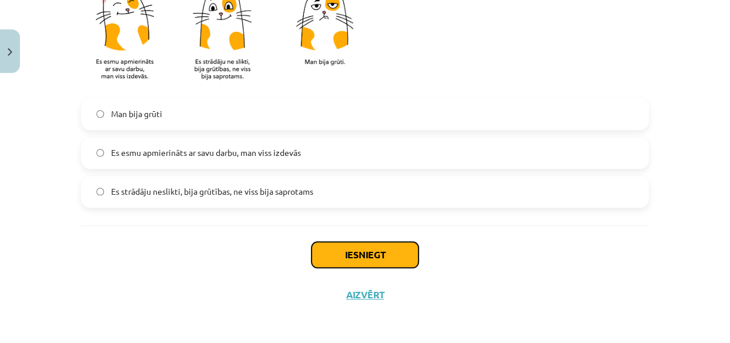
click at [362, 254] on button "Iesniegt" at bounding box center [365, 255] width 107 height 26
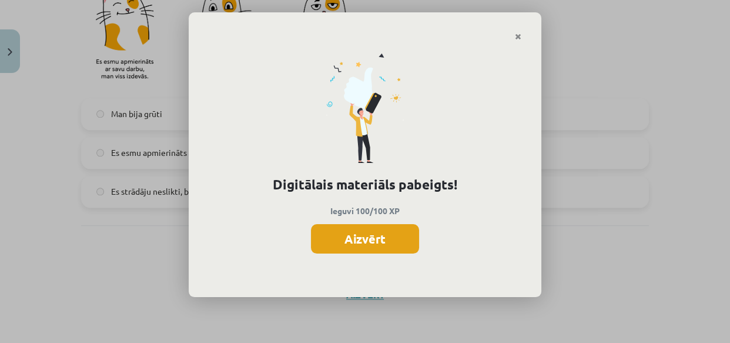
click at [357, 240] on button "Aizvērt" at bounding box center [365, 238] width 108 height 29
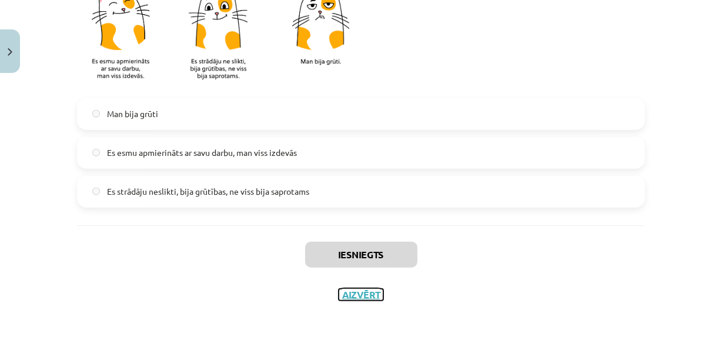
click at [357, 294] on button "Aizvērt" at bounding box center [361, 295] width 45 height 12
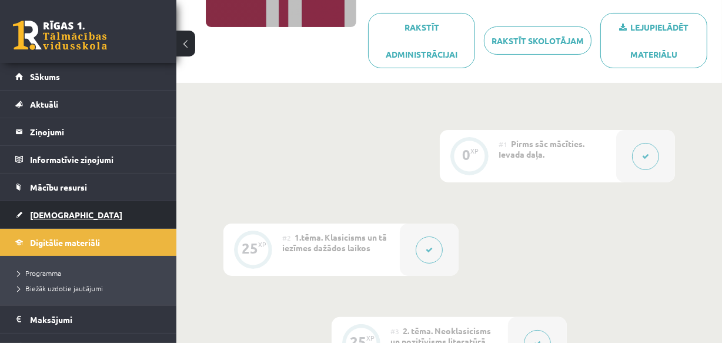
click at [56, 215] on span "[DEMOGRAPHIC_DATA]" at bounding box center [76, 214] width 92 height 11
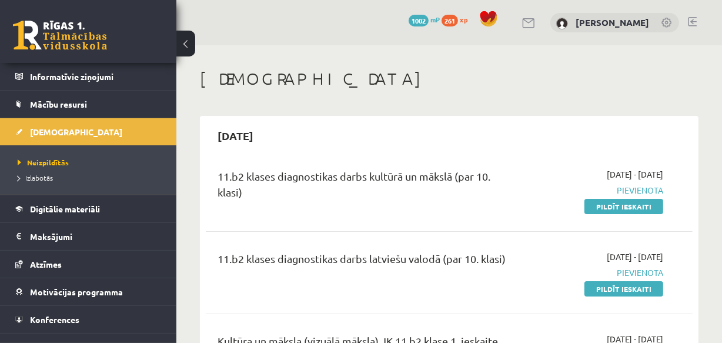
scroll to position [100, 0]
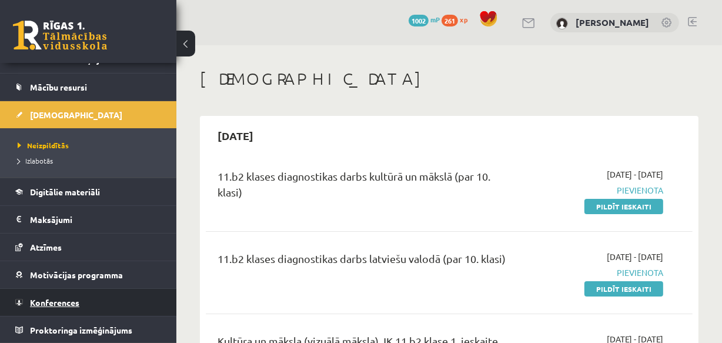
click at [55, 298] on span "Konferences" at bounding box center [54, 302] width 49 height 11
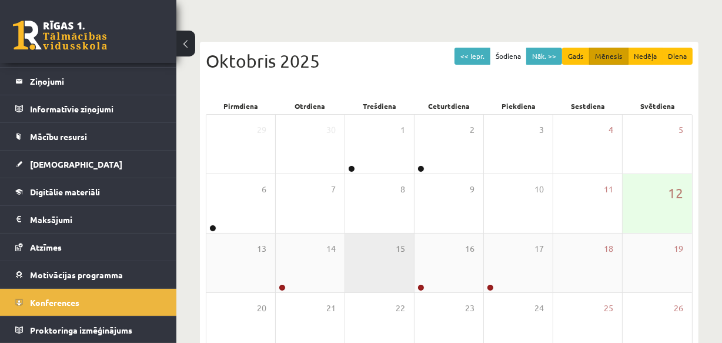
scroll to position [106, 0]
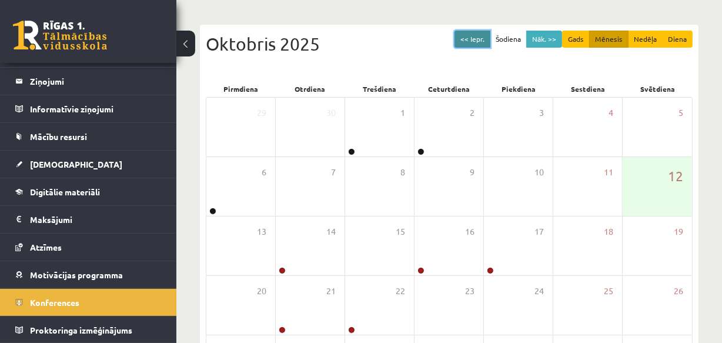
click at [477, 39] on button "<< Iepr." at bounding box center [473, 39] width 36 height 17
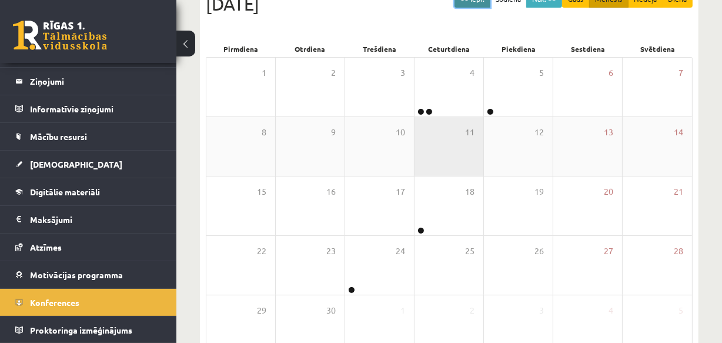
scroll to position [213, 0]
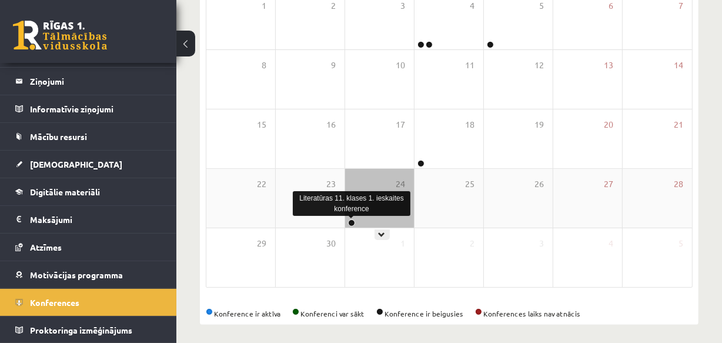
click at [351, 220] on link at bounding box center [351, 222] width 7 height 7
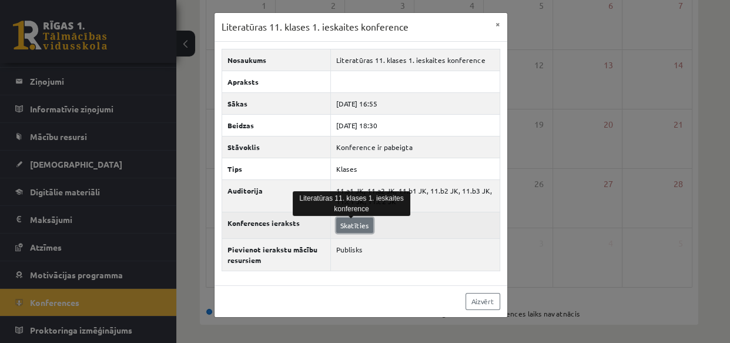
click at [359, 224] on link "Skatīties" at bounding box center [354, 225] width 37 height 15
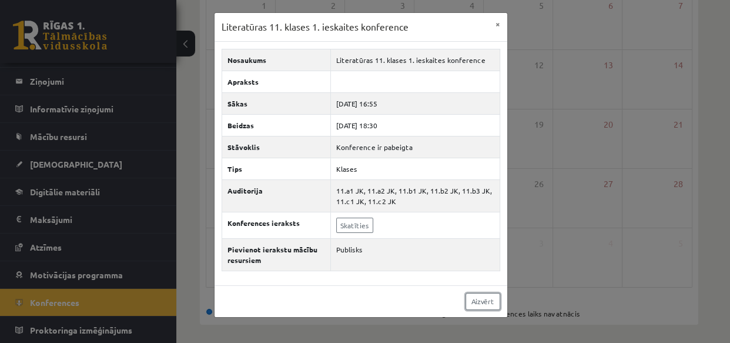
click at [479, 299] on link "Aizvērt" at bounding box center [483, 301] width 35 height 17
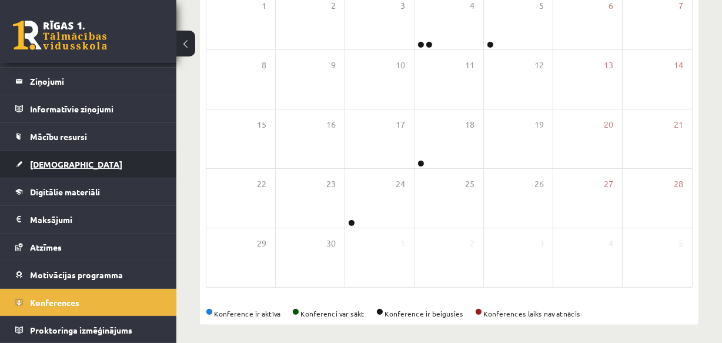
click at [64, 163] on span "[DEMOGRAPHIC_DATA]" at bounding box center [76, 164] width 92 height 11
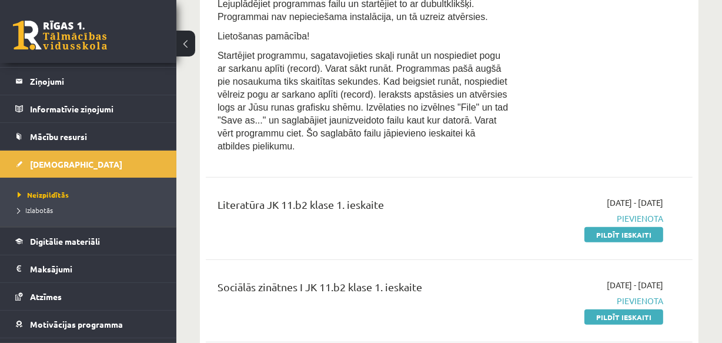
scroll to position [748, 0]
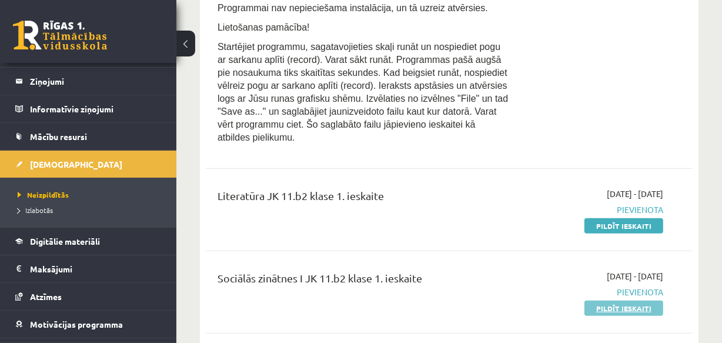
click at [623, 300] on link "Pildīt ieskaiti" at bounding box center [623, 307] width 79 height 15
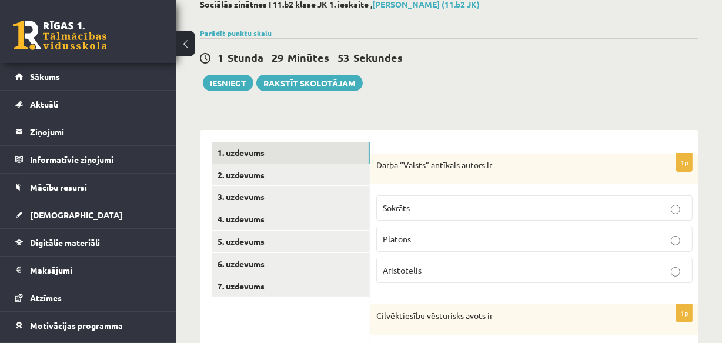
scroll to position [53, 0]
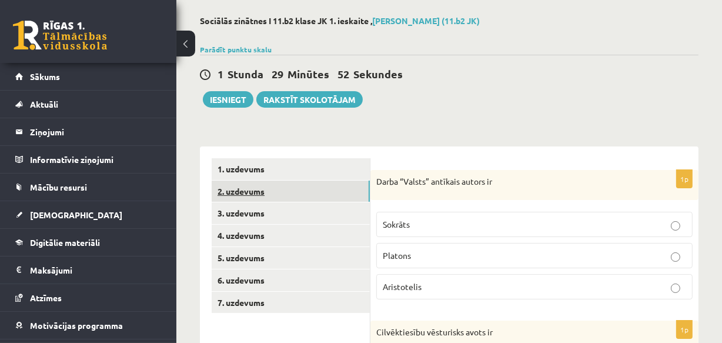
click at [249, 189] on link "2. uzdevums" at bounding box center [291, 192] width 158 height 22
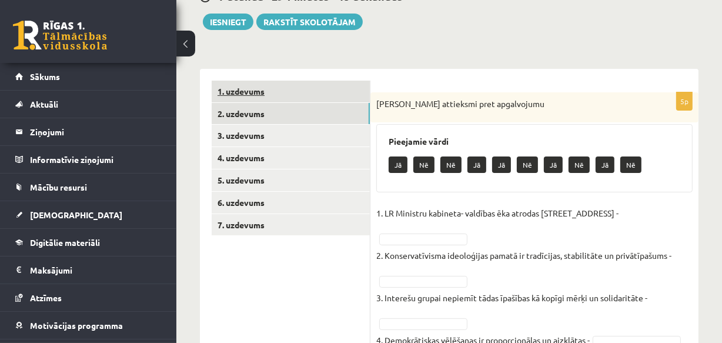
scroll to position [120, 0]
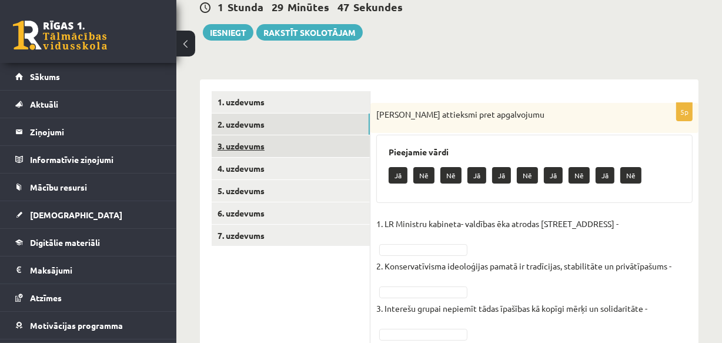
click at [238, 146] on link "3. uzdevums" at bounding box center [291, 146] width 158 height 22
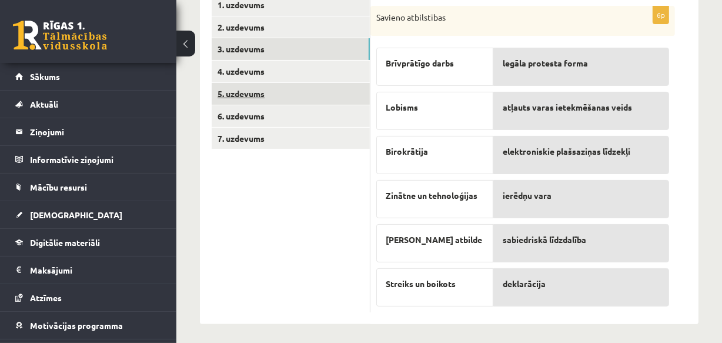
scroll to position [221, 0]
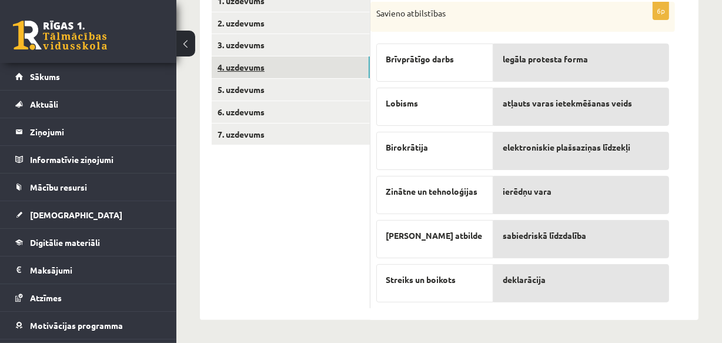
click at [240, 66] on link "4. uzdevums" at bounding box center [291, 67] width 158 height 22
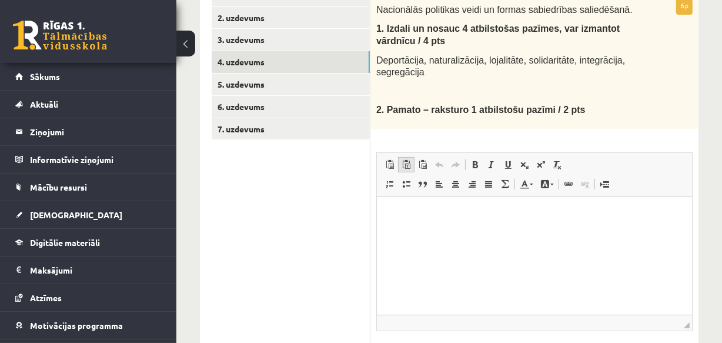
scroll to position [209, 0]
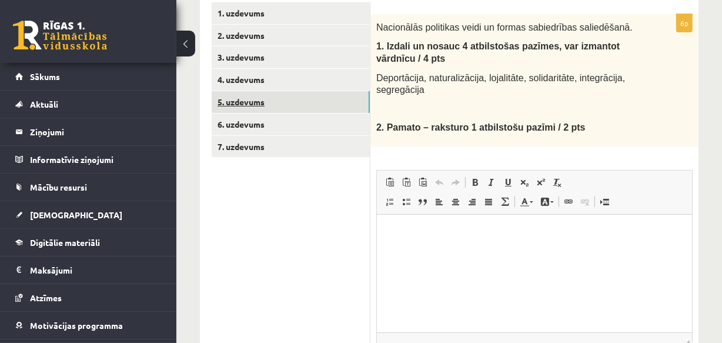
click at [237, 101] on link "5. uzdevums" at bounding box center [291, 102] width 158 height 22
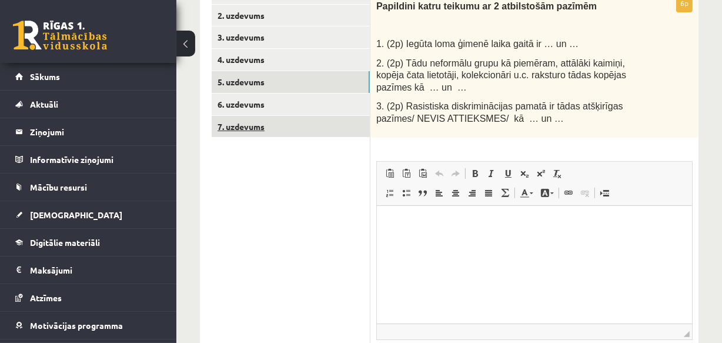
scroll to position [220, 0]
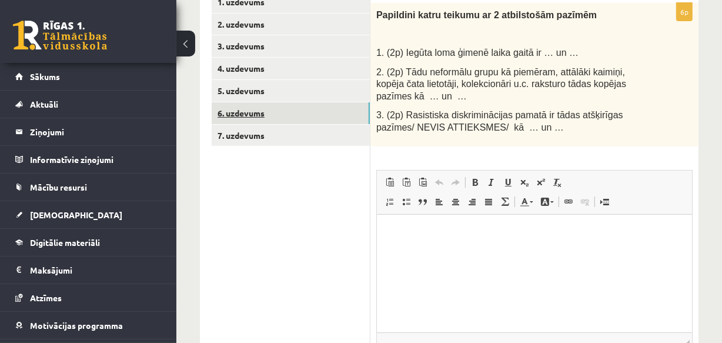
click at [253, 111] on link "6. uzdevums" at bounding box center [291, 113] width 158 height 22
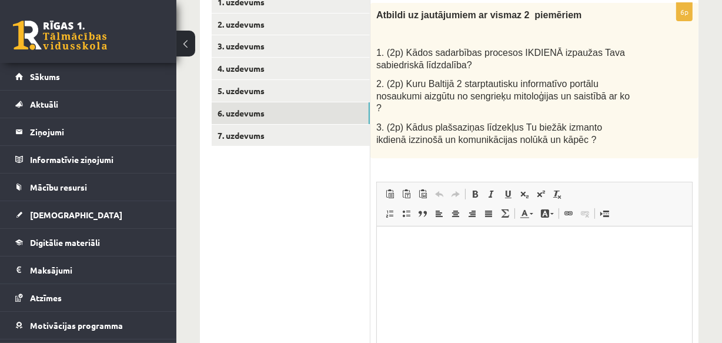
scroll to position [0, 0]
click at [246, 135] on link "7. uzdevums" at bounding box center [291, 136] width 158 height 22
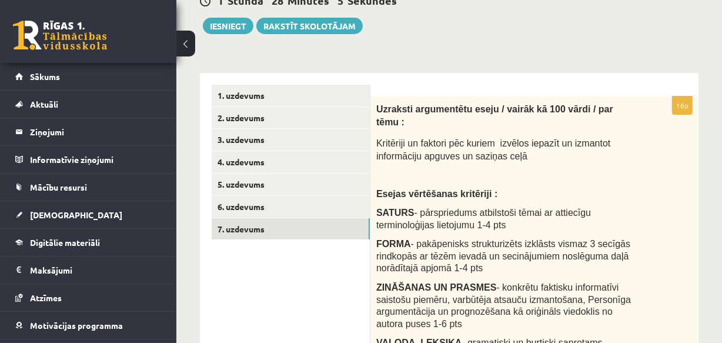
scroll to position [126, 0]
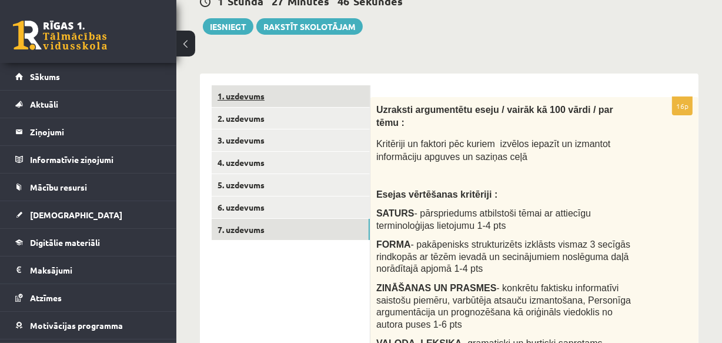
click at [252, 96] on link "1. uzdevums" at bounding box center [291, 96] width 158 height 22
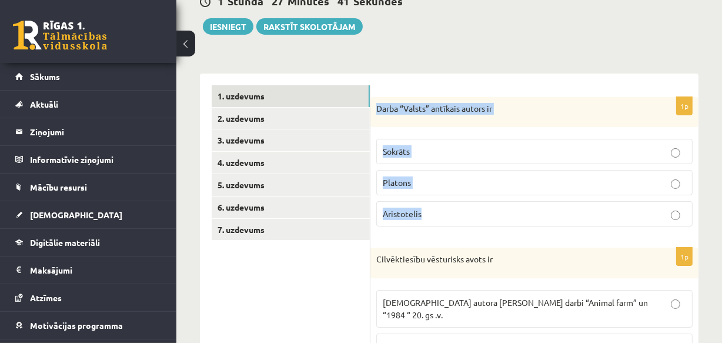
drag, startPoint x: 376, startPoint y: 107, endPoint x: 464, endPoint y: 219, distance: 142.4
click at [464, 219] on div "1p Darba “Valsts” antīkais autors ir Sokrāts Platons Aristotelis" at bounding box center [534, 166] width 328 height 139
copy div "Darba “Valsts” antīkais autors ir Sokrāts Platons Aristotelis"
click at [409, 183] on span "Platons" at bounding box center [397, 182] width 28 height 11
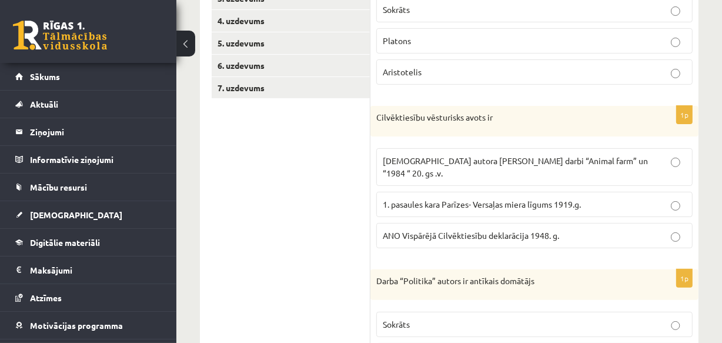
scroll to position [286, 0]
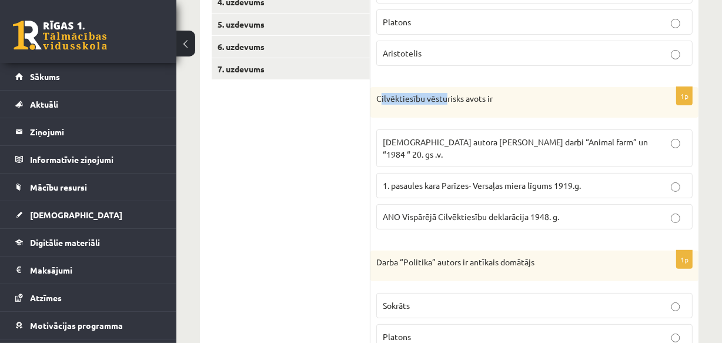
drag, startPoint x: 379, startPoint y: 98, endPoint x: 447, endPoint y: 106, distance: 68.7
click at [447, 106] on div "Cilvēktiesību vēsturisks avots ir" at bounding box center [534, 102] width 328 height 31
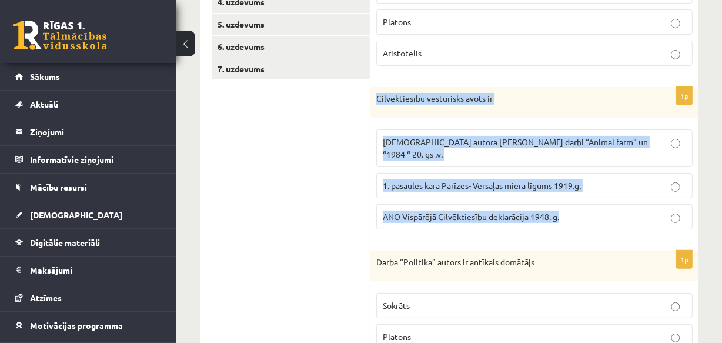
drag, startPoint x: 376, startPoint y: 96, endPoint x: 546, endPoint y: 199, distance: 198.9
click at [565, 207] on div "1p Cilvēktiesību vēsturisks avots ir Angļu autora George Orwell darbi “Animal f…" at bounding box center [534, 163] width 328 height 152
copy div "Cilvēktiesību vēsturisks avots ir Angļu autora George Orwell darbi “Animal farm…"
click at [470, 211] on span "ANO Vispārējā Cilvēktiesību deklarācija 1948. g." at bounding box center [471, 216] width 176 height 11
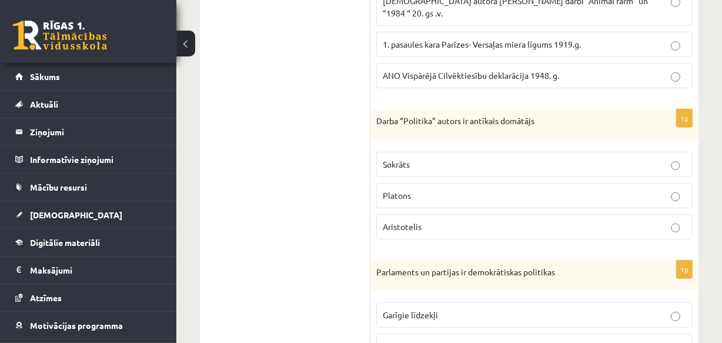
scroll to position [393, 0]
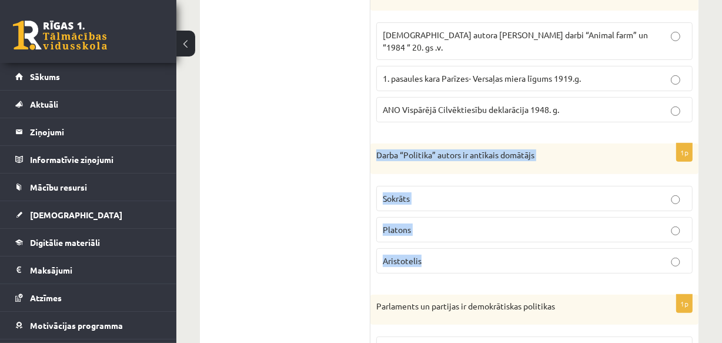
drag, startPoint x: 377, startPoint y: 140, endPoint x: 477, endPoint y: 247, distance: 146.0
click at [477, 247] on div "1p Darba “Politika” autors ir antīkais domātājs Sokrāts Platons Aristotelis" at bounding box center [534, 212] width 328 height 139
copy div "Darba “Politika” autors ir antīkais domātājs Sokrāts Platons Aristotelis"
click at [416, 255] on span "Aristotelis" at bounding box center [402, 260] width 39 height 11
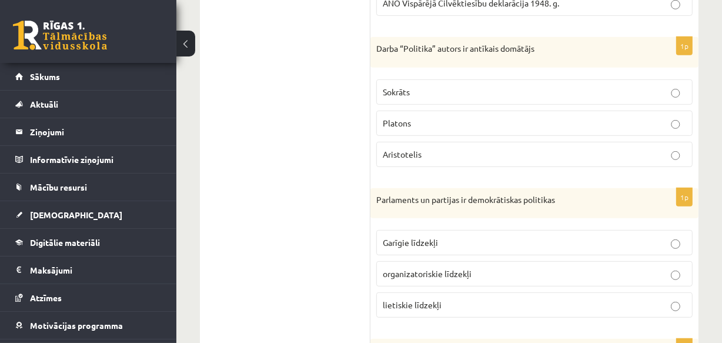
scroll to position [553, 0]
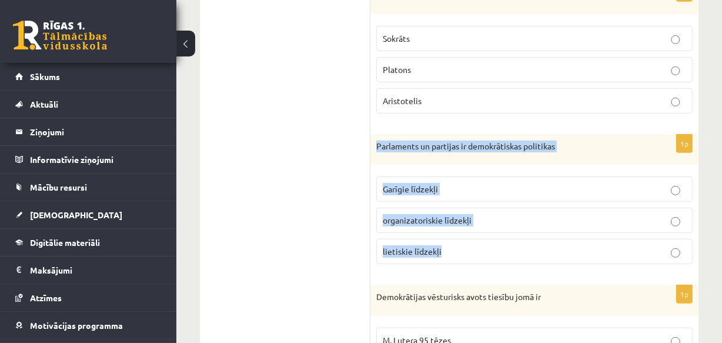
drag, startPoint x: 376, startPoint y: 129, endPoint x: 466, endPoint y: 233, distance: 136.7
click at [466, 233] on div "1p Parlaments un partijas ir demokrātiskas politikas Garīgie līdzekļi organizat…" at bounding box center [534, 204] width 328 height 139
copy div "Parlaments un partijas ir demokrātiskas politikas Garīgie līdzekļi organizatori…"
click at [421, 215] on span "organizatoriskie līdzekļi" at bounding box center [427, 220] width 89 height 11
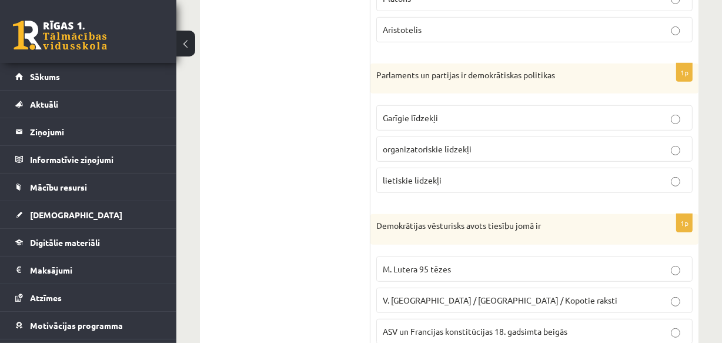
scroll to position [657, 0]
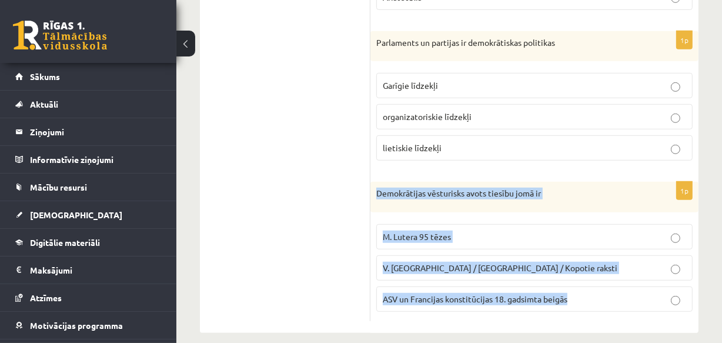
drag, startPoint x: 376, startPoint y: 181, endPoint x: 573, endPoint y: 295, distance: 227.6
click at [573, 295] on div "1p Demokrātijas vēsturisks avots tiesību jomā ir M. Lutera 95 tēzes V. Ļeņina /…" at bounding box center [534, 251] width 328 height 139
copy div "Demokrātijas vēsturisks avots tiesību jomā ir M. Lutera 95 tēzes V. Ļeņina / Uļ…"
click at [423, 293] on span "ASV un Francijas konstitūcijas 18. gadsimta beigās" at bounding box center [475, 298] width 185 height 11
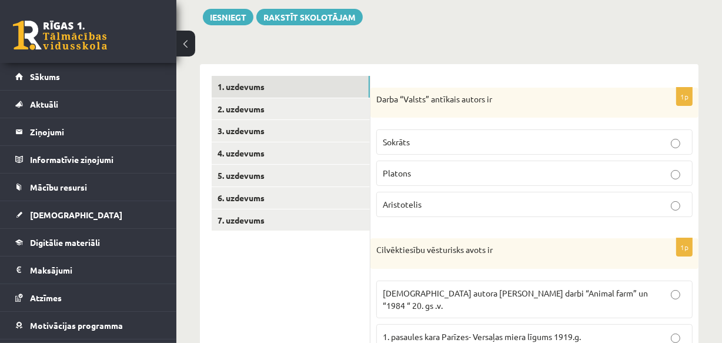
scroll to position [132, 0]
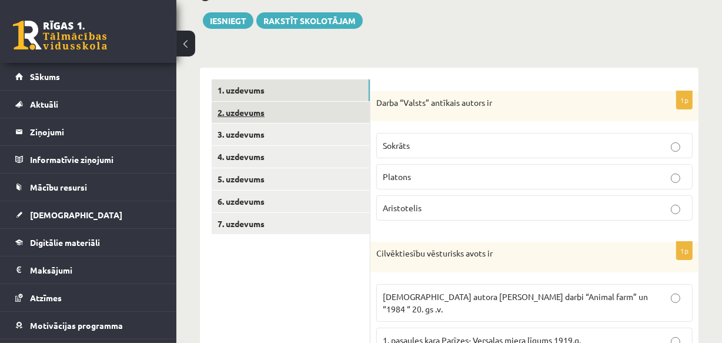
click at [241, 108] on link "2. uzdevums" at bounding box center [291, 113] width 158 height 22
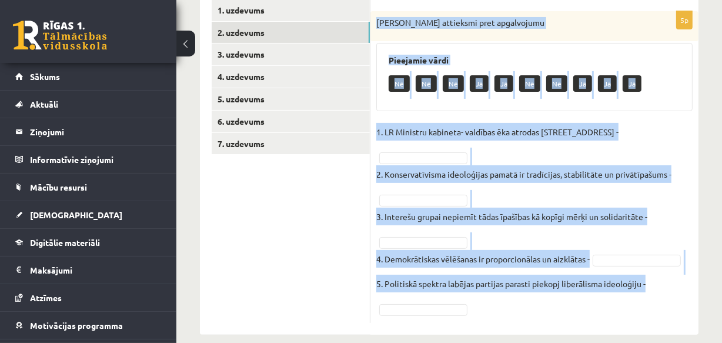
scroll to position [228, 0]
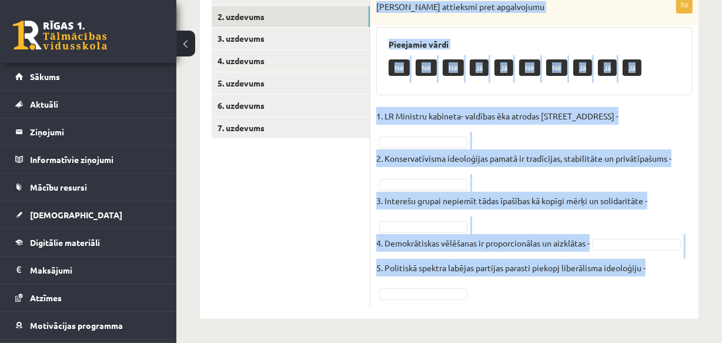
drag, startPoint x: 376, startPoint y: 46, endPoint x: 654, endPoint y: 266, distance: 355.4
click at [654, 266] on div "5p Izsaki attieksmi pret apgalvojumu Pieejamie vārdi Nē Nē Nē Jā Jā Nē Nē Jā Jā…" at bounding box center [534, 151] width 328 height 312
copy div "Izsaki attieksmi pret apgalvojumu Pieejamie vārdi Nē Nē Nē Jā Jā Nē Nē Jā Jā Jā…"
click at [425, 133] on fieldset "1. LR Ministru kabineta- valdības ēka atrodas Rīgā, Jēkaba ielā 11 - 2. Konserv…" at bounding box center [534, 204] width 316 height 194
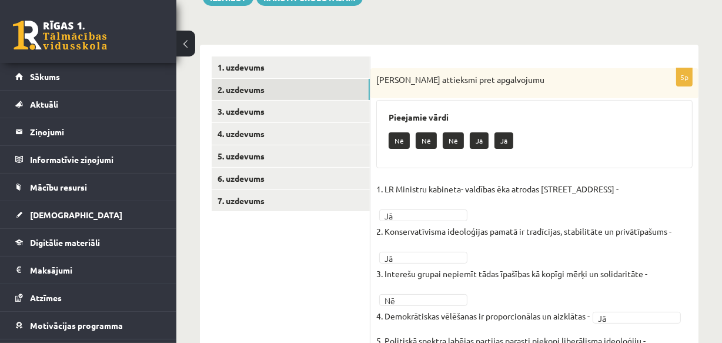
scroll to position [152, 0]
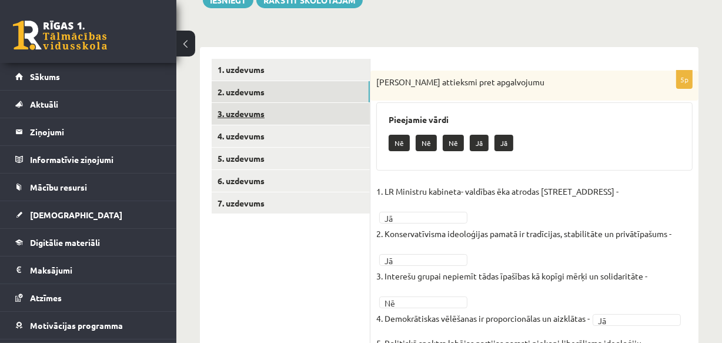
click at [245, 114] on link "3. uzdevums" at bounding box center [291, 114] width 158 height 22
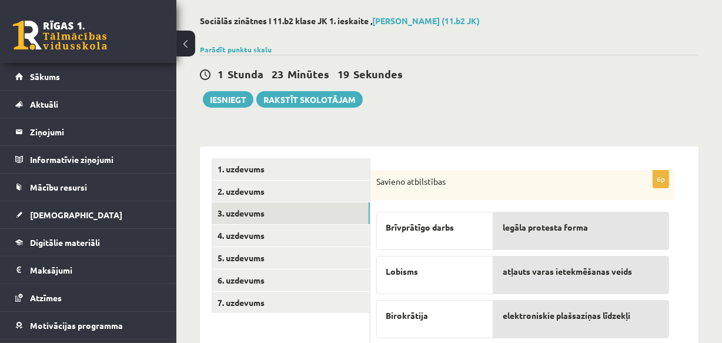
scroll to position [39, 0]
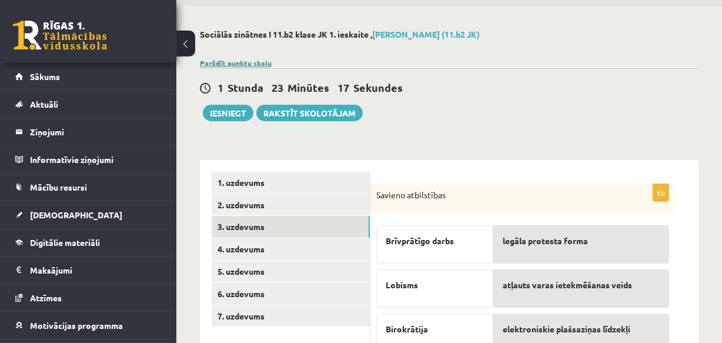
click at [240, 59] on link "Parādīt punktu skalu" at bounding box center [236, 62] width 72 height 9
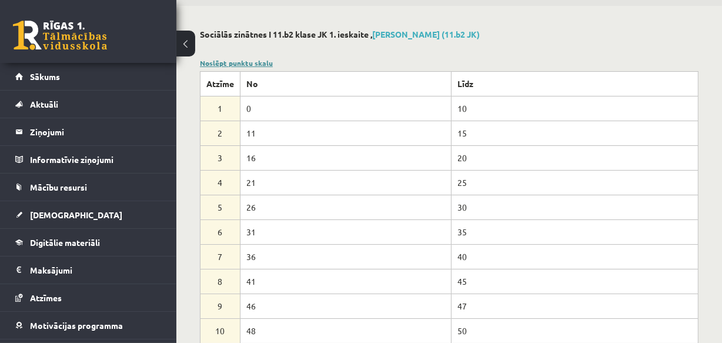
click at [252, 59] on link "Noslēpt punktu skalu" at bounding box center [236, 62] width 73 height 9
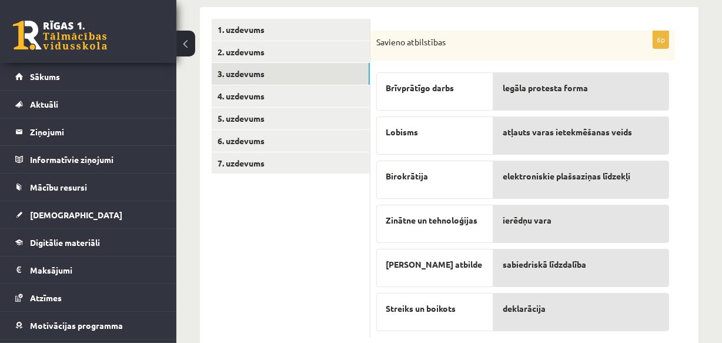
scroll to position [201, 0]
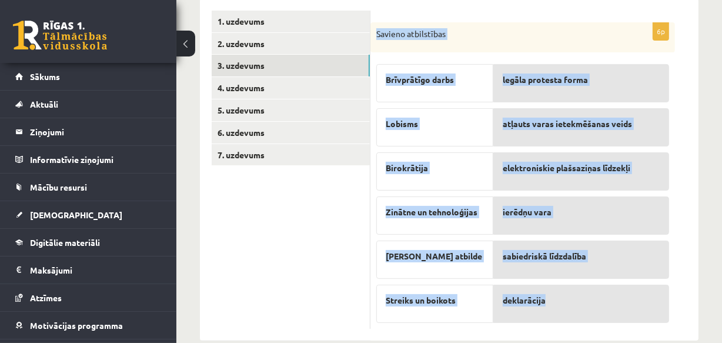
drag, startPoint x: 377, startPoint y: 31, endPoint x: 637, endPoint y: 298, distance: 372.6
click at [637, 298] on div "6p Savieno atbilstības Brīvprātīgo darbs Lobisms Birokrātija Zinātne un tehnolo…" at bounding box center [522, 175] width 305 height 307
copy div "Savieno atbilstības Brīvprātīgo darbs Lobisms Birokrātija Zinātne un tehnoloģij…"
click at [469, 75] on p "Brīvprātīgo darbs" at bounding box center [435, 79] width 98 height 12
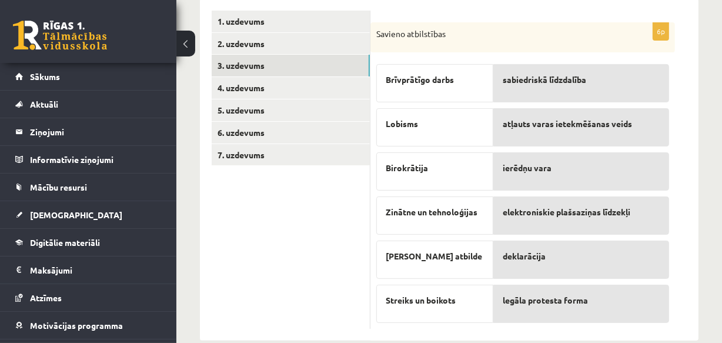
scroll to position [147, 0]
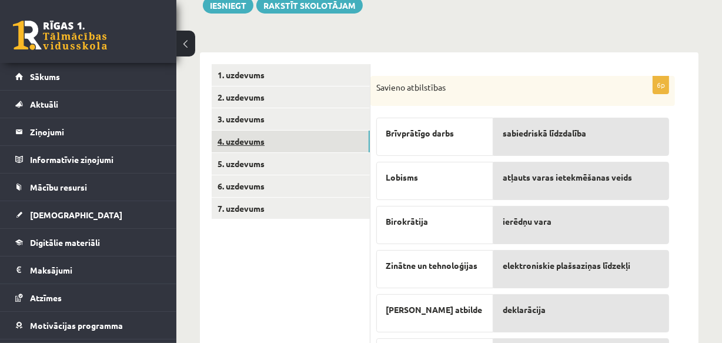
click at [240, 141] on link "4. uzdevums" at bounding box center [291, 142] width 158 height 22
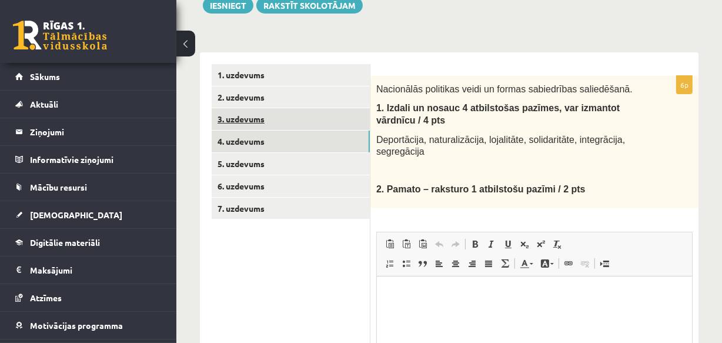
scroll to position [0, 0]
click at [243, 120] on link "3. uzdevums" at bounding box center [291, 119] width 158 height 22
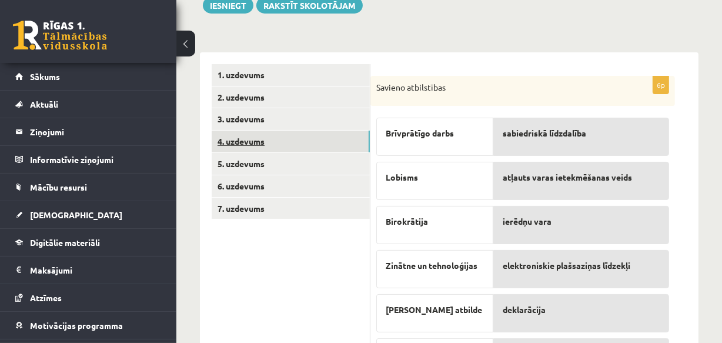
click at [239, 138] on link "4. uzdevums" at bounding box center [291, 142] width 158 height 22
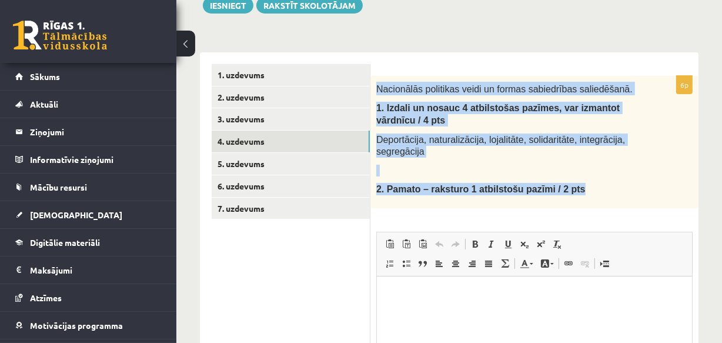
drag, startPoint x: 376, startPoint y: 86, endPoint x: 511, endPoint y: 168, distance: 157.2
click at [581, 192] on div "Nacionālās politikas veidi un formas sabiedrības saliedēšanā. 1. Izdali un nosa…" at bounding box center [534, 142] width 328 height 132
copy div "Nacionālās politikas veidi un formas sabiedrības saliedēšanā. 1. Izdali un nosa…"
click at [457, 159] on div "Nacionālās politikas veidi un formas sabiedrības saliedēšanā. 1. Izdali un nosa…" at bounding box center [534, 142] width 328 height 132
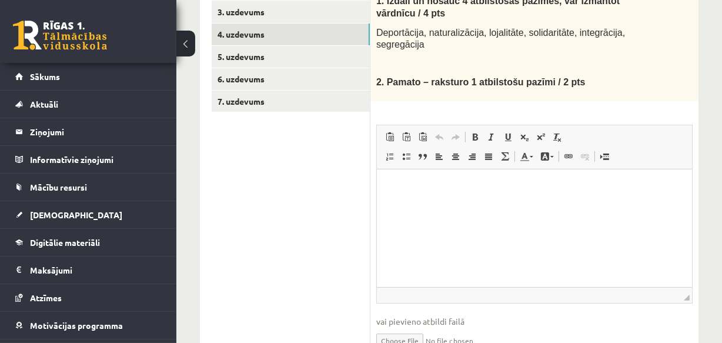
scroll to position [201, 0]
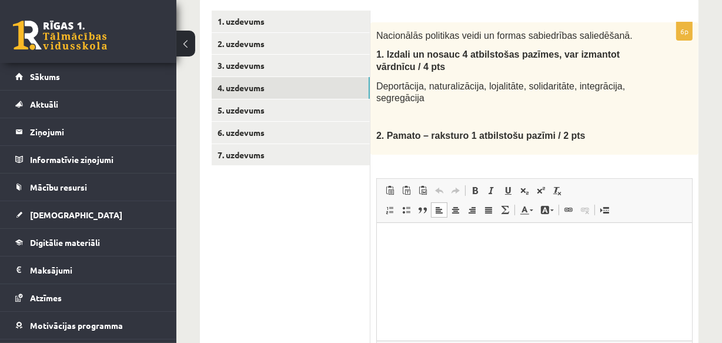
click at [423, 247] on html at bounding box center [533, 240] width 315 height 36
click at [447, 247] on html at bounding box center [533, 240] width 315 height 36
click at [417, 235] on p "Bagātinātā teksta redaktors, wiswyg-editor-user-answer-47433915007020" at bounding box center [534, 240] width 292 height 12
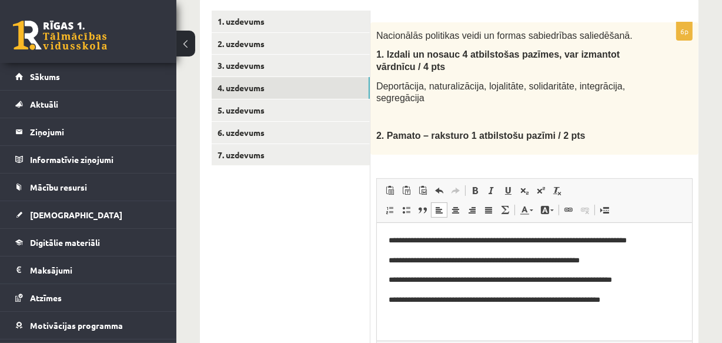
drag, startPoint x: 393, startPoint y: 240, endPoint x: 396, endPoint y: 246, distance: 6.9
click at [393, 241] on p "**********" at bounding box center [534, 240] width 292 height 12
click at [385, 232] on html "**********" at bounding box center [533, 279] width 315 height 115
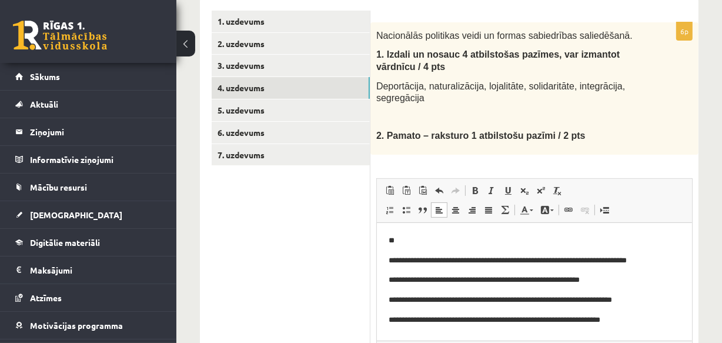
click at [395, 260] on p "**********" at bounding box center [530, 260] width 284 height 12
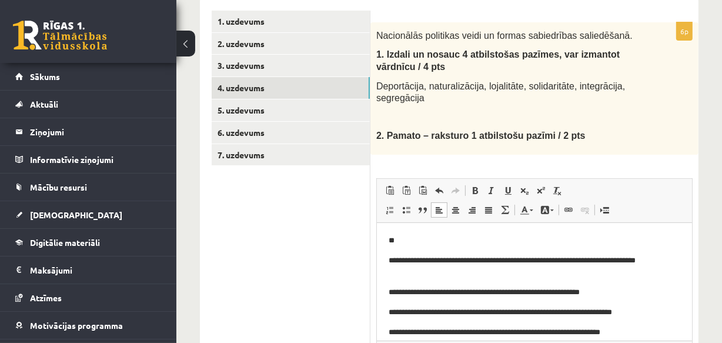
scroll to position [29, 0]
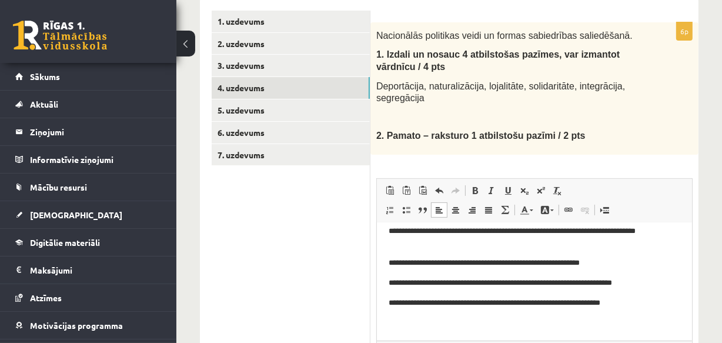
click at [388, 262] on p "**********" at bounding box center [530, 262] width 284 height 12
click at [388, 280] on p "**********" at bounding box center [530, 282] width 284 height 12
click at [389, 300] on p "**********" at bounding box center [530, 302] width 284 height 12
click at [410, 321] on p "Bagātinātā teksta redaktors, wiswyg-editor-user-answer-47433915007020" at bounding box center [534, 322] width 292 height 12
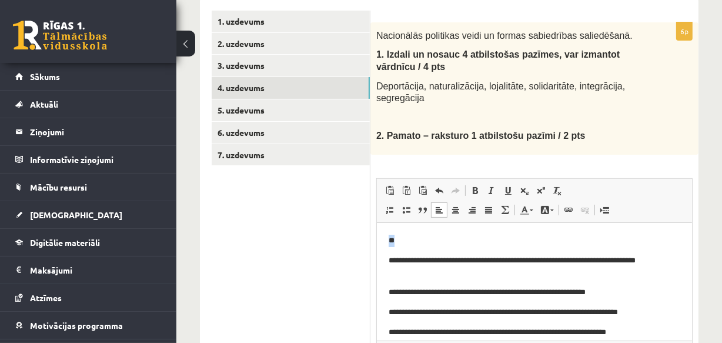
drag, startPoint x: 389, startPoint y: 239, endPoint x: 396, endPoint y: 239, distance: 7.6
click at [396, 239] on p "**" at bounding box center [530, 240] width 284 height 12
click at [478, 192] on span at bounding box center [474, 190] width 9 height 9
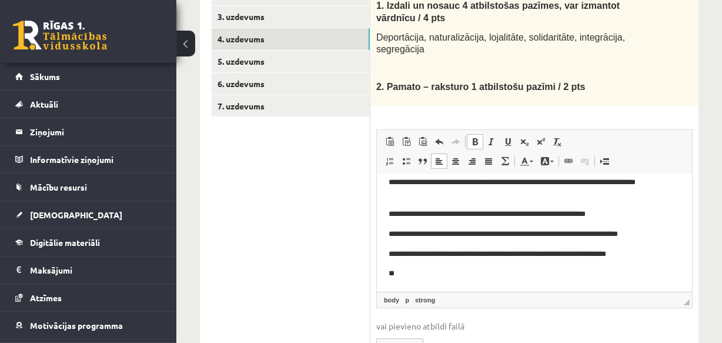
scroll to position [308, 0]
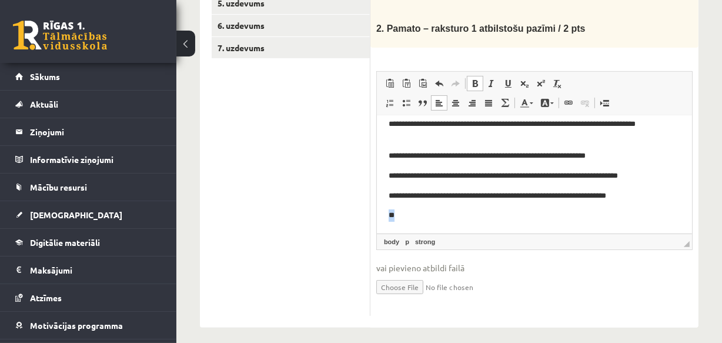
drag, startPoint x: 388, startPoint y: 214, endPoint x: 396, endPoint y: 215, distance: 7.7
click at [396, 215] on p "**" at bounding box center [530, 215] width 284 height 12
drag, startPoint x: 475, startPoint y: 83, endPoint x: 466, endPoint y: 112, distance: 29.4
click at [475, 84] on span at bounding box center [474, 83] width 9 height 9
click at [418, 217] on p "**" at bounding box center [530, 215] width 284 height 12
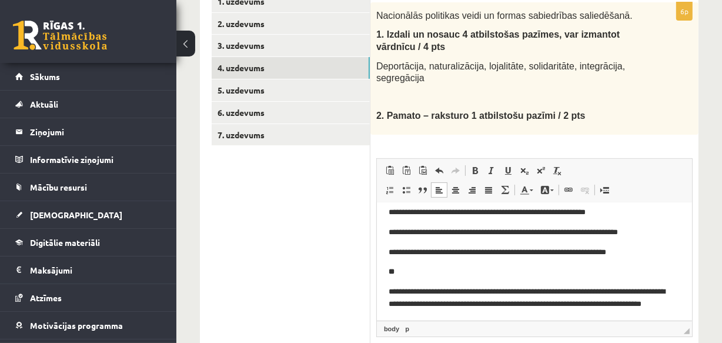
scroll to position [199, 0]
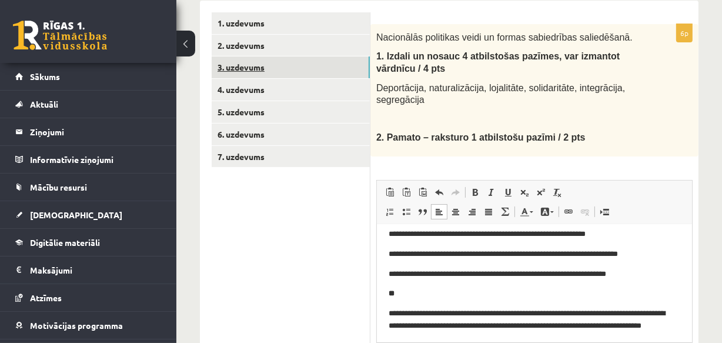
click at [235, 68] on link "3. uzdevums" at bounding box center [291, 67] width 158 height 22
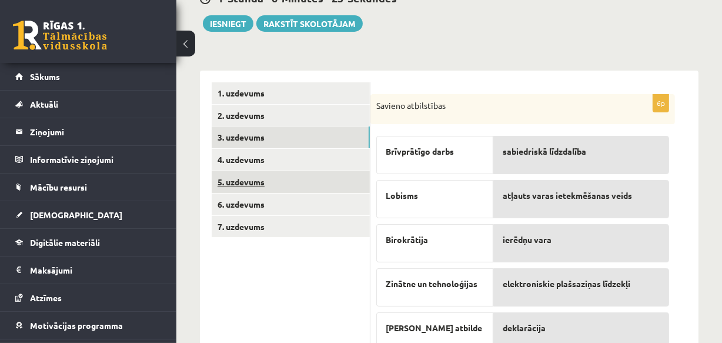
scroll to position [145, 0]
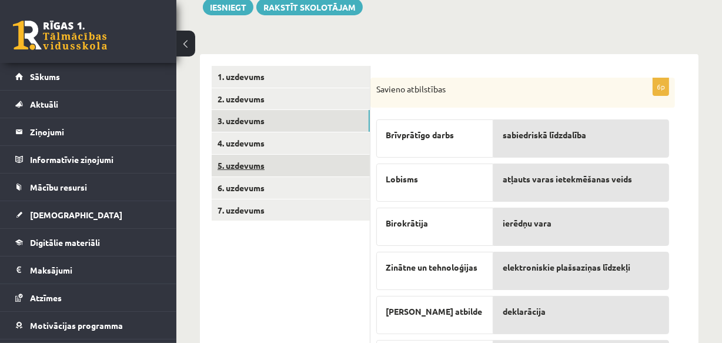
click at [245, 160] on link "5. uzdevums" at bounding box center [291, 166] width 158 height 22
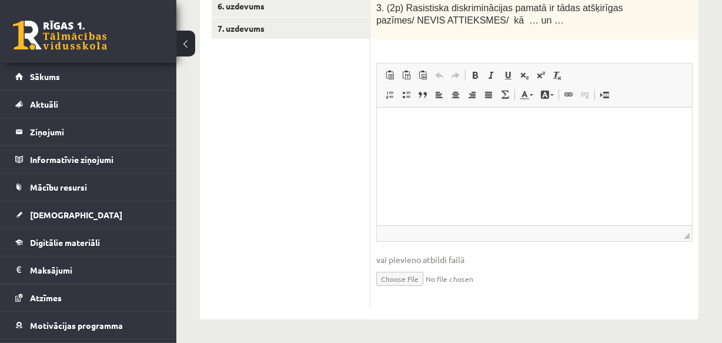
scroll to position [113, 0]
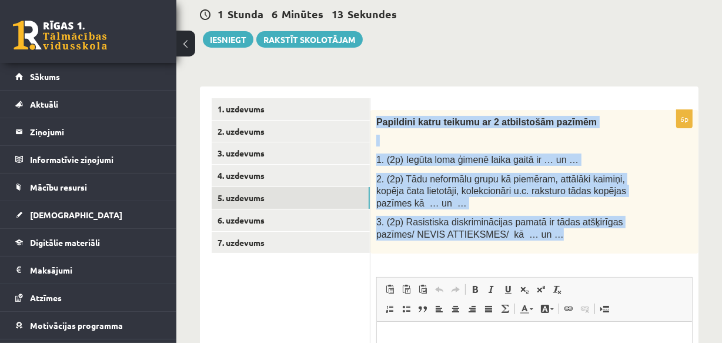
drag, startPoint x: 376, startPoint y: 119, endPoint x: 574, endPoint y: 233, distance: 228.1
click at [574, 233] on div "Papildini katru teikumu ar 2 atbilstošām pazīmēm 1. (2p) Iegūta loma ģimenē lai…" at bounding box center [534, 181] width 328 height 143
copy div "Papildini katru teikumu ar 2 atbilstošām pazīmēm 1. (2p) Iegūta loma ģimenē lai…"
click at [504, 213] on div "Papildini katru teikumu ar 2 atbilstošām pazīmēm 1. (2p) Iegūta loma ģimenē lai…" at bounding box center [534, 181] width 328 height 143
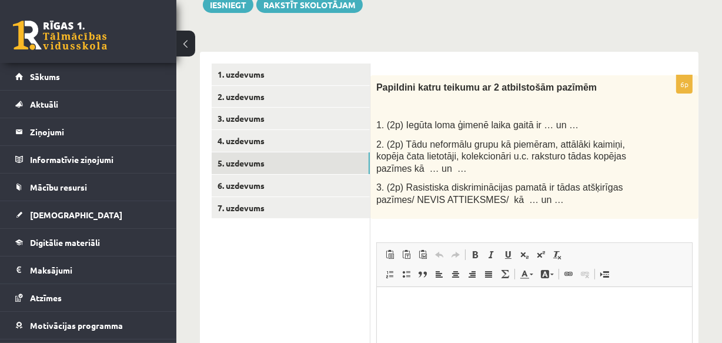
scroll to position [166, 0]
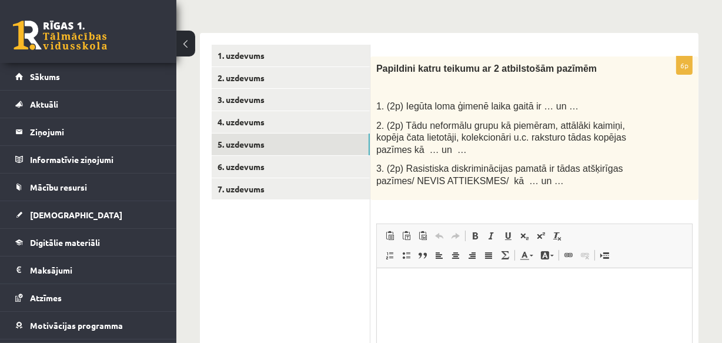
click at [395, 293] on html at bounding box center [533, 286] width 315 height 36
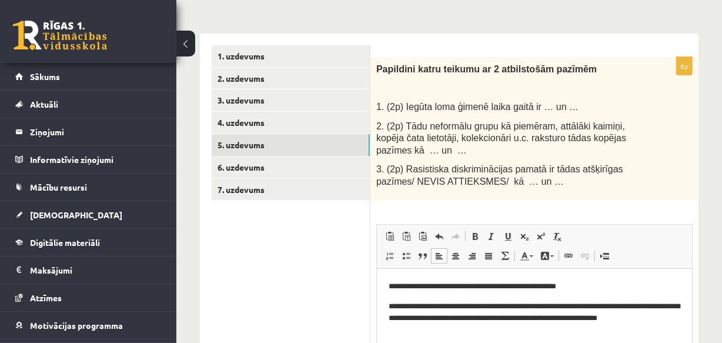
scroll to position [165, 0]
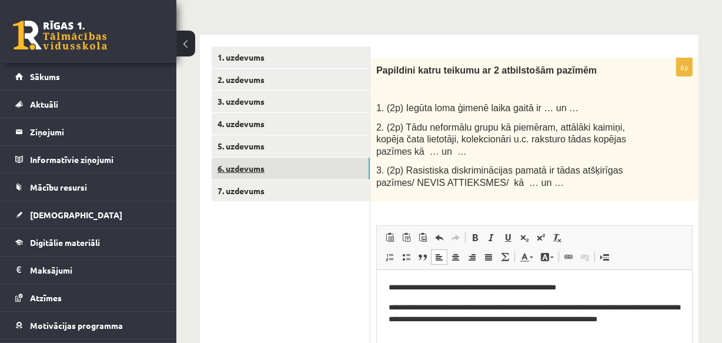
click at [241, 166] on link "6. uzdevums" at bounding box center [291, 169] width 158 height 22
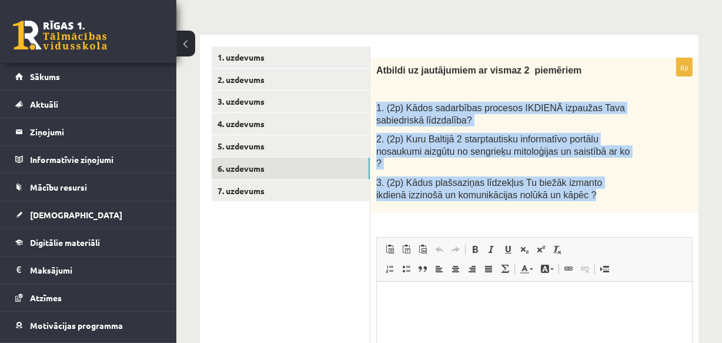
drag, startPoint x: 377, startPoint y: 109, endPoint x: 576, endPoint y: 186, distance: 212.8
click at [576, 186] on div "Atbildi uz jautājumiem ar vismaz 2 piemēriem 1. (2p) Kādos sadarbības procesos …" at bounding box center [534, 135] width 328 height 155
copy div "1. (2p) Kādos sadarbības procesos IKDIENĀ izpaužas Tava sabiedriskā līdzdalība?…"
click at [461, 178] on span "3. (2p) Kādus plašsaziņas līdzekļus Tu biežāk izmanto ikdienā izzinošā un komun…" at bounding box center [489, 189] width 226 height 22
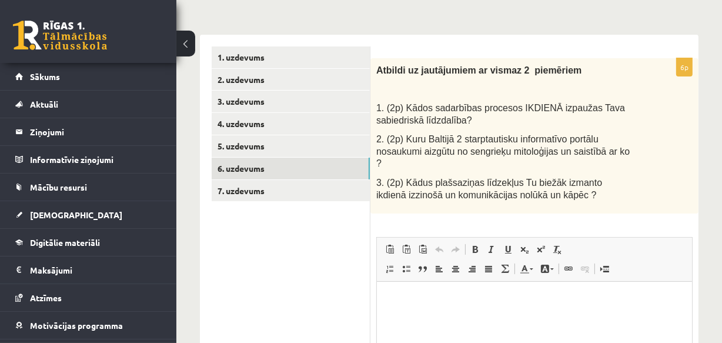
click at [402, 299] on p "Bagātinātā teksta redaktors, wiswyg-editor-user-answer-47433963456020" at bounding box center [534, 299] width 292 height 12
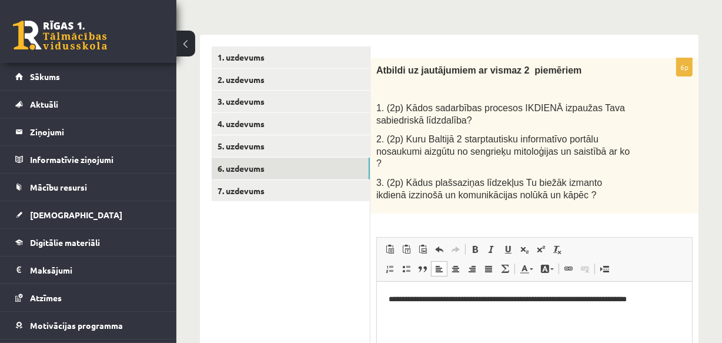
click at [629, 298] on p "**********" at bounding box center [534, 299] width 292 height 12
click at [437, 310] on p "**********" at bounding box center [534, 305] width 292 height 25
click at [451, 314] on p "**********" at bounding box center [534, 305] width 292 height 25
click at [556, 311] on p "**********" at bounding box center [534, 305] width 292 height 25
drag, startPoint x: 602, startPoint y: 309, endPoint x: 614, endPoint y: 321, distance: 17.1
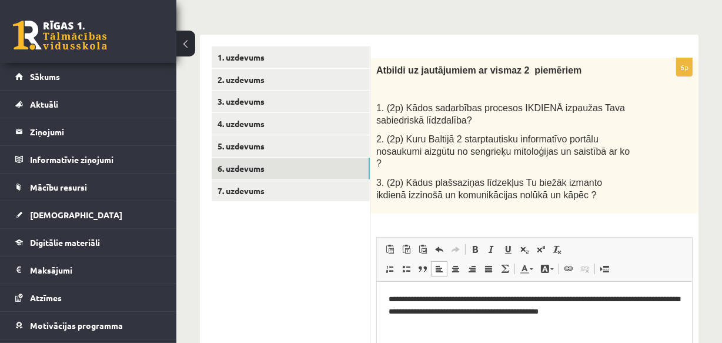
click at [605, 313] on p "**********" at bounding box center [534, 305] width 292 height 25
click at [621, 310] on p "**********" at bounding box center [534, 305] width 292 height 25
click at [599, 309] on p "**********" at bounding box center [534, 305] width 292 height 25
click at [621, 309] on p "**********" at bounding box center [534, 305] width 292 height 25
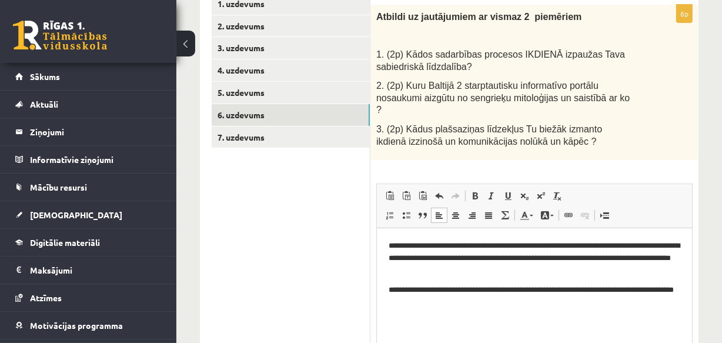
click at [396, 289] on p "**********" at bounding box center [534, 296] width 292 height 25
click at [407, 210] on span at bounding box center [406, 214] width 9 height 9
click at [392, 288] on ul "**********" at bounding box center [534, 296] width 292 height 25
click at [417, 290] on li "**********" at bounding box center [534, 296] width 245 height 25
drag, startPoint x: 409, startPoint y: 204, endPoint x: 37, endPoint y: 26, distance: 412.1
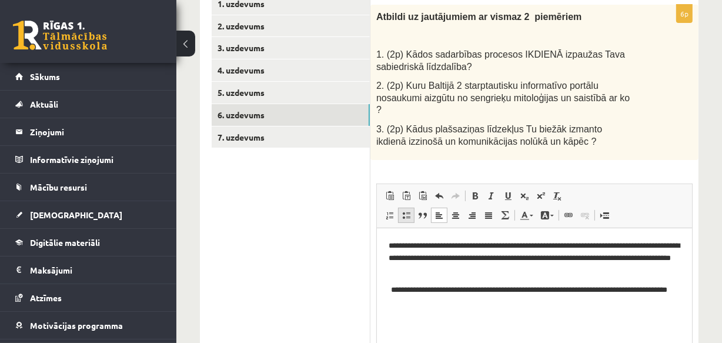
click at [409, 210] on span at bounding box center [406, 214] width 9 height 9
click at [391, 282] on body "**********" at bounding box center [534, 274] width 292 height 69
click at [458, 279] on body "**********" at bounding box center [534, 274] width 292 height 69
click at [410, 280] on body "**********" at bounding box center [534, 274] width 292 height 69
click at [496, 273] on p "**********" at bounding box center [534, 258] width 292 height 36
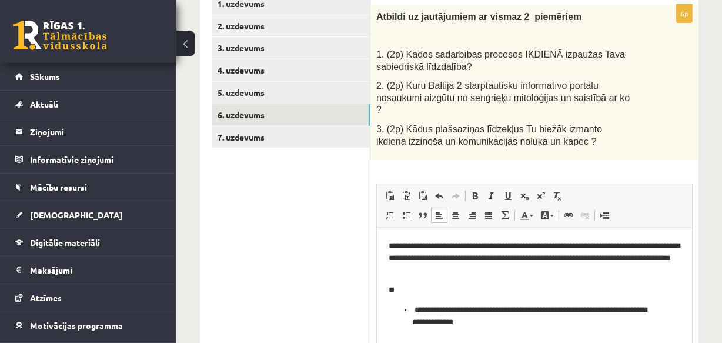
click at [402, 305] on ul "**********" at bounding box center [534, 316] width 292 height 25
click at [409, 300] on body "**********" at bounding box center [534, 284] width 292 height 88
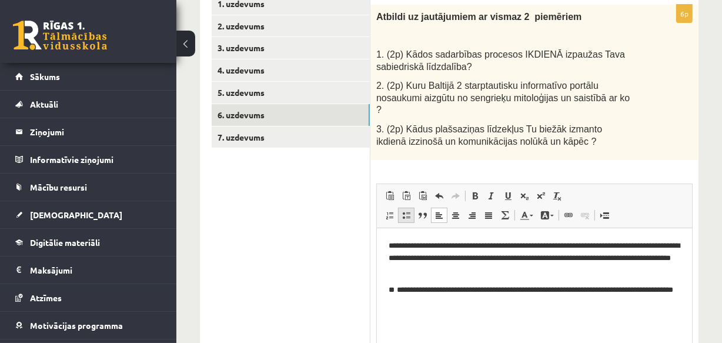
click at [406, 210] on span at bounding box center [406, 214] width 9 height 9
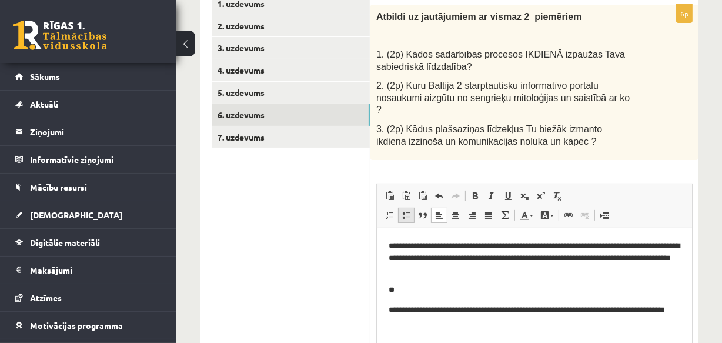
click at [408, 208] on link "Ievietot/noņemt sarakstu ar aizzīmēm" at bounding box center [406, 215] width 16 height 15
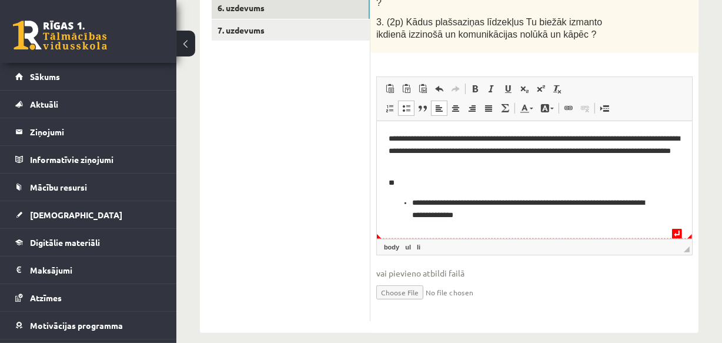
click at [526, 219] on li "**********" at bounding box center [534, 209] width 245 height 25
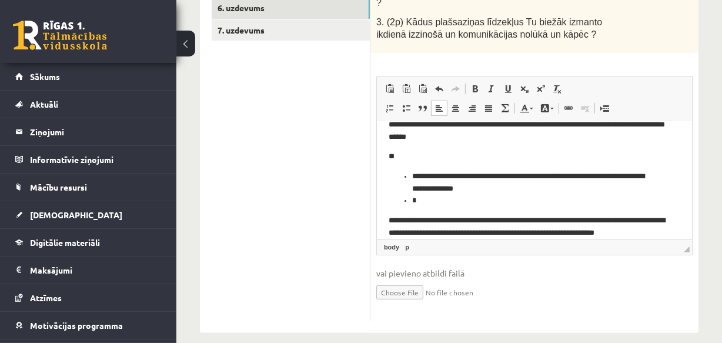
click at [631, 232] on p "**********" at bounding box center [530, 227] width 284 height 25
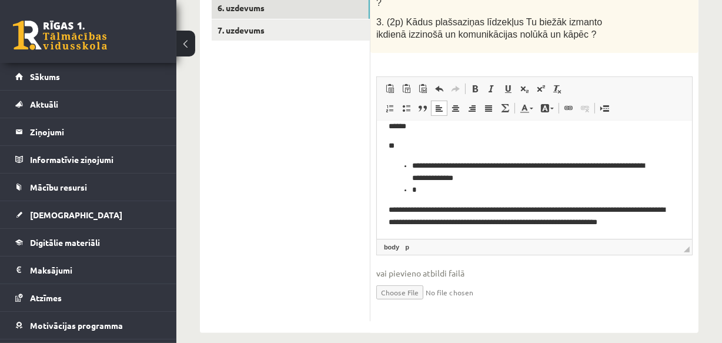
click at [435, 230] on p "**********" at bounding box center [530, 222] width 284 height 36
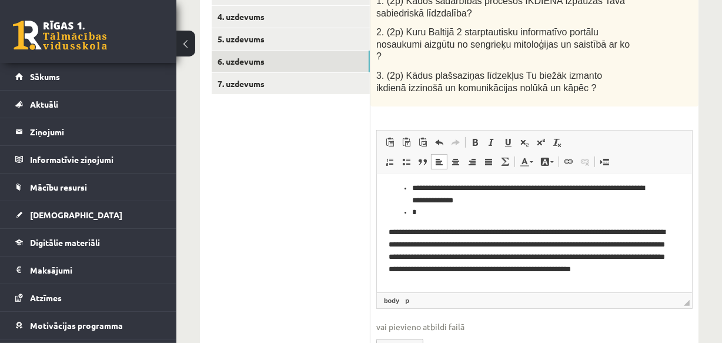
scroll to position [75, 0]
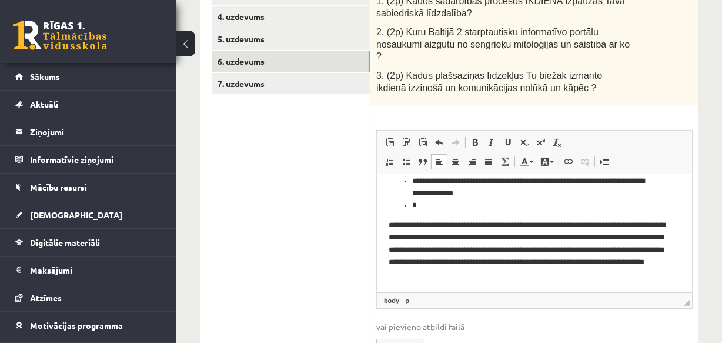
click at [266, 205] on ul "1. uzdevums 2. uzdevums 3. uzdevums 4. uzdevums 5. uzdevums 6. uzdevums 7. uzde…" at bounding box center [291, 156] width 159 height 435
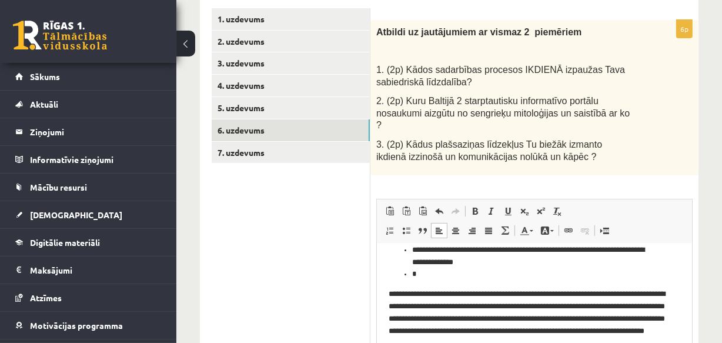
scroll to position [222, 0]
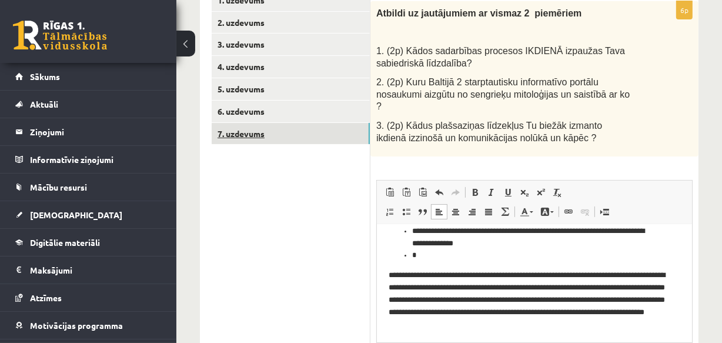
click at [248, 138] on link "7. uzdevums" at bounding box center [291, 134] width 158 height 22
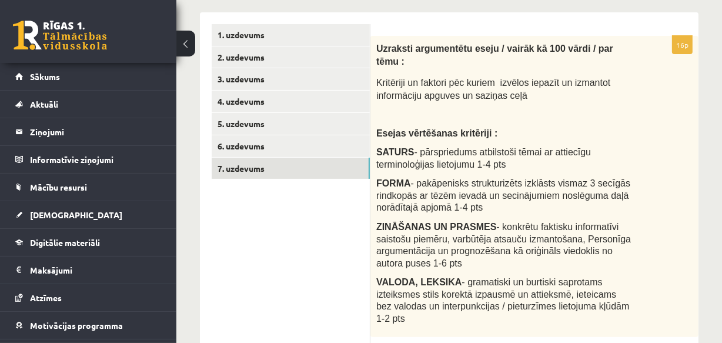
scroll to position [168, 0]
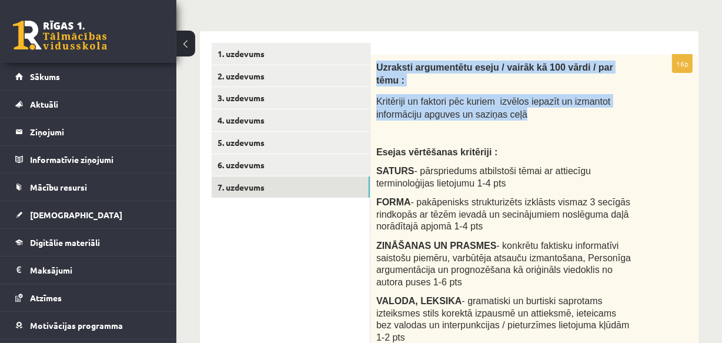
drag, startPoint x: 376, startPoint y: 68, endPoint x: 516, endPoint y: 102, distance: 144.2
click at [516, 102] on div "Uzraksti argumentētu eseju / vairāk kā 100 vārdi / par tēmu : Kritēriji un fakt…" at bounding box center [534, 205] width 328 height 301
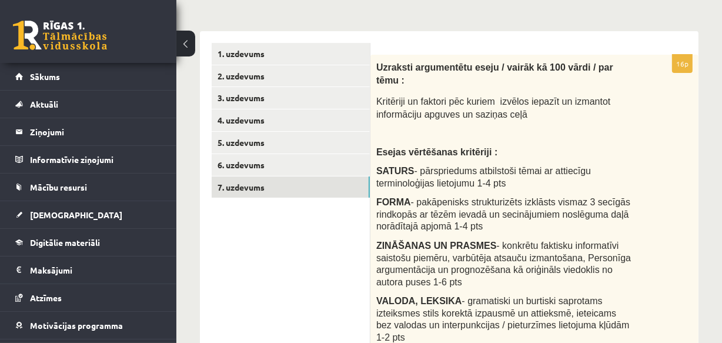
click at [460, 128] on p at bounding box center [505, 134] width 258 height 12
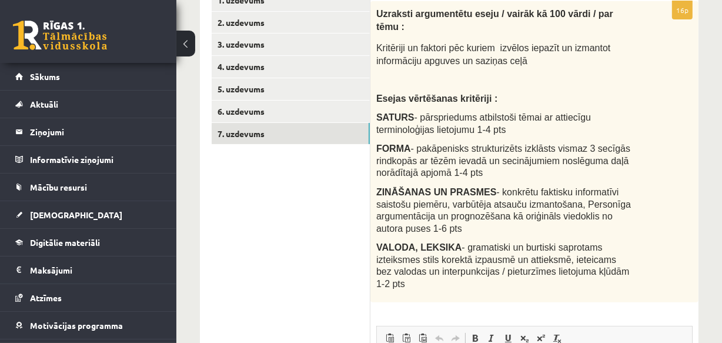
scroll to position [275, 0]
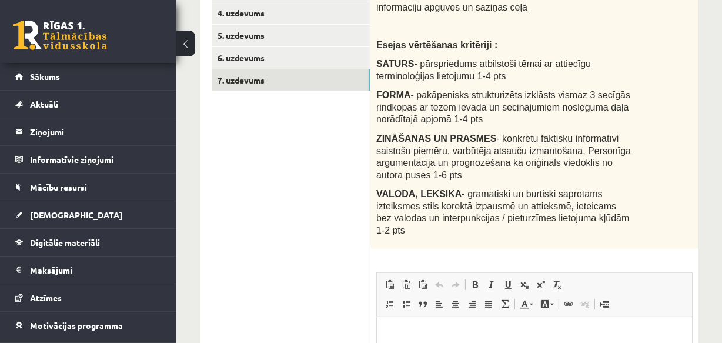
click at [281, 216] on ul "1. uzdevums 2. uzdevums 3. uzdevums 4. uzdevums 5. uzdevums 6. uzdevums 7. uzde…" at bounding box center [291, 226] width 159 height 581
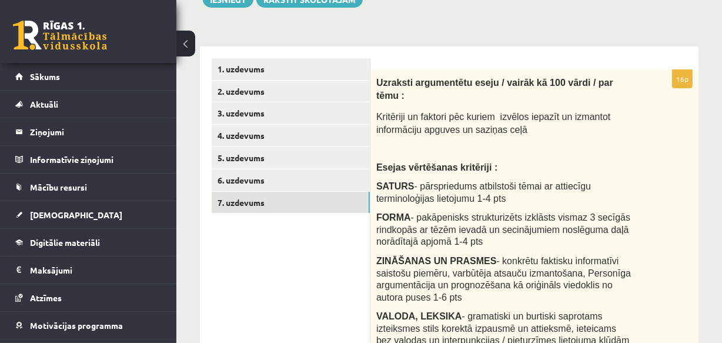
scroll to position [168, 0]
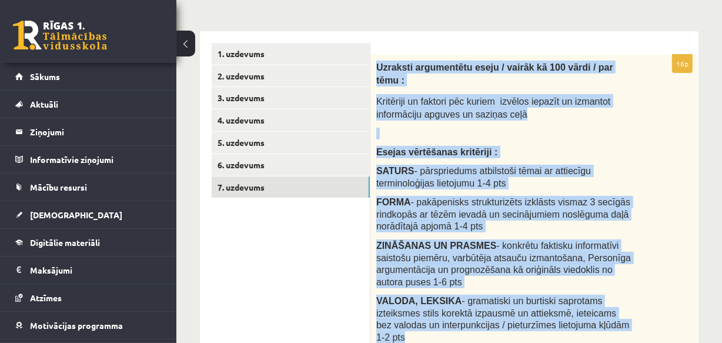
drag, startPoint x: 377, startPoint y: 66, endPoint x: 610, endPoint y: 299, distance: 329.3
click at [610, 299] on div "Uzraksti argumentētu eseju / vairāk kā 100 vārdi / par tēmu : Kritēriji un fakt…" at bounding box center [534, 205] width 328 height 301
click at [521, 200] on span "FORMA - pakāpenisks strukturizēts izklāsts vismaz 3 secīgās rindkopās ar tēzēm …" at bounding box center [503, 214] width 254 height 34
click at [481, 202] on span "FORMA - pakāpenisks strukturizēts izklāsts vismaz 3 secīgās rindkopās ar tēzēm …" at bounding box center [503, 214] width 254 height 34
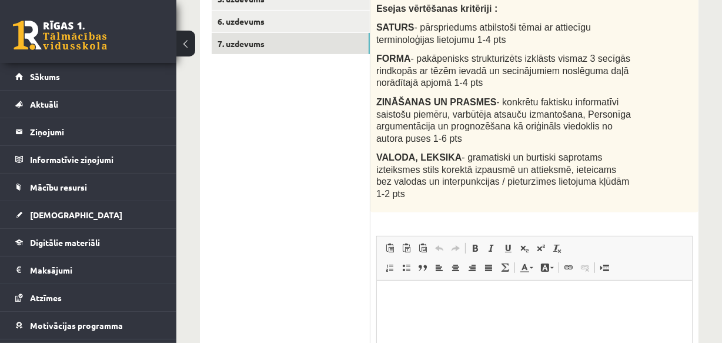
scroll to position [329, 0]
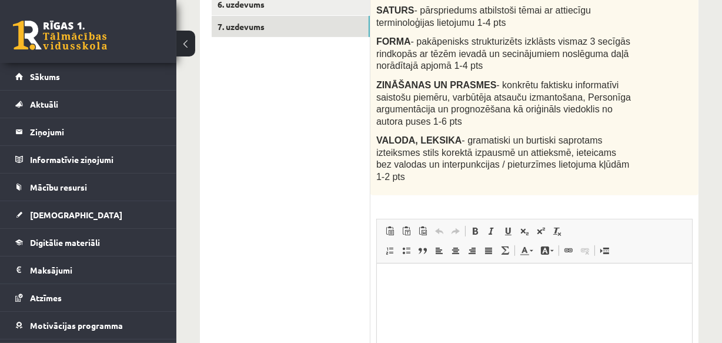
click at [421, 288] on html at bounding box center [533, 281] width 315 height 36
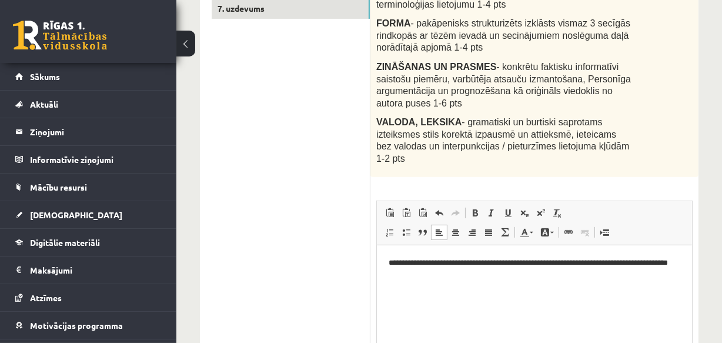
scroll to position [393, 0]
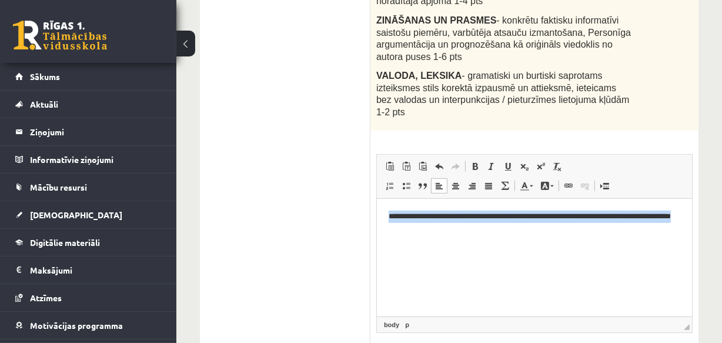
drag, startPoint x: 389, startPoint y: 215, endPoint x: 440, endPoint y: 230, distance: 53.6
click at [439, 232] on p "**********" at bounding box center [534, 222] width 292 height 25
click at [455, 181] on span at bounding box center [455, 185] width 9 height 9
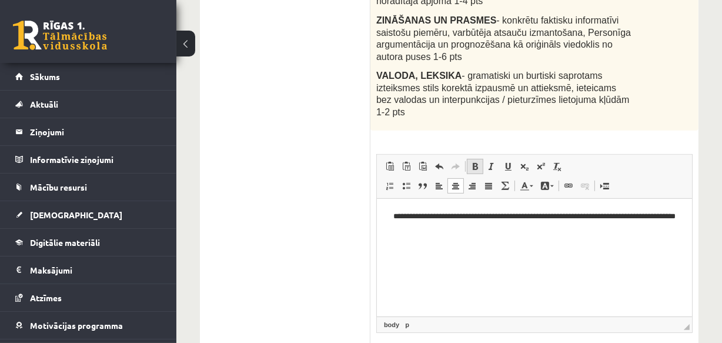
drag, startPoint x: 476, startPoint y: 132, endPoint x: 121, endPoint y: 24, distance: 371.3
click at [476, 162] on span at bounding box center [474, 166] width 9 height 9
click at [569, 239] on html "**********" at bounding box center [533, 222] width 315 height 48
click at [574, 229] on p "**********" at bounding box center [534, 222] width 292 height 25
click at [468, 181] on span at bounding box center [471, 185] width 9 height 9
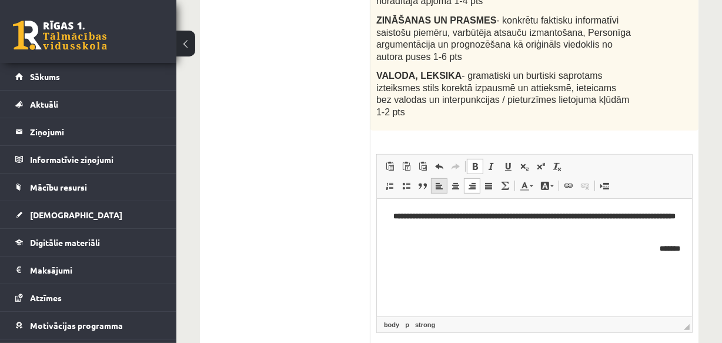
click at [439, 181] on span at bounding box center [439, 185] width 9 height 9
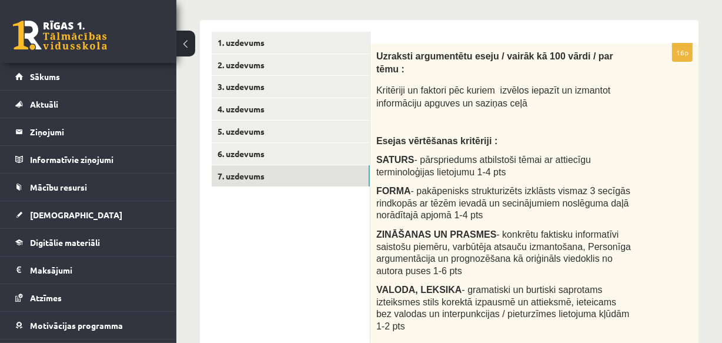
scroll to position [340, 0]
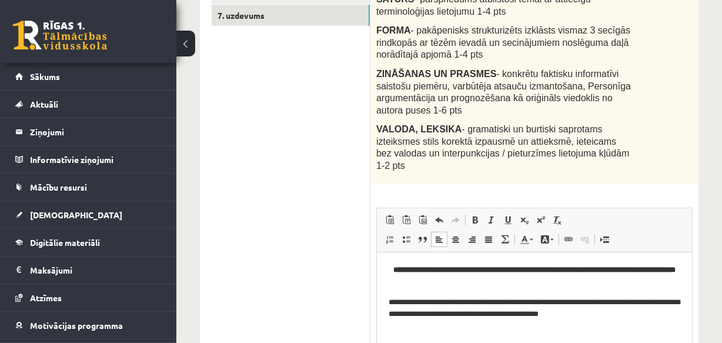
click at [568, 313] on p "**********" at bounding box center [534, 308] width 292 height 25
click at [634, 315] on p "**********" at bounding box center [534, 308] width 292 height 25
drag, startPoint x: 593, startPoint y: 313, endPoint x: 637, endPoint y: 313, distance: 43.5
click at [637, 313] on p "**********" at bounding box center [534, 308] width 292 height 25
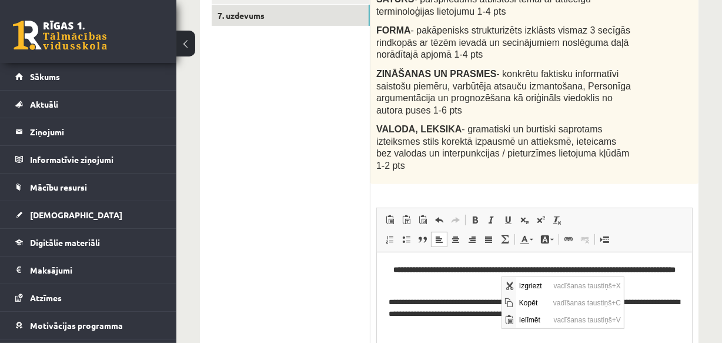
scroll to position [0, 0]
drag, startPoint x: 530, startPoint y: 320, endPoint x: 657, endPoint y: 382, distance: 141.0
click at [530, 320] on span "Ielīmēt" at bounding box center [533, 319] width 35 height 17
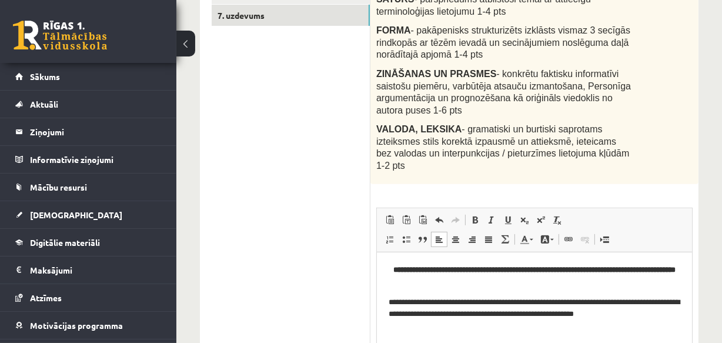
click at [594, 313] on p "**********" at bounding box center [534, 308] width 292 height 25
click at [676, 315] on p "**********" at bounding box center [534, 308] width 292 height 25
click at [630, 310] on p "**********" at bounding box center [534, 308] width 292 height 25
click at [677, 313] on p "**********" at bounding box center [534, 308] width 292 height 25
click at [584, 283] on span "Ielīmēt" at bounding box center [587, 284] width 33 height 17
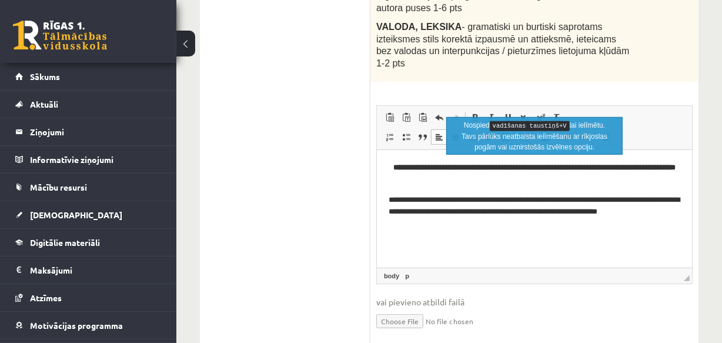
scroll to position [447, 0]
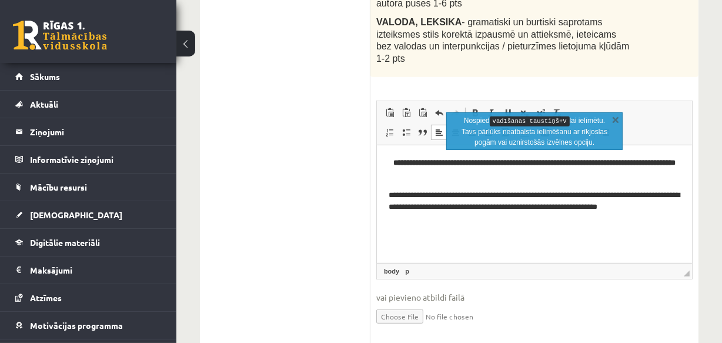
click at [671, 212] on p "**********" at bounding box center [534, 201] width 292 height 25
click at [675, 207] on p "**********" at bounding box center [534, 201] width 292 height 25
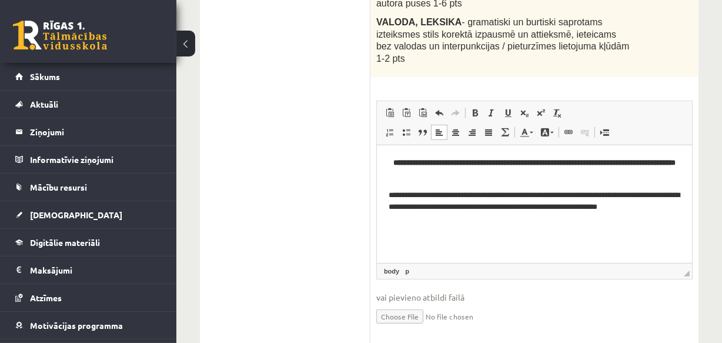
click at [620, 207] on p "**********" at bounding box center [534, 201] width 292 height 25
click at [594, 209] on p "**********" at bounding box center [534, 201] width 292 height 25
drag, startPoint x: 593, startPoint y: 205, endPoint x: 678, endPoint y: 209, distance: 85.3
click at [678, 209] on p "**********" at bounding box center [534, 201] width 292 height 25
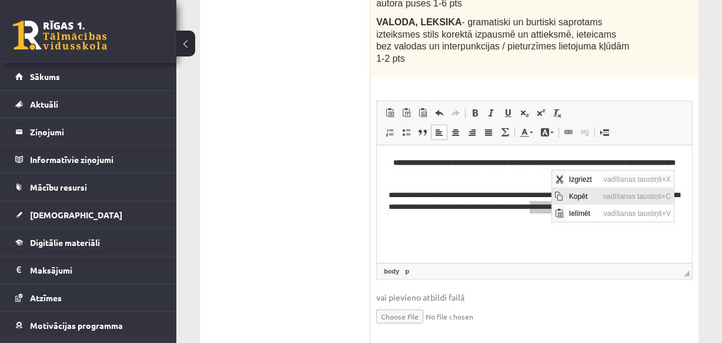
click at [580, 196] on span "Kopēt" at bounding box center [583, 196] width 34 height 17
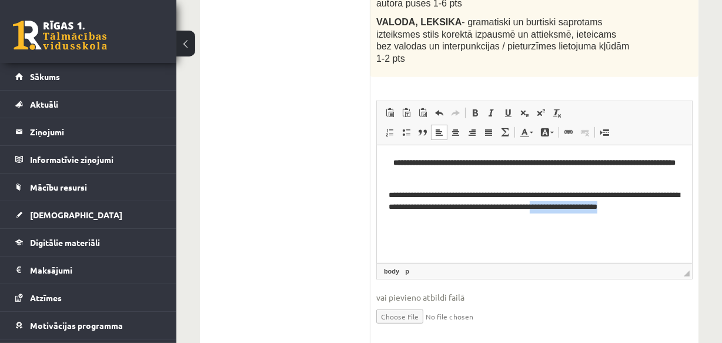
click at [619, 224] on html "**********" at bounding box center [533, 185] width 315 height 80
click at [672, 207] on p "**********" at bounding box center [534, 201] width 292 height 25
click at [672, 208] on p "**********" at bounding box center [534, 201] width 292 height 25
click at [677, 209] on p "**********" at bounding box center [534, 201] width 292 height 25
drag, startPoint x: 554, startPoint y: 219, endPoint x: 547, endPoint y: 226, distance: 9.6
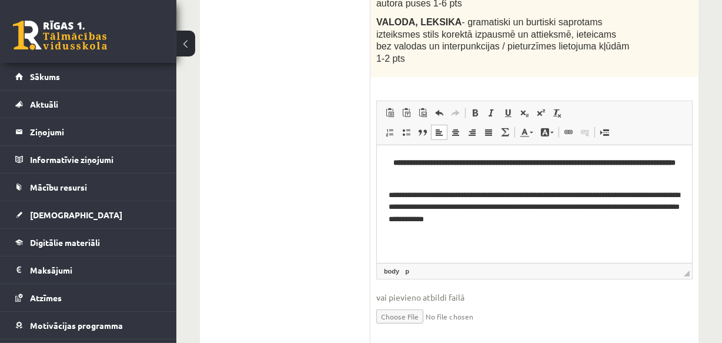
click at [554, 220] on p "**********" at bounding box center [534, 207] width 292 height 36
drag, startPoint x: 514, startPoint y: 218, endPoint x: 389, endPoint y: 219, distance: 125.2
click at [389, 219] on p "**********" at bounding box center [534, 207] width 292 height 36
click at [674, 205] on p "**********" at bounding box center [534, 201] width 292 height 25
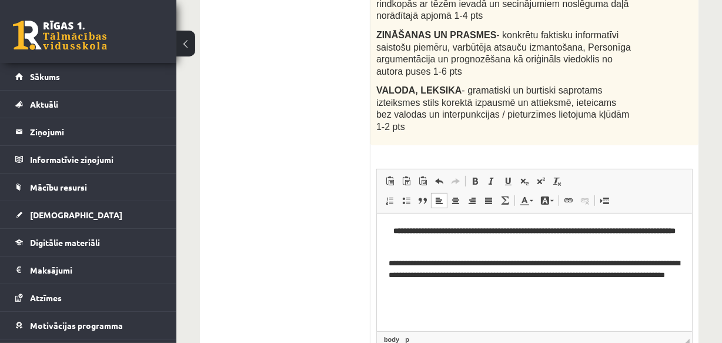
scroll to position [384, 0]
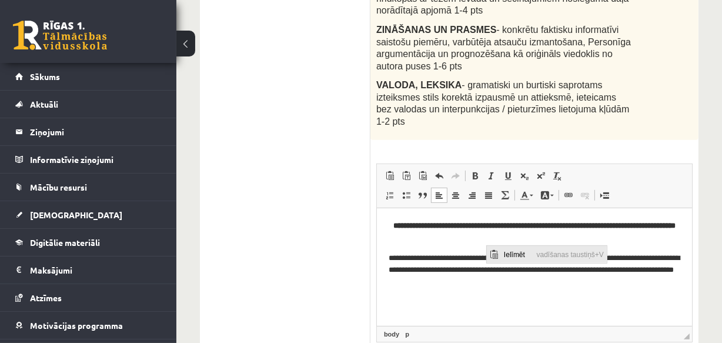
click at [508, 255] on span "Ielīmēt" at bounding box center [516, 254] width 33 height 17
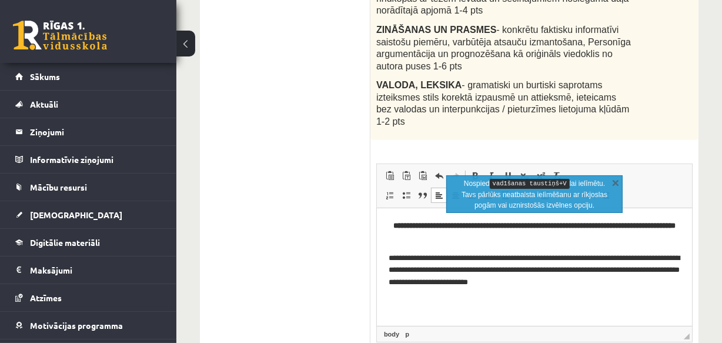
click at [587, 283] on p "**********" at bounding box center [534, 270] width 292 height 36
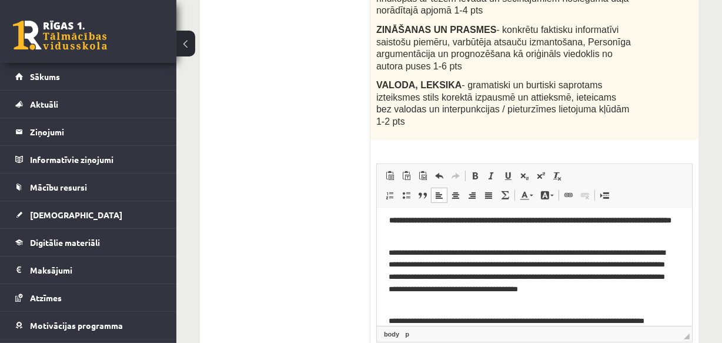
scroll to position [18, 0]
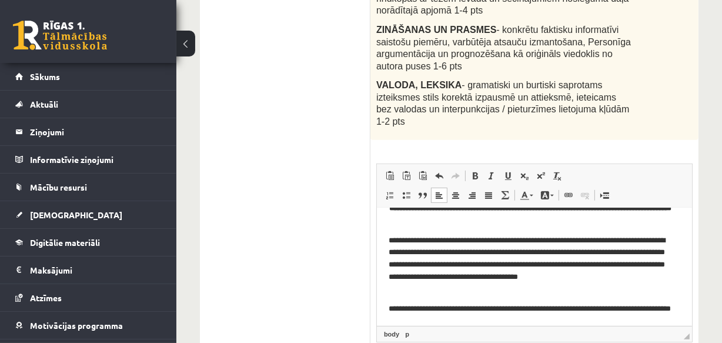
click at [427, 318] on p "**********" at bounding box center [530, 314] width 284 height 25
click at [442, 320] on p "**********" at bounding box center [530, 314] width 284 height 25
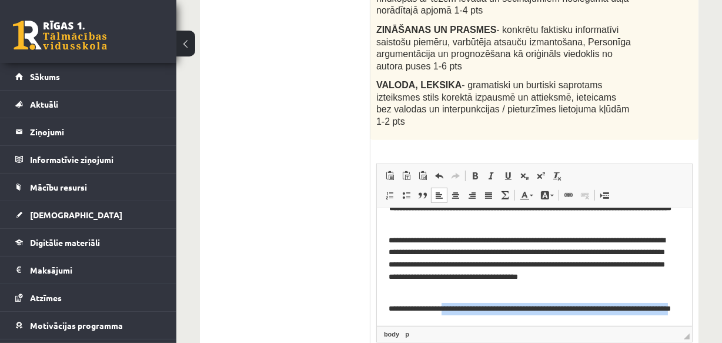
scroll to position [22, 0]
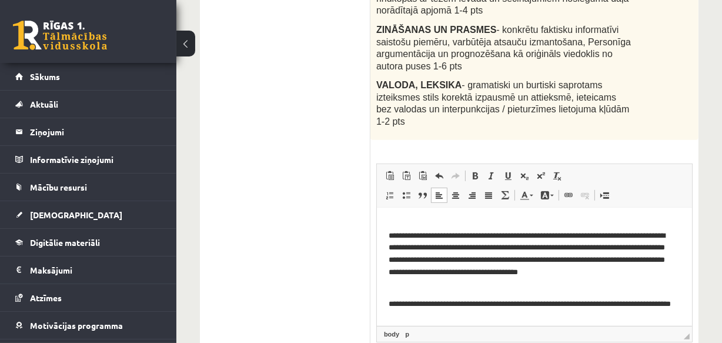
click at [452, 316] on p "**********" at bounding box center [530, 310] width 284 height 25
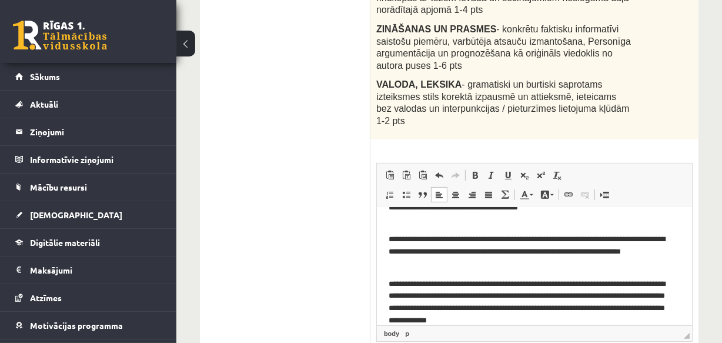
scroll to position [106, 0]
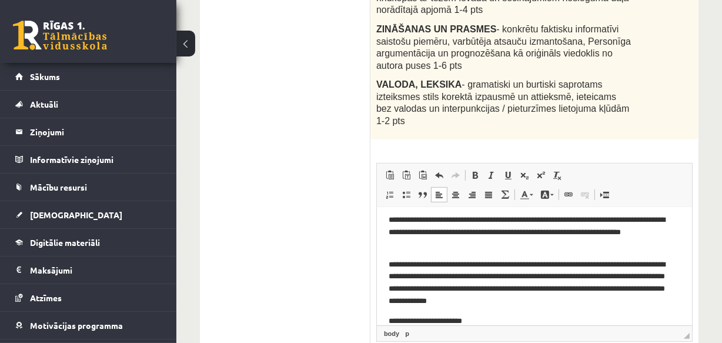
click at [412, 319] on p "**********" at bounding box center [530, 321] width 284 height 12
click at [489, 318] on p "**********" at bounding box center [530, 321] width 284 height 12
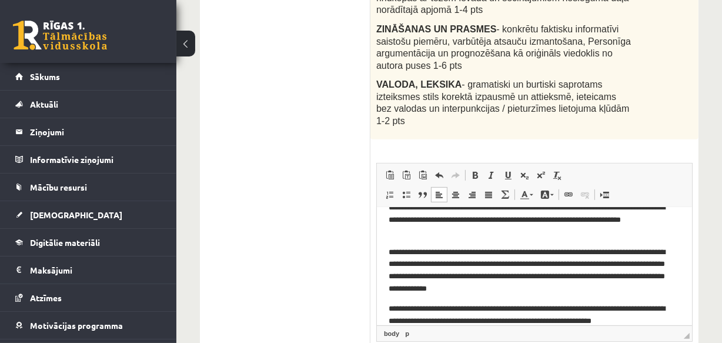
click at [626, 320] on p "**********" at bounding box center [530, 314] width 284 height 25
click at [646, 321] on p "**********" at bounding box center [530, 314] width 284 height 25
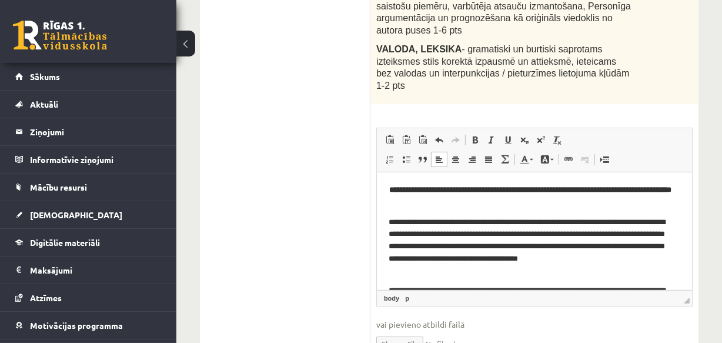
scroll to position [447, 0]
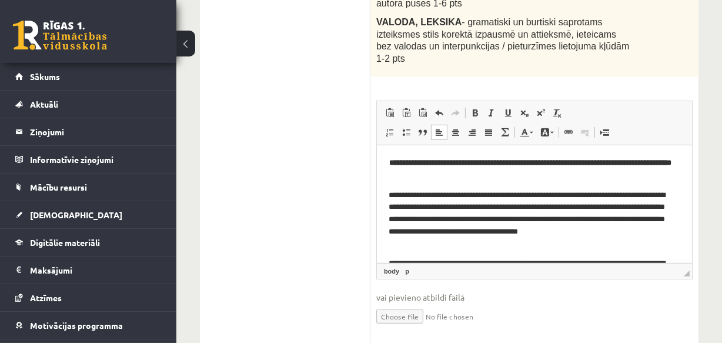
click at [387, 191] on html "**********" at bounding box center [533, 276] width 315 height 262
click at [388, 191] on p "**********" at bounding box center [530, 219] width 284 height 61
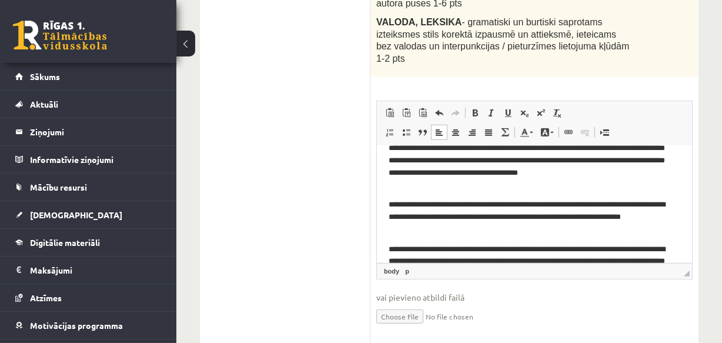
scroll to position [59, 0]
click at [385, 203] on html "**********" at bounding box center [533, 216] width 315 height 262
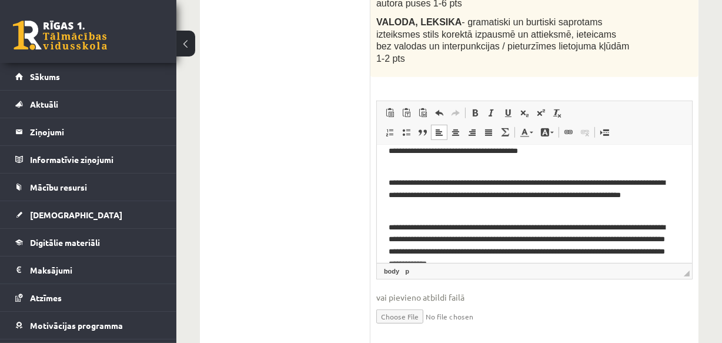
scroll to position [99, 0]
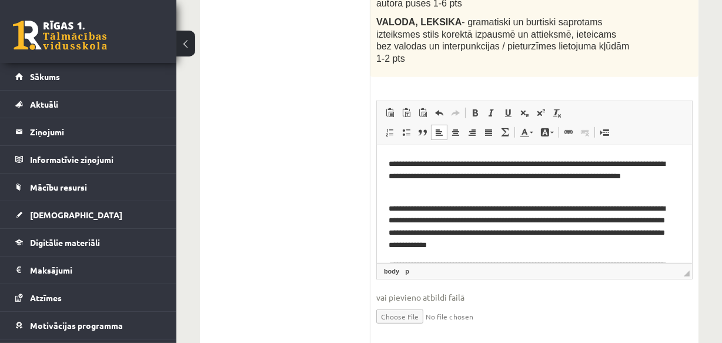
click at [386, 208] on html "**********" at bounding box center [533, 176] width 315 height 262
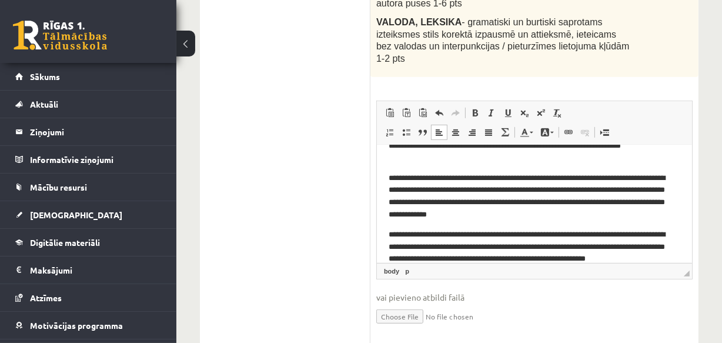
scroll to position [138, 0]
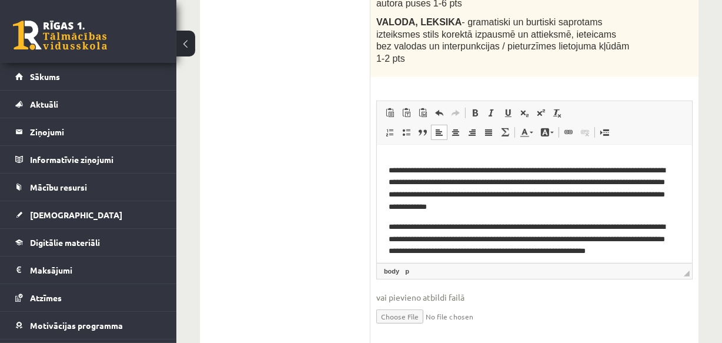
click at [387, 224] on html "**********" at bounding box center [533, 138] width 315 height 262
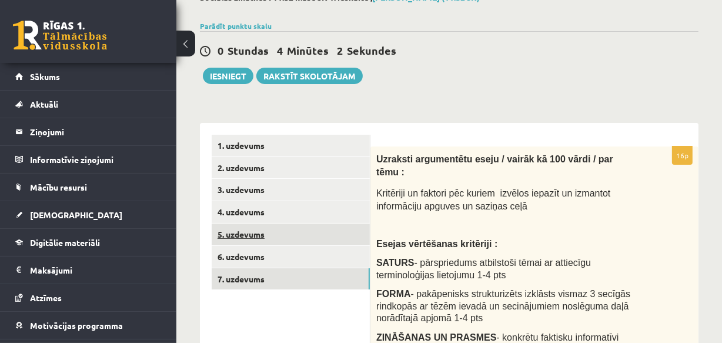
scroll to position [72, 0]
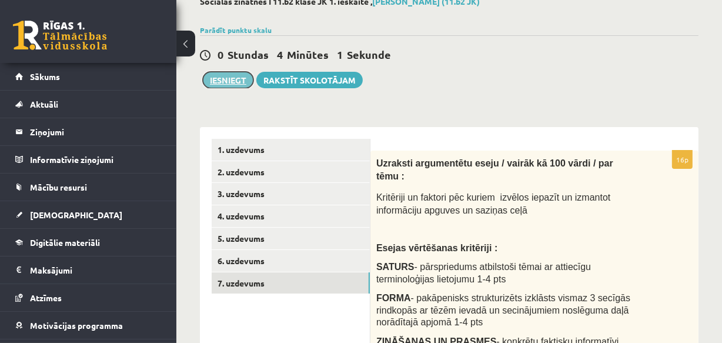
click at [228, 80] on button "Iesniegt" at bounding box center [228, 80] width 51 height 16
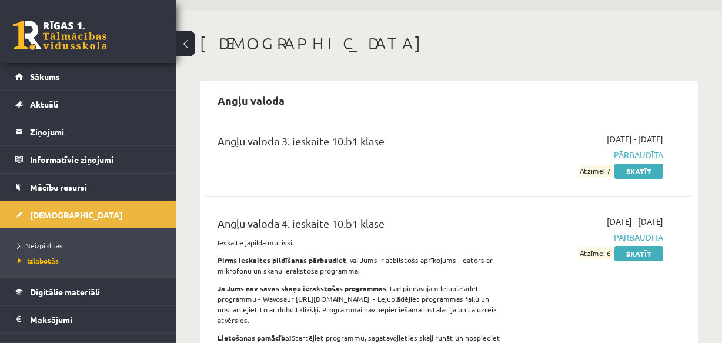
scroll to position [106, 0]
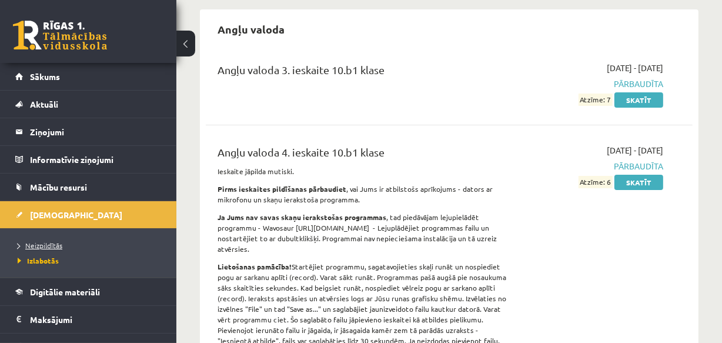
click at [47, 241] on span "Neizpildītās" at bounding box center [40, 244] width 45 height 9
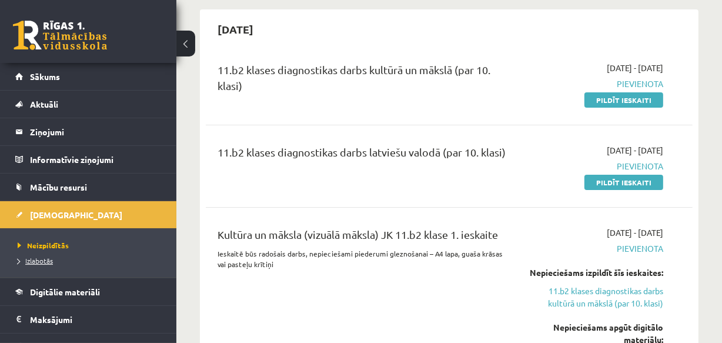
click at [51, 259] on span "Izlabotās" at bounding box center [35, 260] width 35 height 9
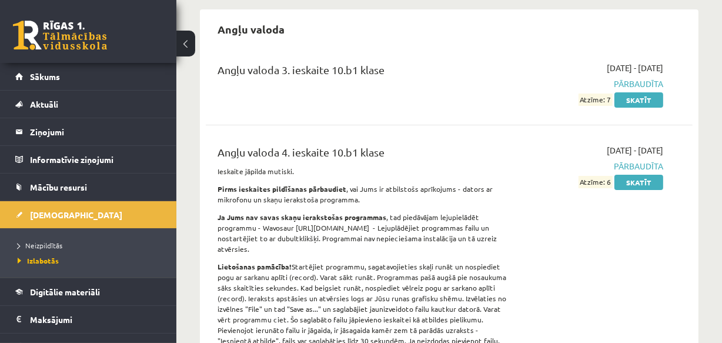
scroll to position [160, 0]
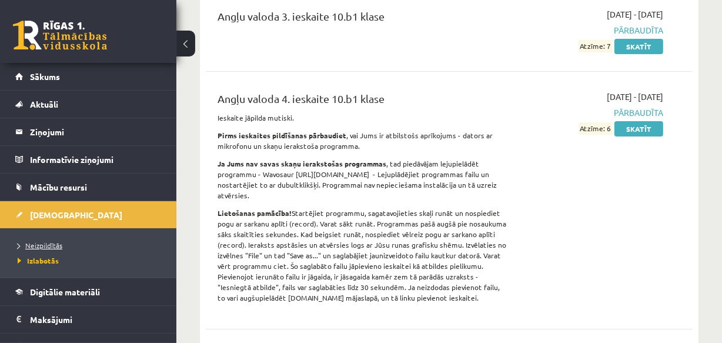
click at [45, 242] on span "Neizpildītās" at bounding box center [40, 244] width 45 height 9
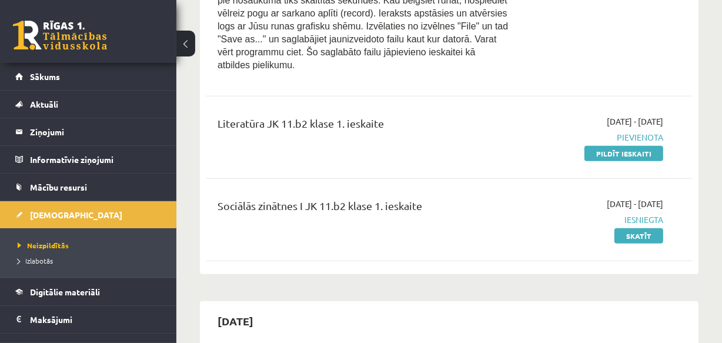
scroll to position [801, 0]
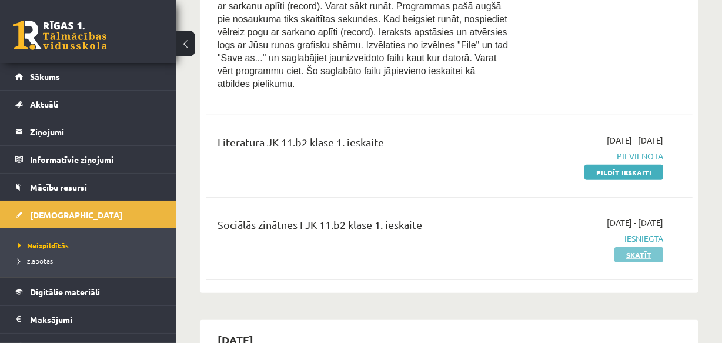
click at [629, 247] on link "Skatīt" at bounding box center [638, 254] width 49 height 15
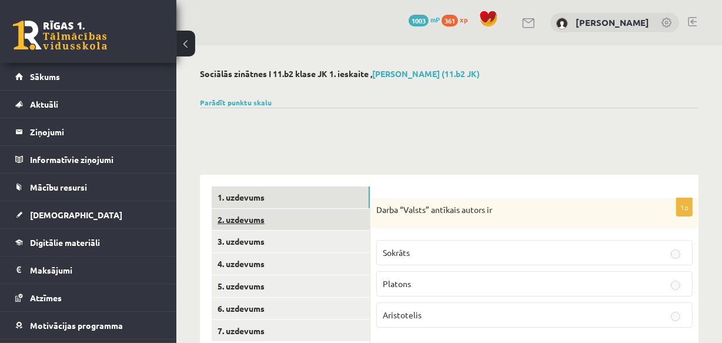
click at [235, 213] on link "2. uzdevums" at bounding box center [291, 220] width 158 height 22
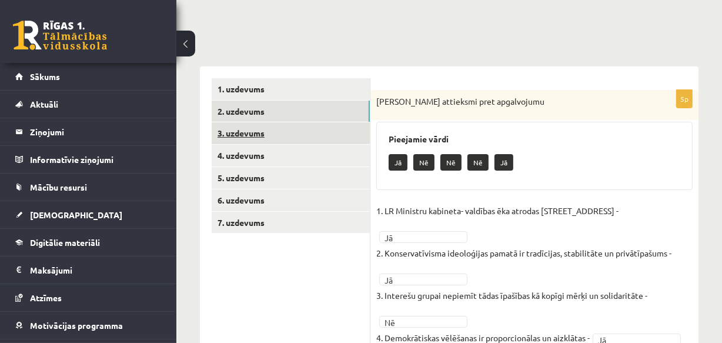
scroll to position [71, 0]
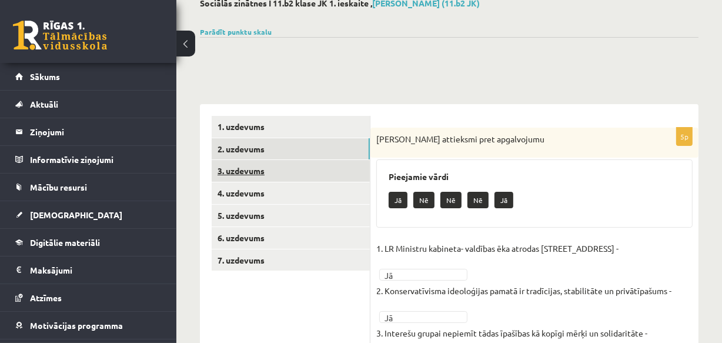
click at [235, 173] on link "3. uzdevums" at bounding box center [291, 171] width 158 height 22
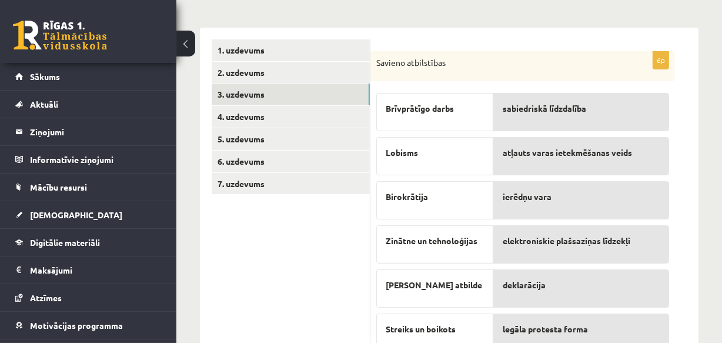
scroll to position [118, 0]
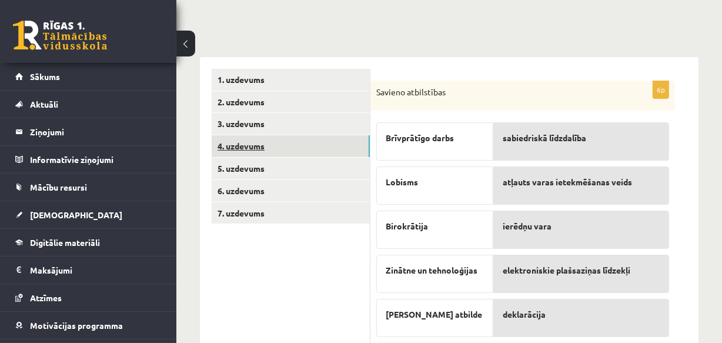
click at [245, 148] on link "4. uzdevums" at bounding box center [291, 146] width 158 height 22
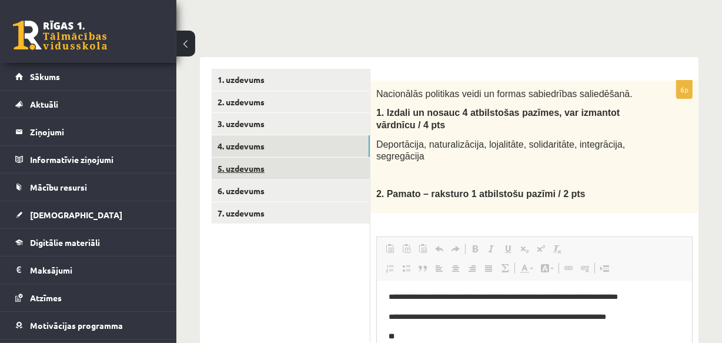
click at [245, 167] on link "5. uzdevums" at bounding box center [291, 169] width 158 height 22
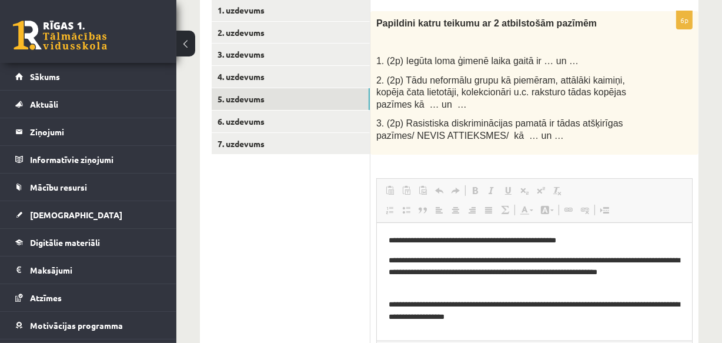
scroll to position [171, 0]
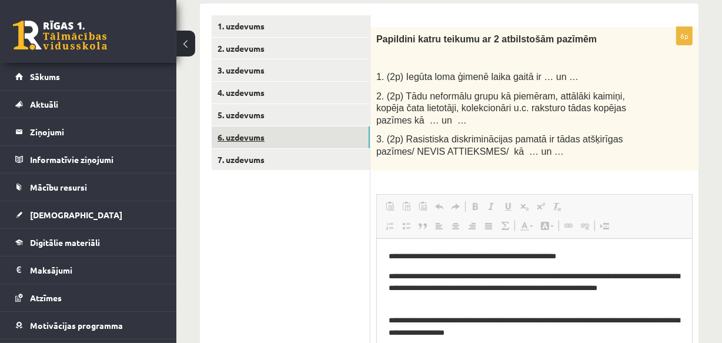
click at [230, 138] on link "6. uzdevums" at bounding box center [291, 137] width 158 height 22
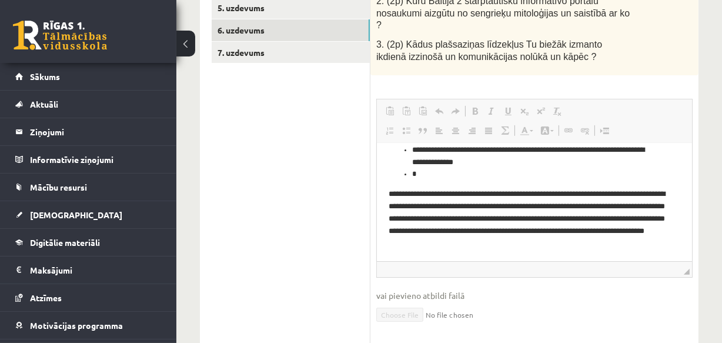
scroll to position [225, 0]
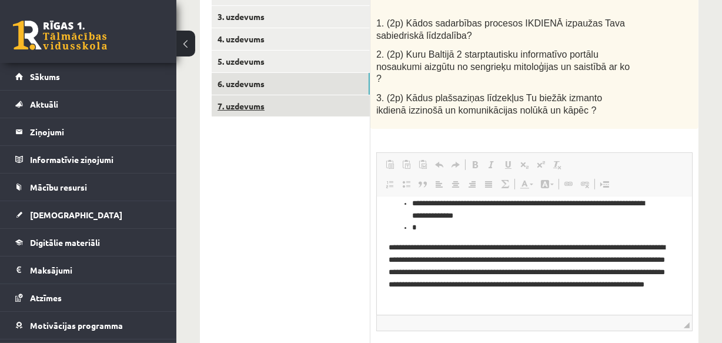
click at [238, 106] on link "7. uzdevums" at bounding box center [291, 106] width 158 height 22
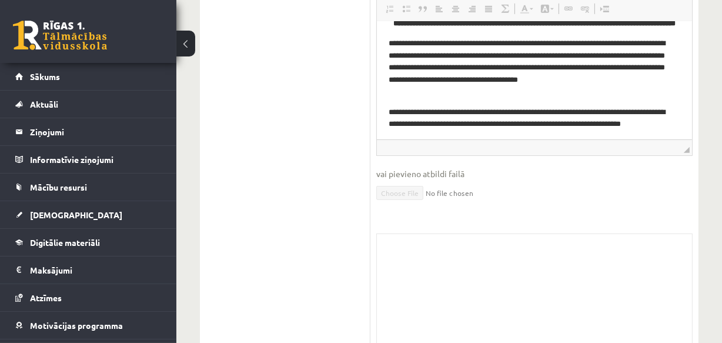
scroll to position [0, 0]
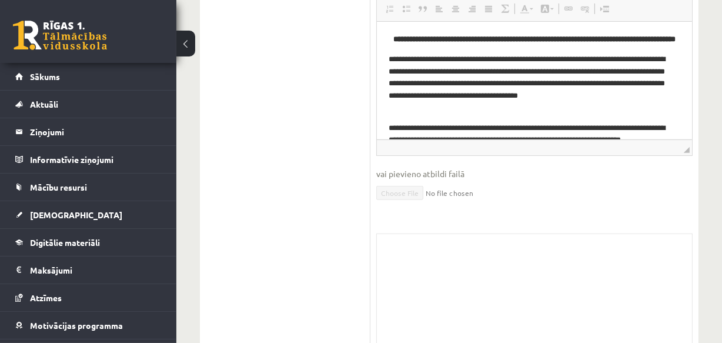
click at [566, 99] on p "**********" at bounding box center [530, 83] width 284 height 61
click at [566, 92] on p "**********" at bounding box center [530, 83] width 284 height 61
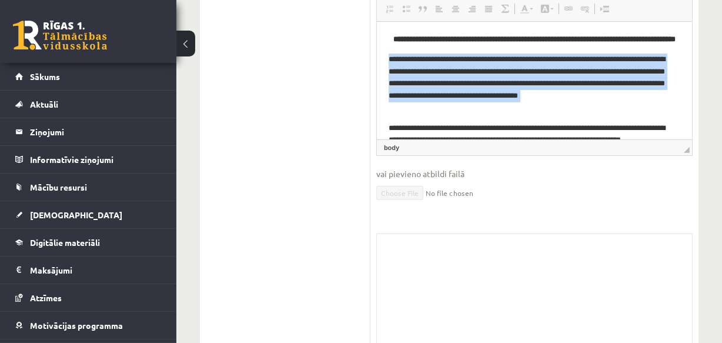
click at [566, 92] on p "**********" at bounding box center [530, 83] width 284 height 61
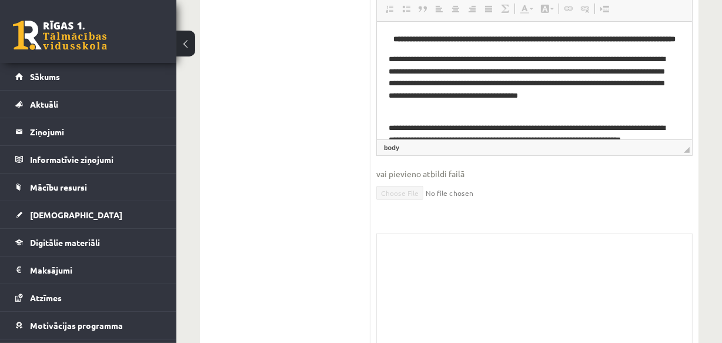
click at [583, 96] on p "**********" at bounding box center [530, 83] width 284 height 61
click at [582, 96] on p "**********" at bounding box center [530, 83] width 284 height 61
drag, startPoint x: 556, startPoint y: 92, endPoint x: 642, endPoint y: 96, distance: 86.5
click at [642, 96] on p "**********" at bounding box center [530, 83] width 284 height 61
click at [453, 101] on p "**********" at bounding box center [530, 83] width 284 height 61
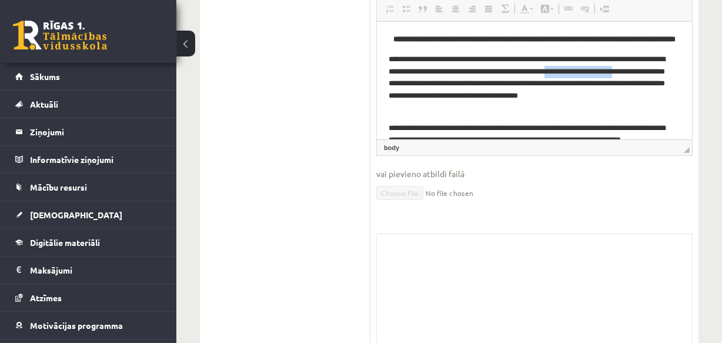
drag, startPoint x: 388, startPoint y: 93, endPoint x: 469, endPoint y: 93, distance: 80.6
click at [469, 93] on p "**********" at bounding box center [530, 83] width 284 height 61
drag, startPoint x: 354, startPoint y: 79, endPoint x: 335, endPoint y: 82, distance: 19.0
click at [436, 93] on p "**********" at bounding box center [530, 83] width 284 height 61
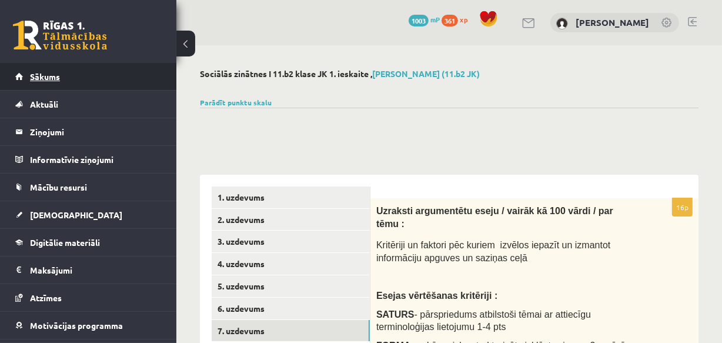
click at [47, 73] on span "Sākums" at bounding box center [45, 76] width 30 height 11
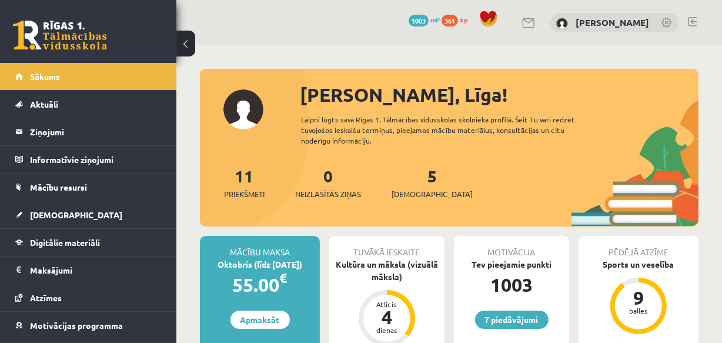
click at [694, 22] on link at bounding box center [692, 21] width 9 height 9
